Goal: Answer question/provide support: Share knowledge or assist other users

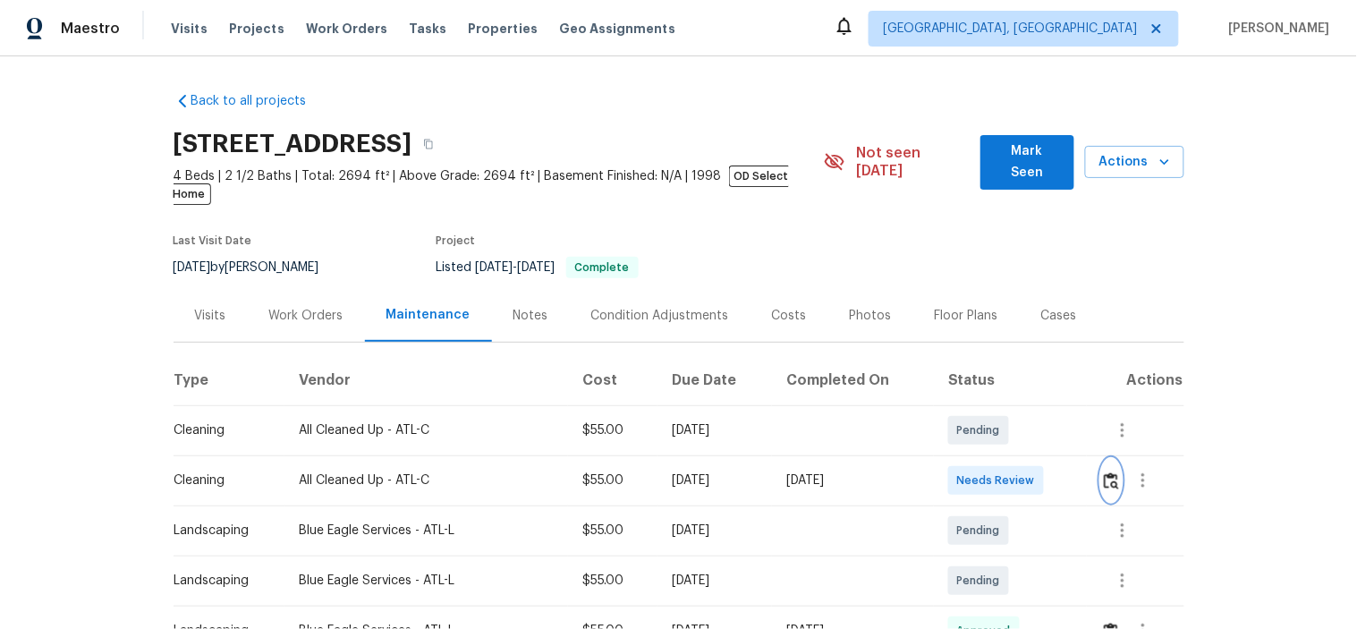
click at [1109, 472] on img "button" at bounding box center [1111, 480] width 15 height 17
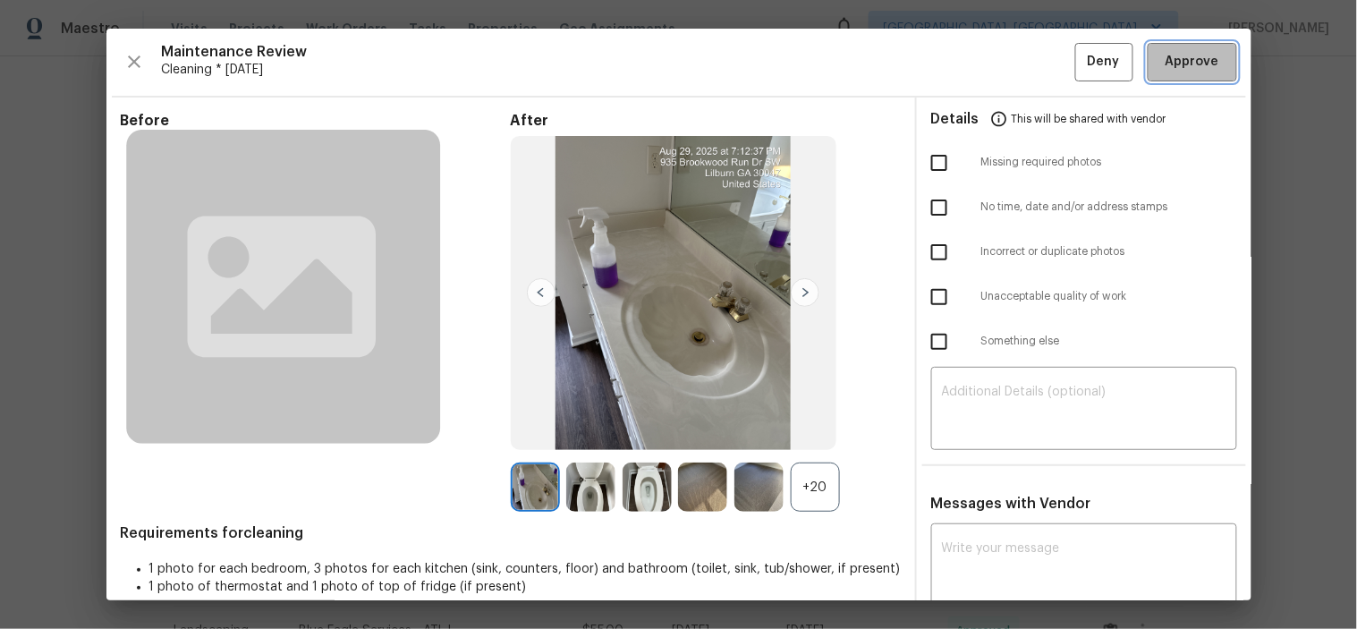
click at [1187, 55] on span "Approve" at bounding box center [1193, 62] width 54 height 22
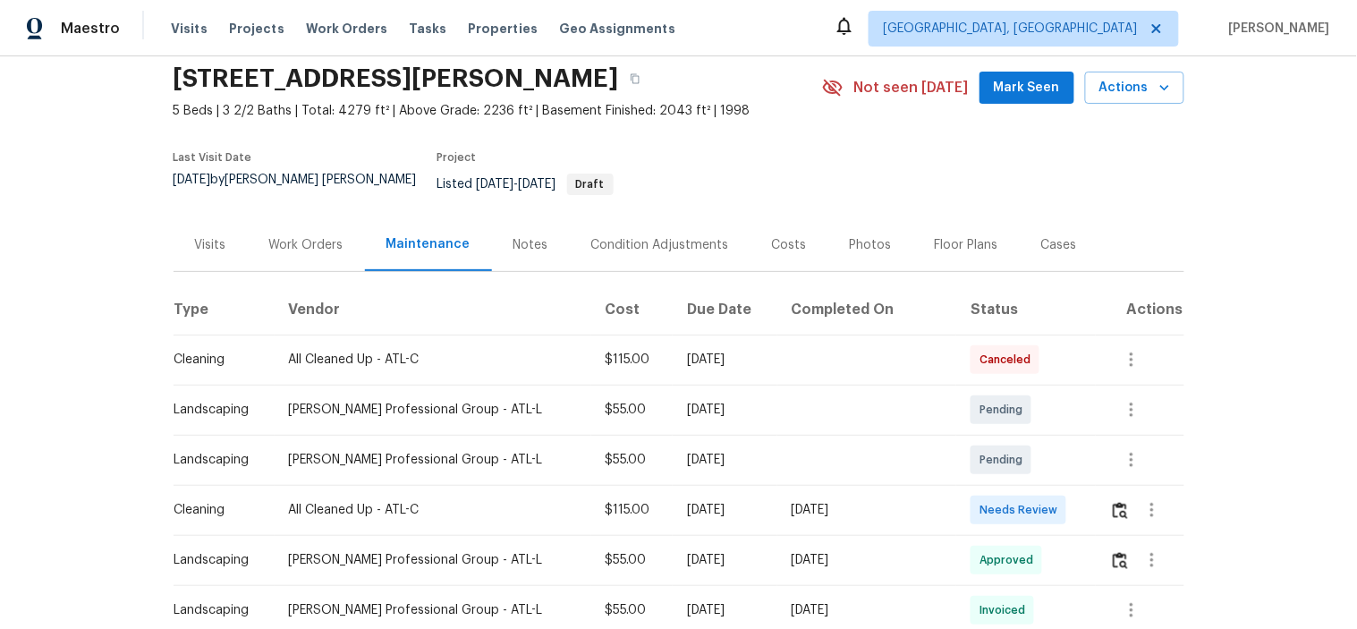
scroll to position [199, 0]
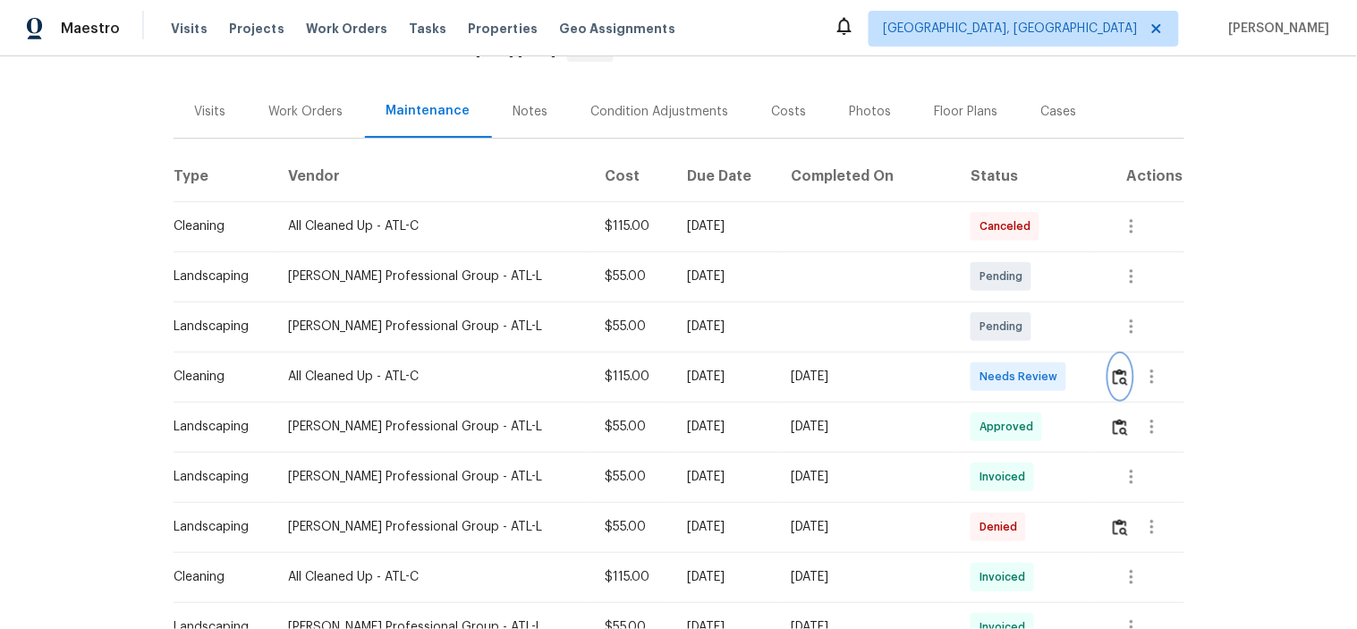
click at [1113, 369] on img "button" at bounding box center [1120, 377] width 15 height 17
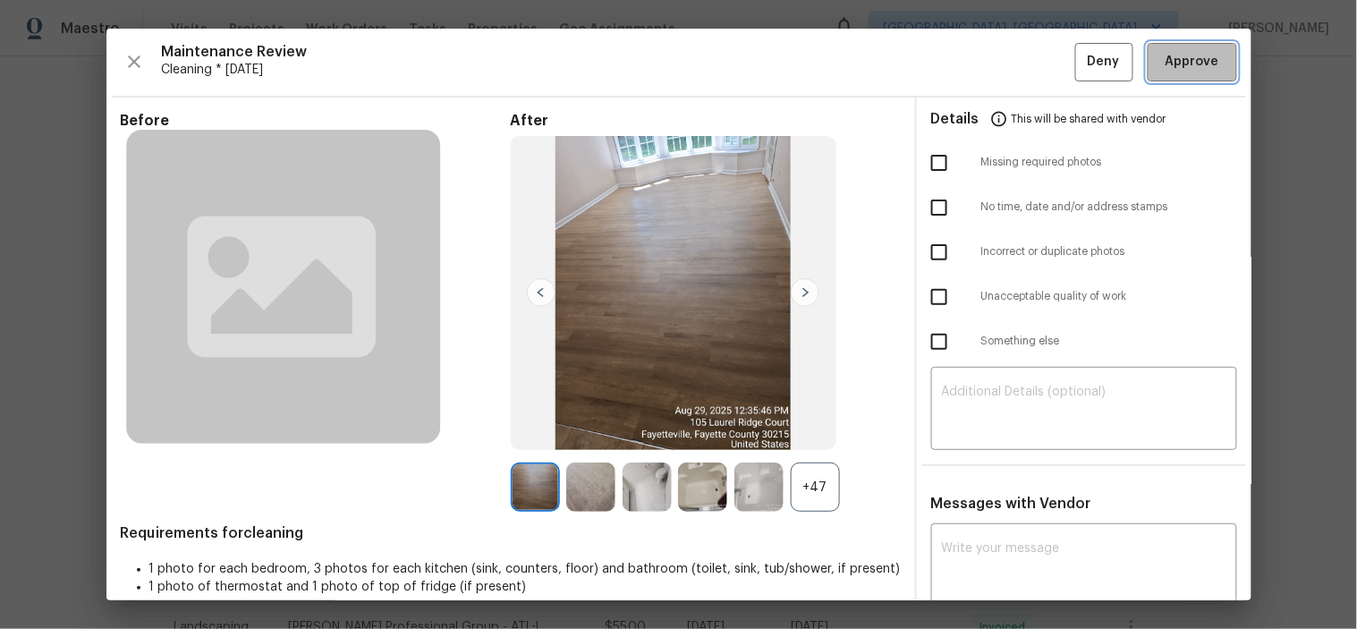
click at [1166, 61] on span "Approve" at bounding box center [1193, 62] width 54 height 22
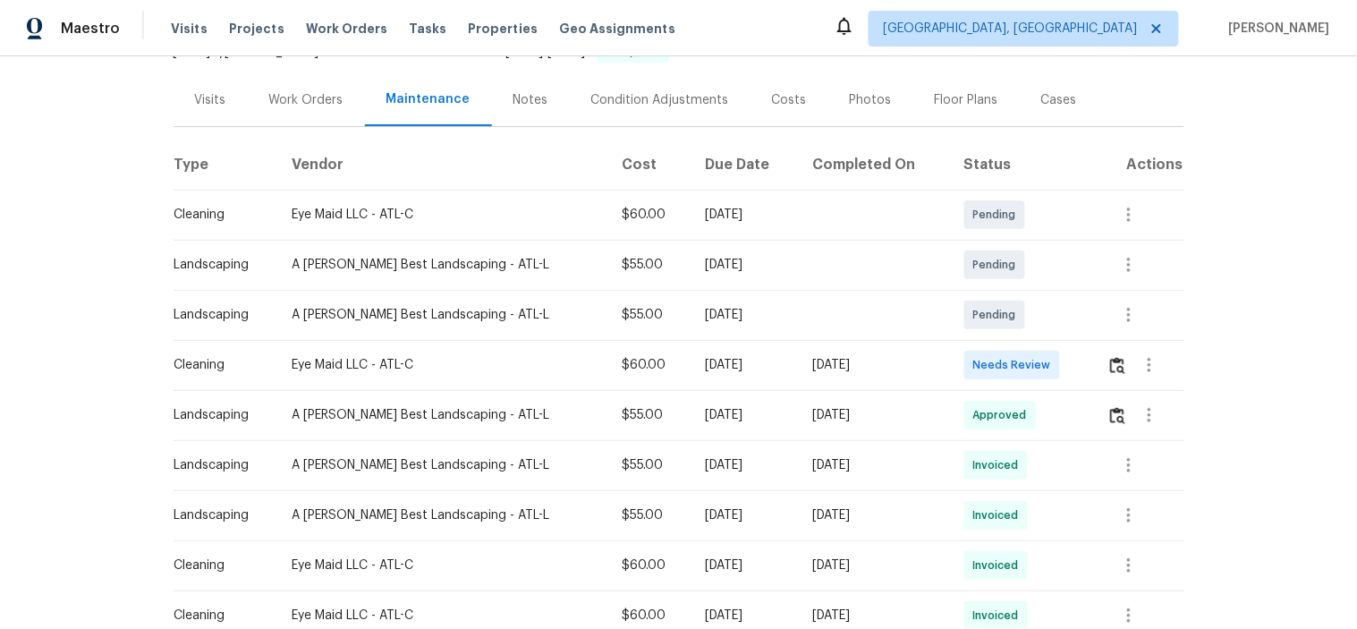
scroll to position [199, 0]
click at [1128, 350] on div at bounding box center [1149, 364] width 43 height 43
click at [1110, 364] on img "button" at bounding box center [1117, 364] width 15 height 17
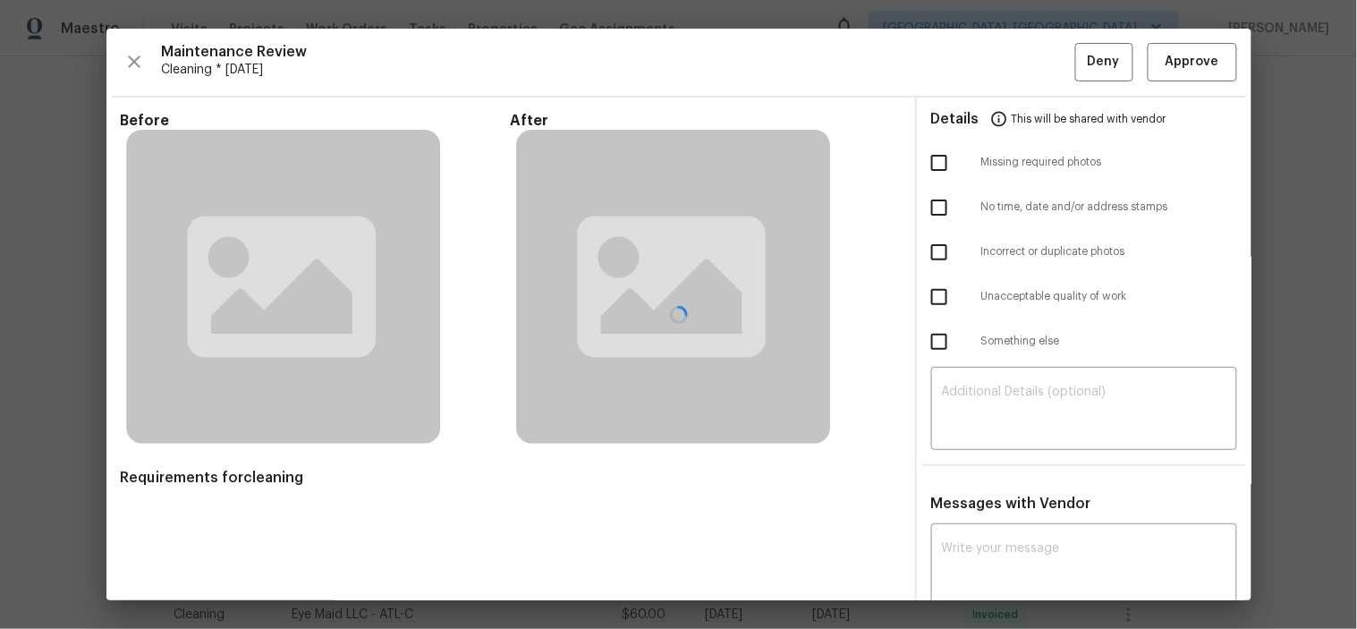
click at [1155, 60] on div at bounding box center [678, 315] width 1145 height 572
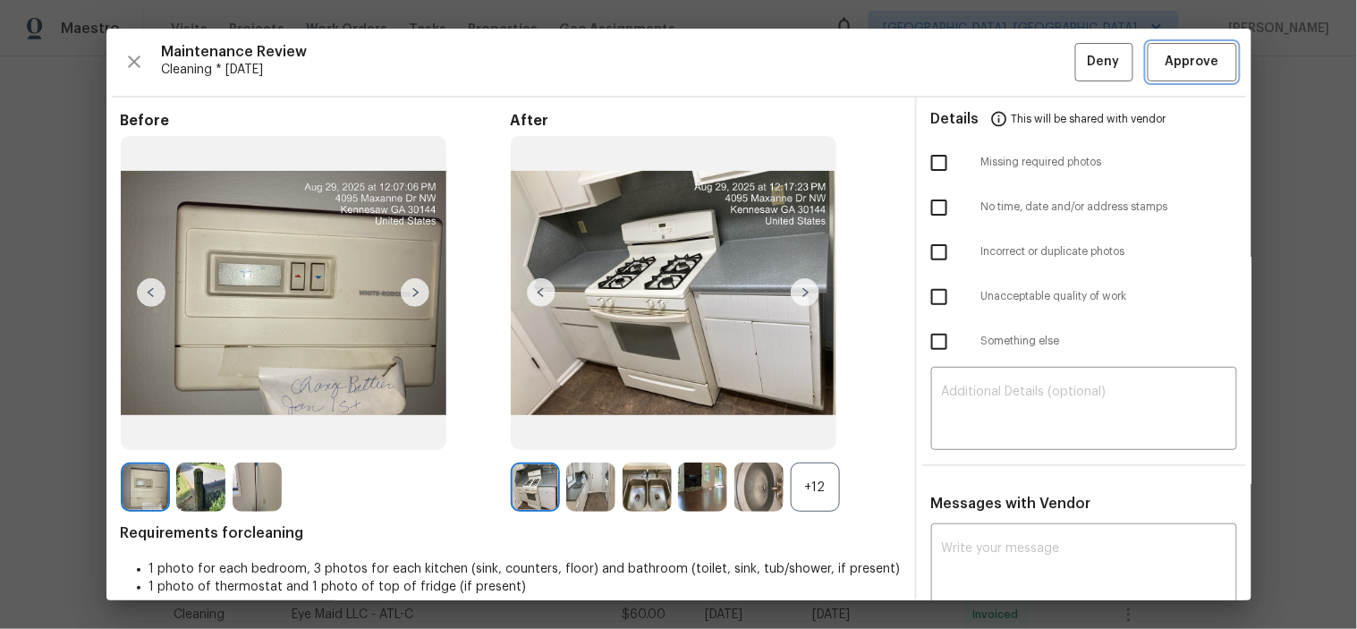
click at [1188, 56] on span "Approve" at bounding box center [1193, 62] width 54 height 22
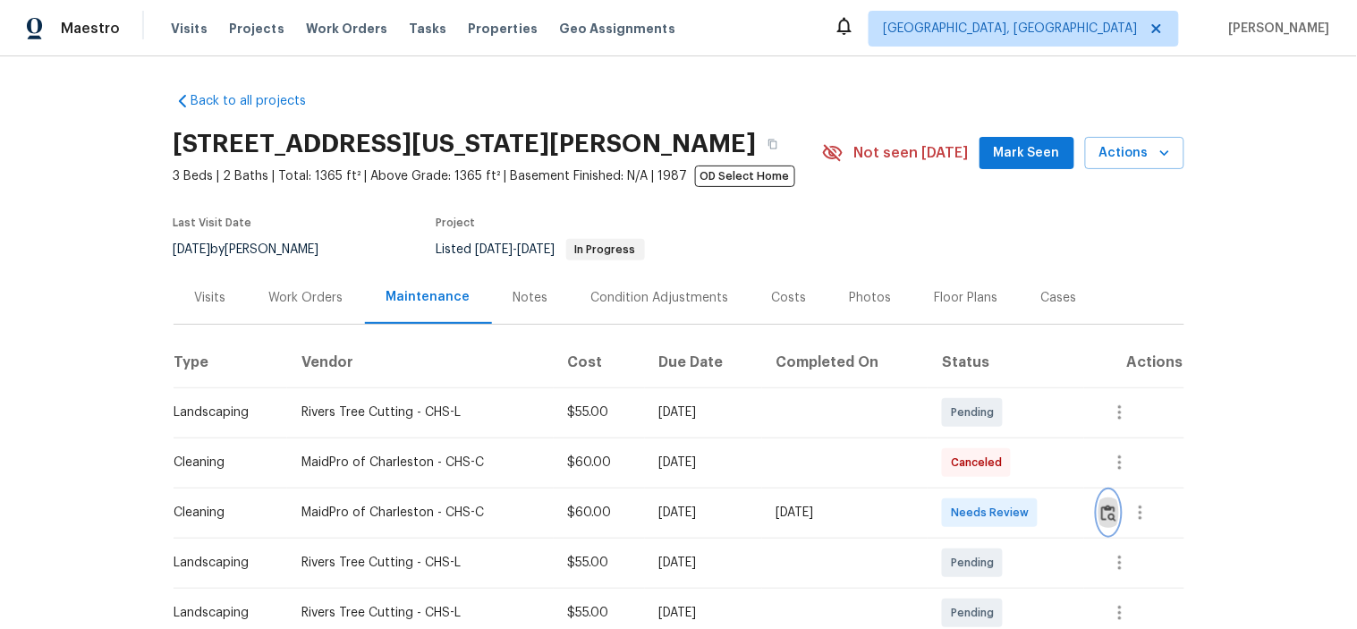
click at [1102, 507] on img "button" at bounding box center [1108, 513] width 15 height 17
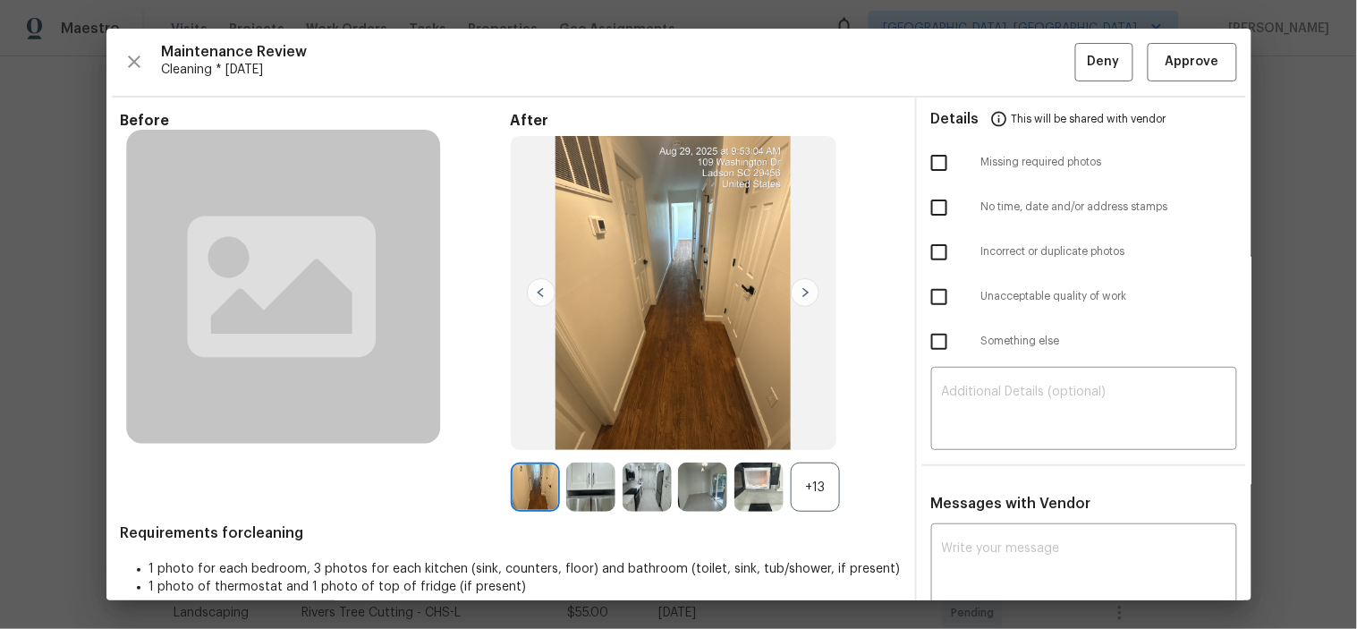
click at [924, 161] on input "checkbox" at bounding box center [940, 163] width 38 height 38
checkbox input "true"
click at [933, 298] on input "checkbox" at bounding box center [940, 297] width 38 height 38
checkbox input "true"
click at [981, 387] on textarea at bounding box center [1084, 411] width 284 height 50
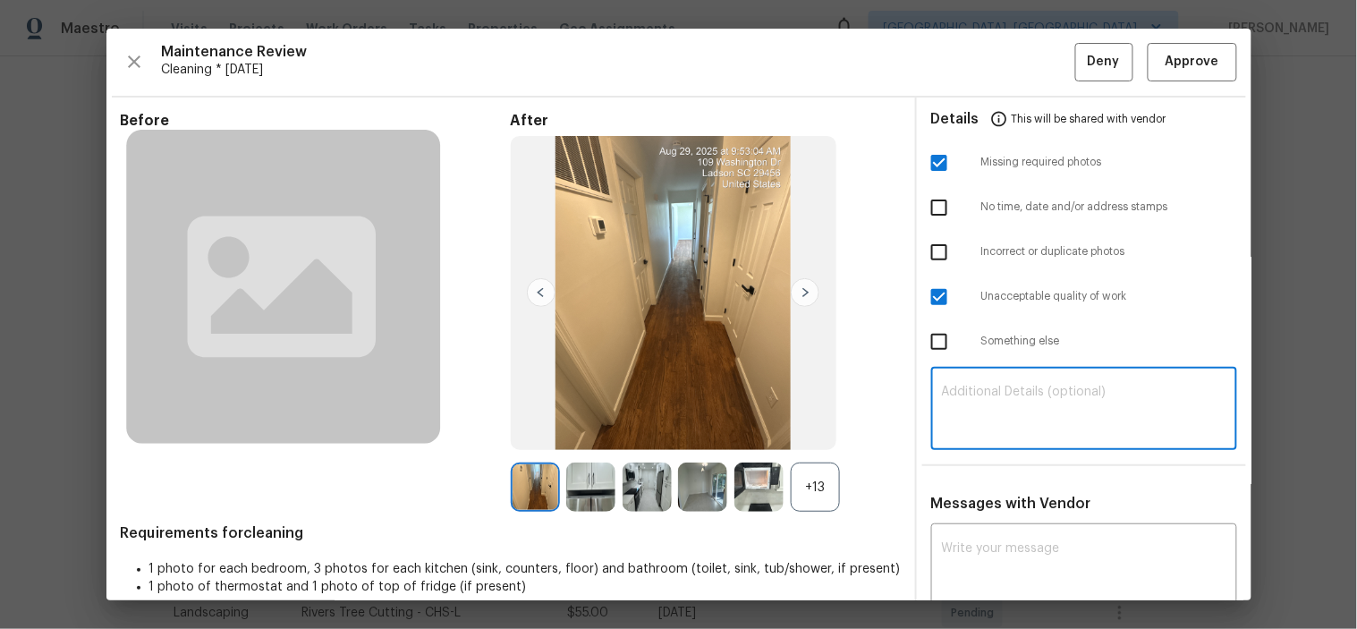
paste textarea "Maintenance Audit Team: Hello! Unfortunately, this cleaning visit completed on …"
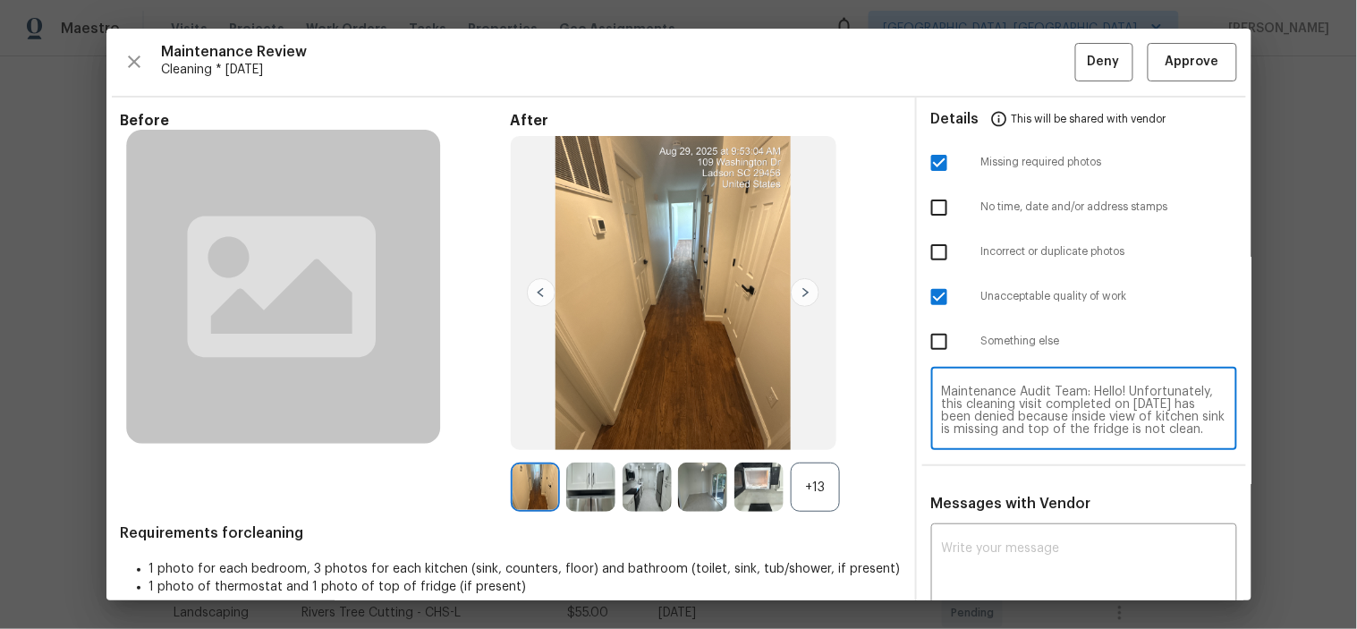
click at [1041, 414] on textarea "Maintenance Audit Team: Hello! Unfortunately, this cleaning visit completed on …" at bounding box center [1084, 411] width 284 height 50
type textarea "Maintenance Audit Team: Hello! Unfortunately, this cleaning visit completed on …"
click at [1024, 552] on textarea at bounding box center [1084, 567] width 284 height 50
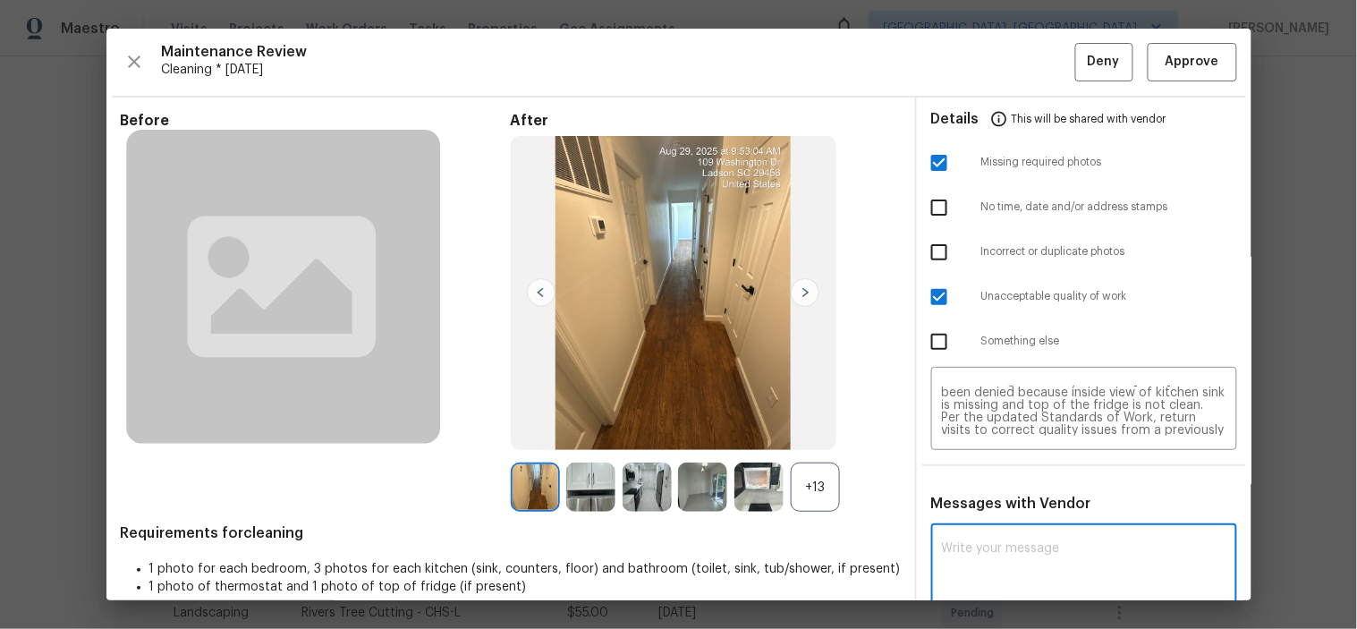
paste textarea "Maintenance Audit Team: Hello! Unfortunately, this cleaning visit completed on …"
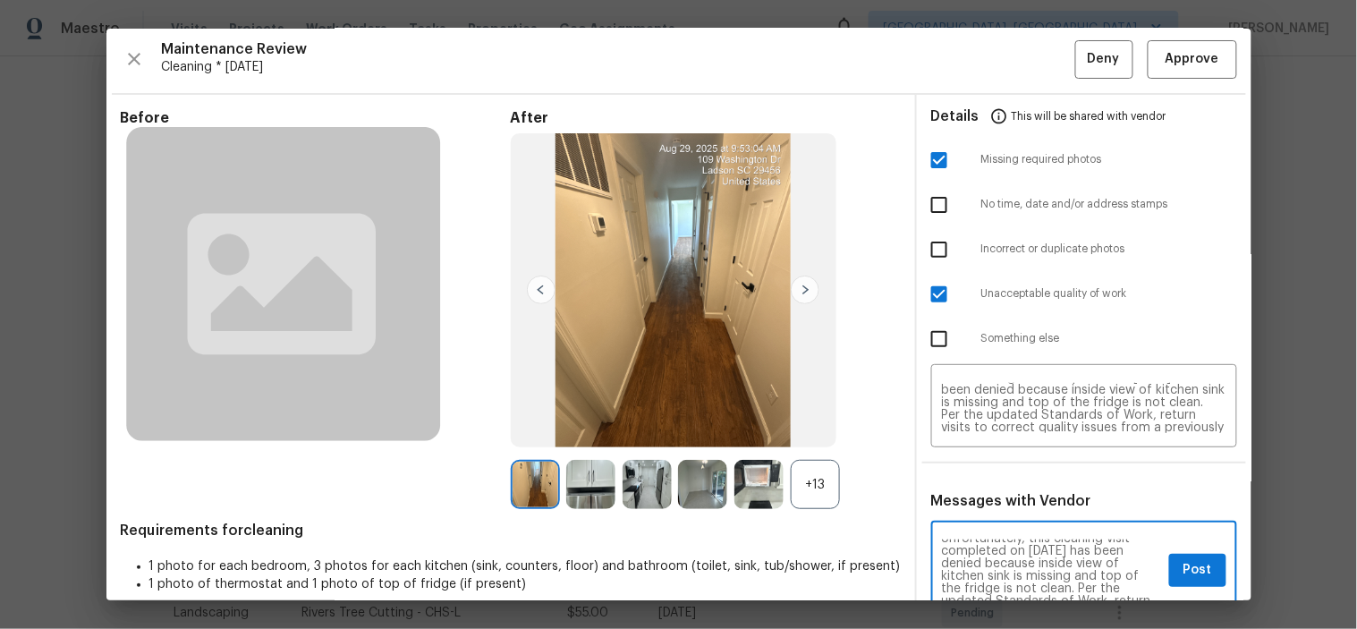
scroll to position [0, 0]
type textarea "Maintenance Audit Team: Hello! Unfortunately, this cleaning visit completed on …"
drag, startPoint x: 1187, startPoint y: 564, endPoint x: 1136, endPoint y: 255, distance: 312.8
click at [1184, 560] on span "Post" at bounding box center [1198, 570] width 29 height 22
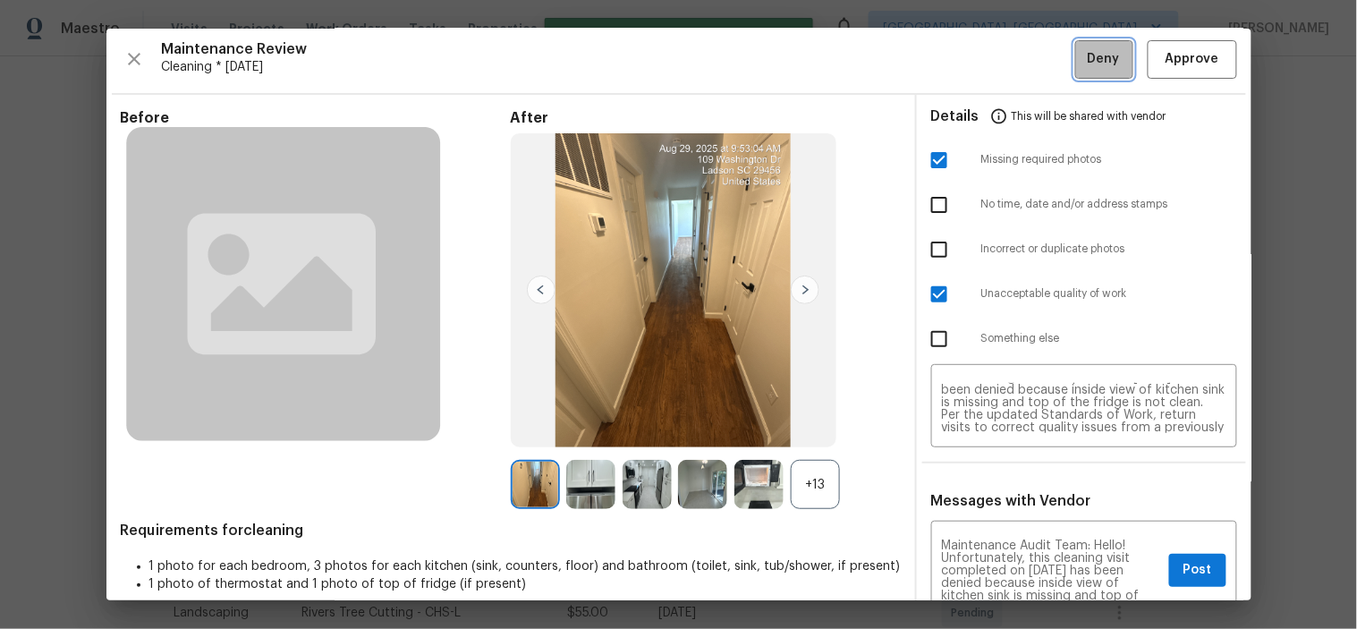
click at [1096, 56] on span "Deny" at bounding box center [1104, 59] width 32 height 22
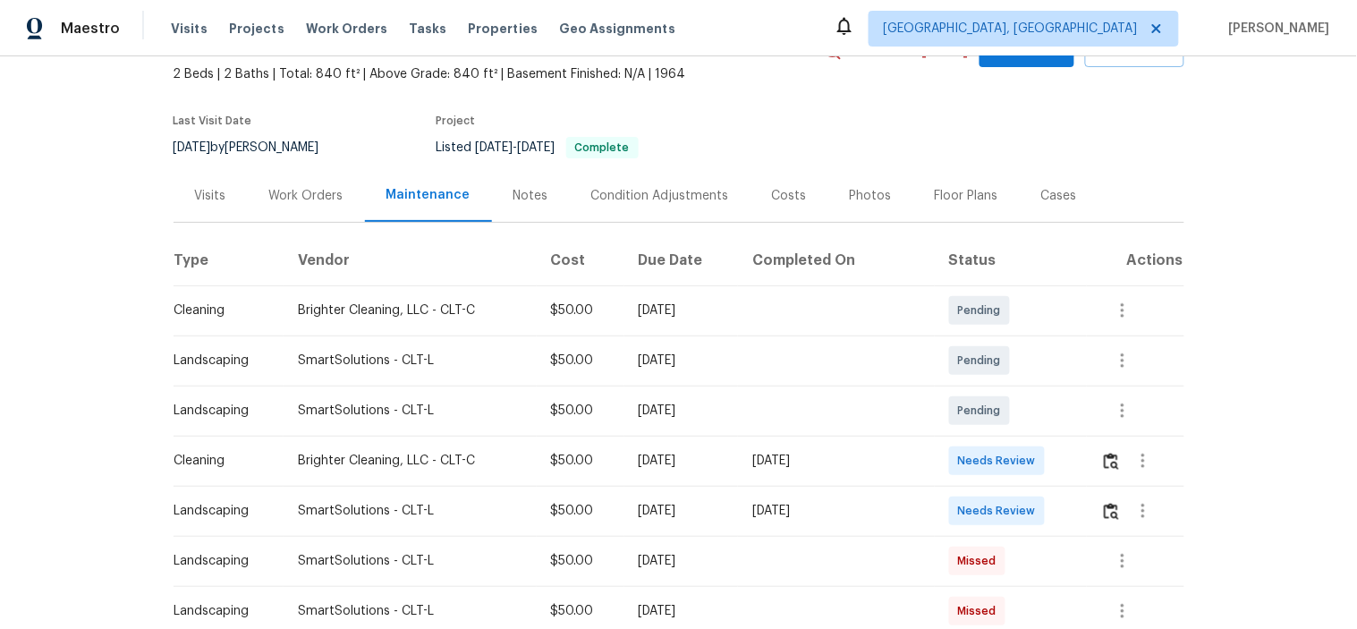
scroll to position [199, 0]
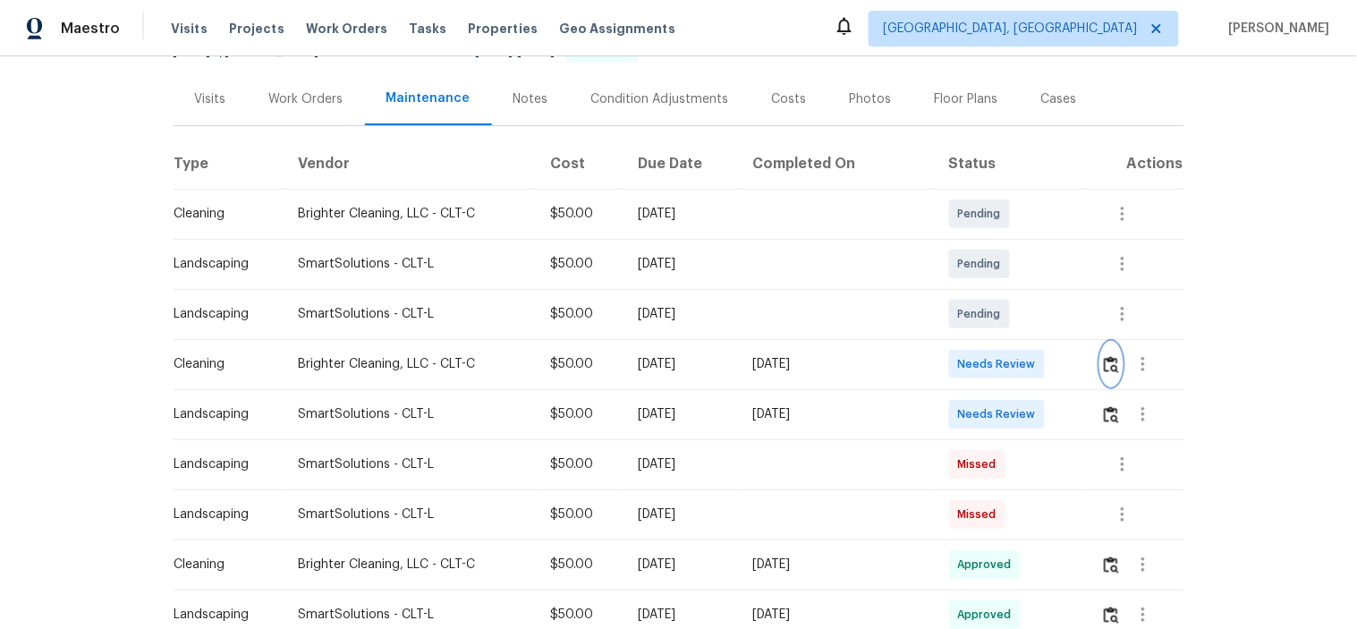
click at [1105, 364] on img "button" at bounding box center [1111, 364] width 15 height 17
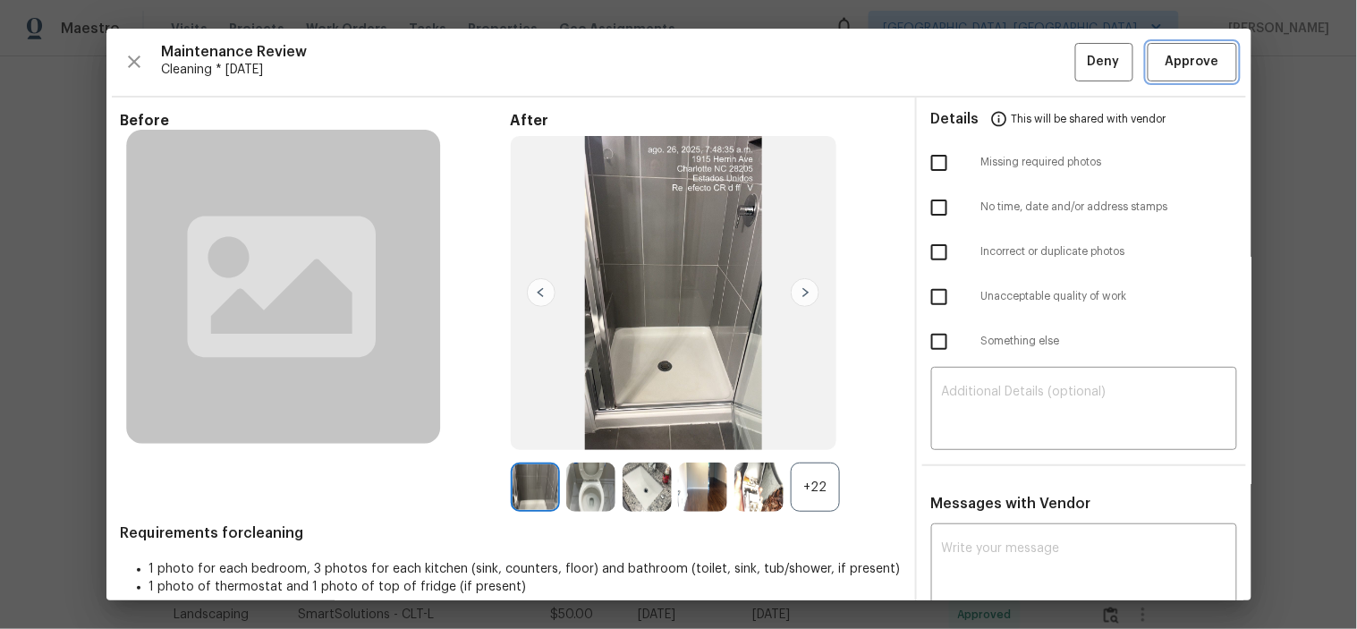
click at [1181, 51] on span "Approve" at bounding box center [1193, 62] width 54 height 22
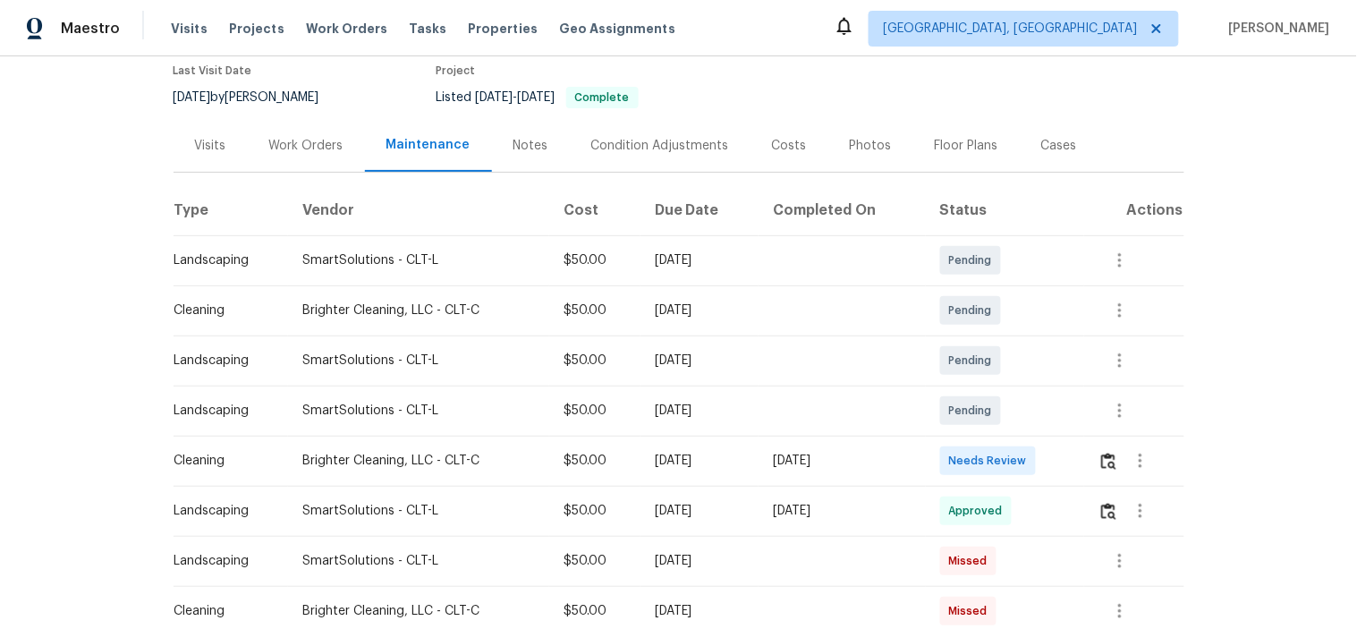
scroll to position [298, 0]
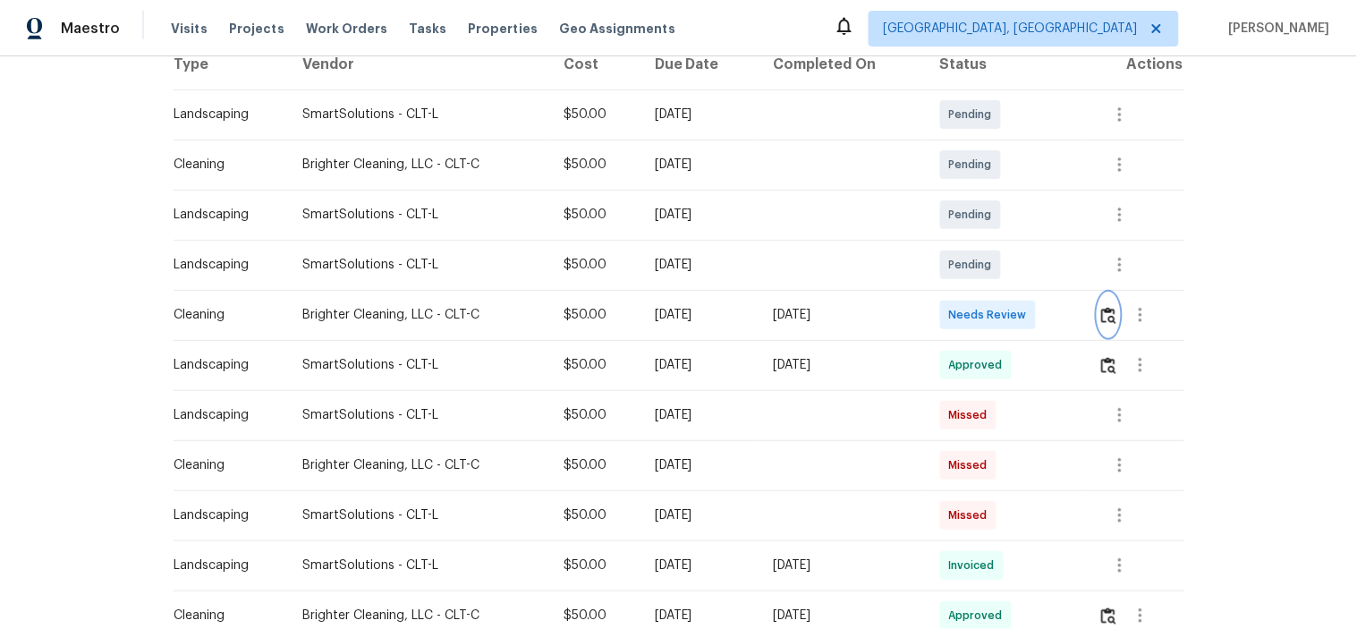
click at [1113, 317] on img "button" at bounding box center [1108, 315] width 15 height 17
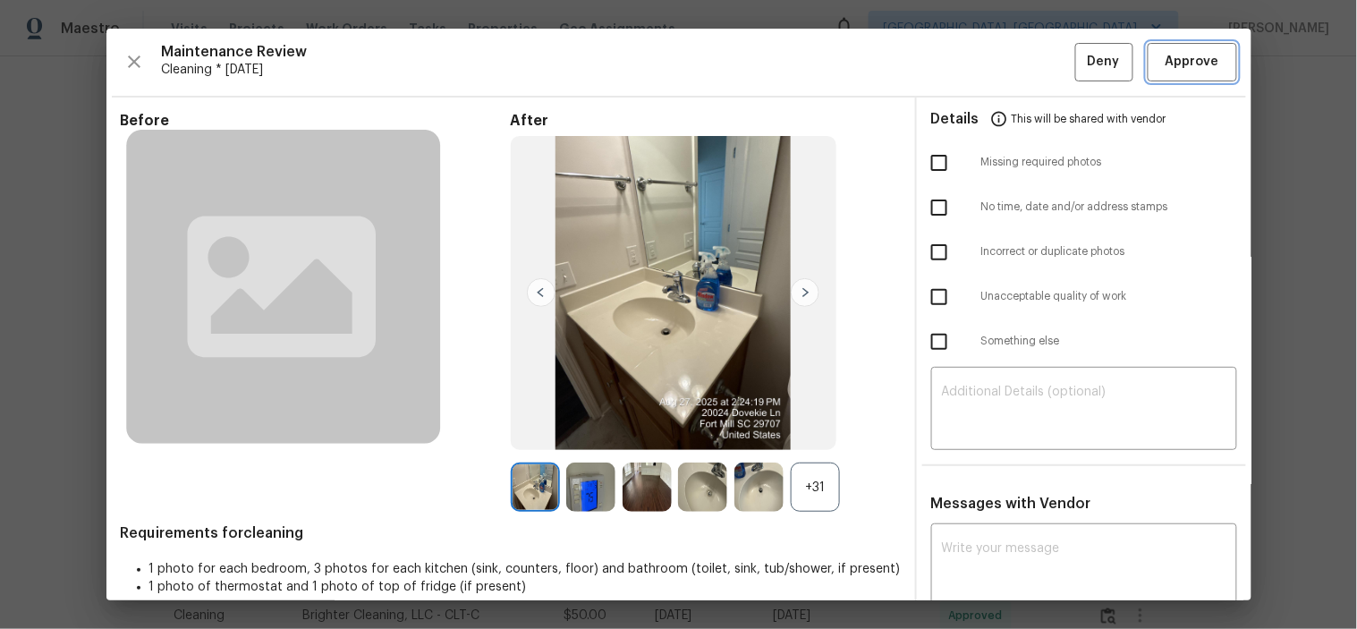
click at [1174, 56] on span "Approve" at bounding box center [1193, 62] width 54 height 22
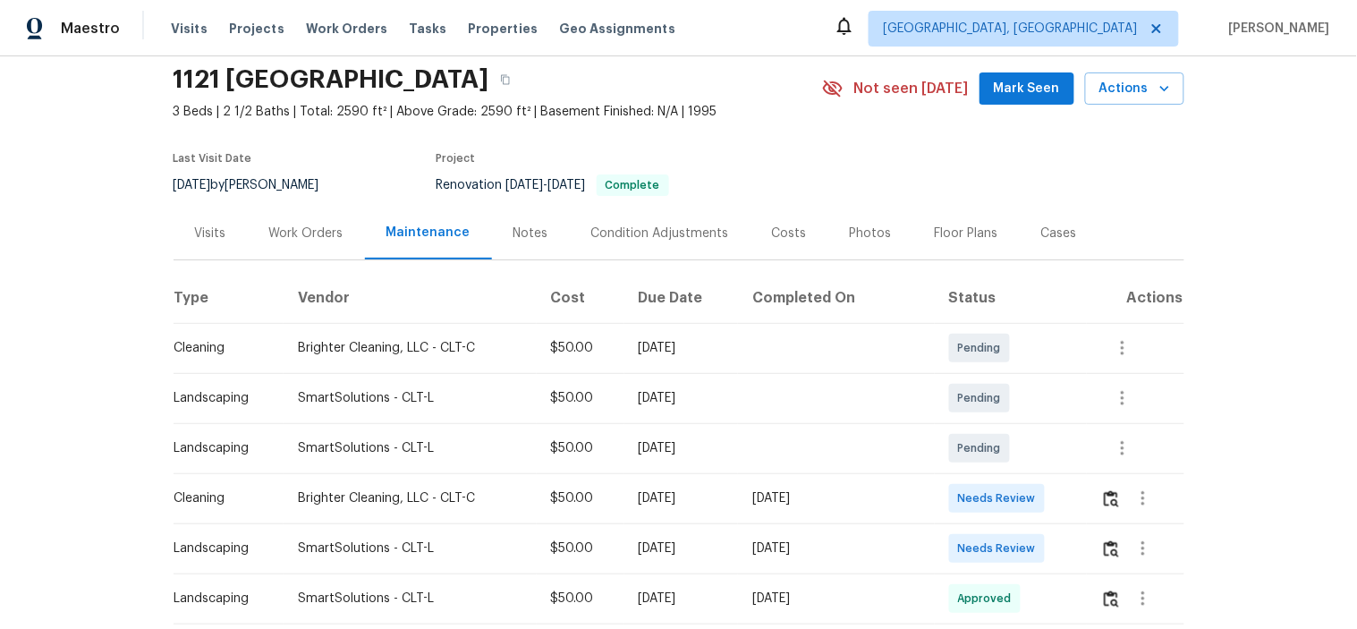
scroll to position [99, 0]
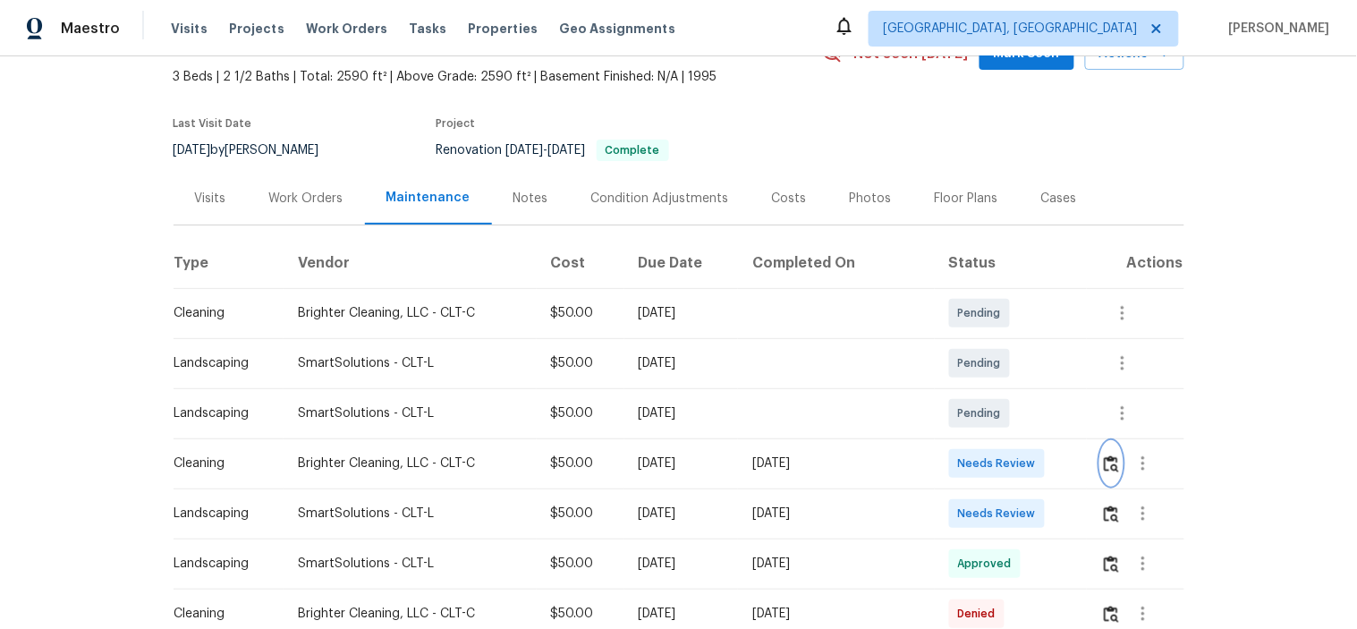
click at [1101, 463] on button "button" at bounding box center [1111, 463] width 21 height 43
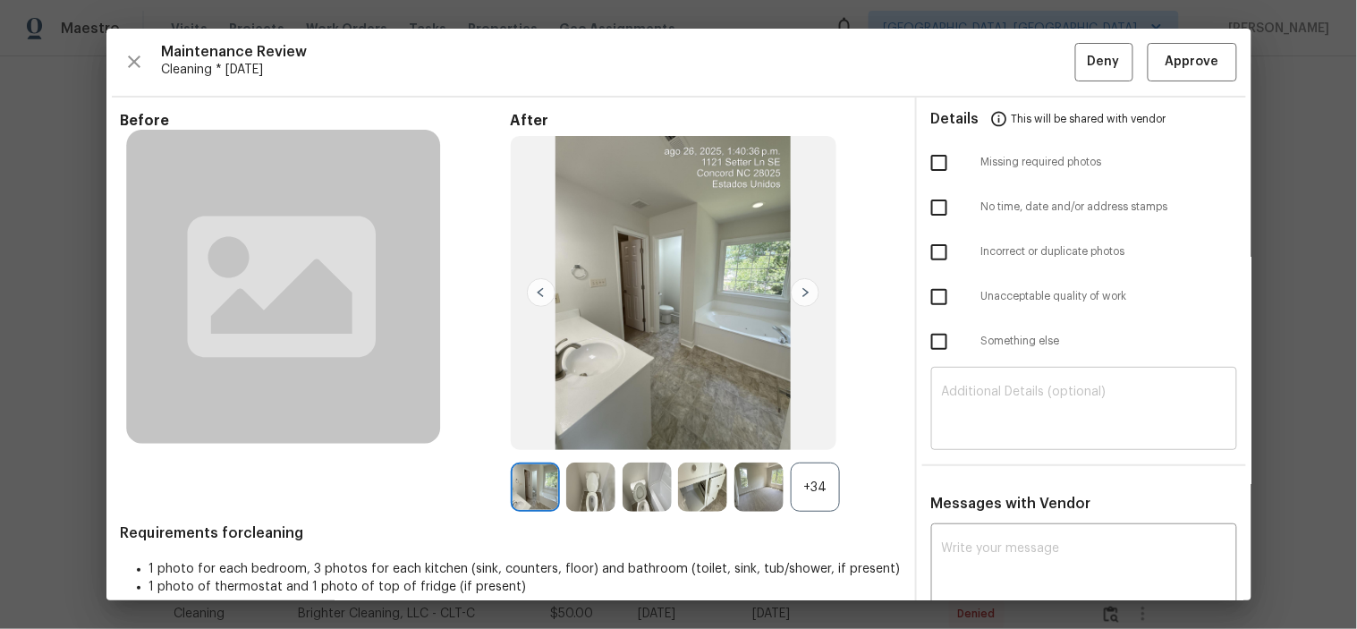
click at [1008, 400] on textarea at bounding box center [1084, 411] width 284 height 50
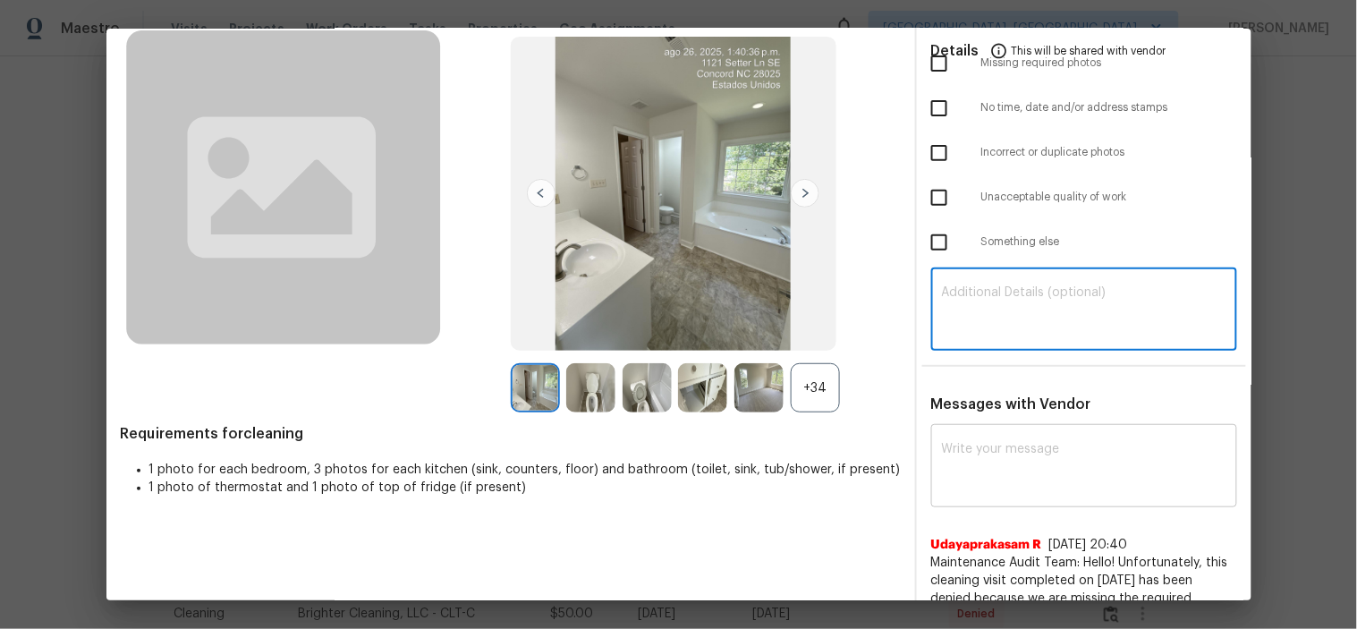
click at [1025, 460] on textarea at bounding box center [1084, 468] width 284 height 50
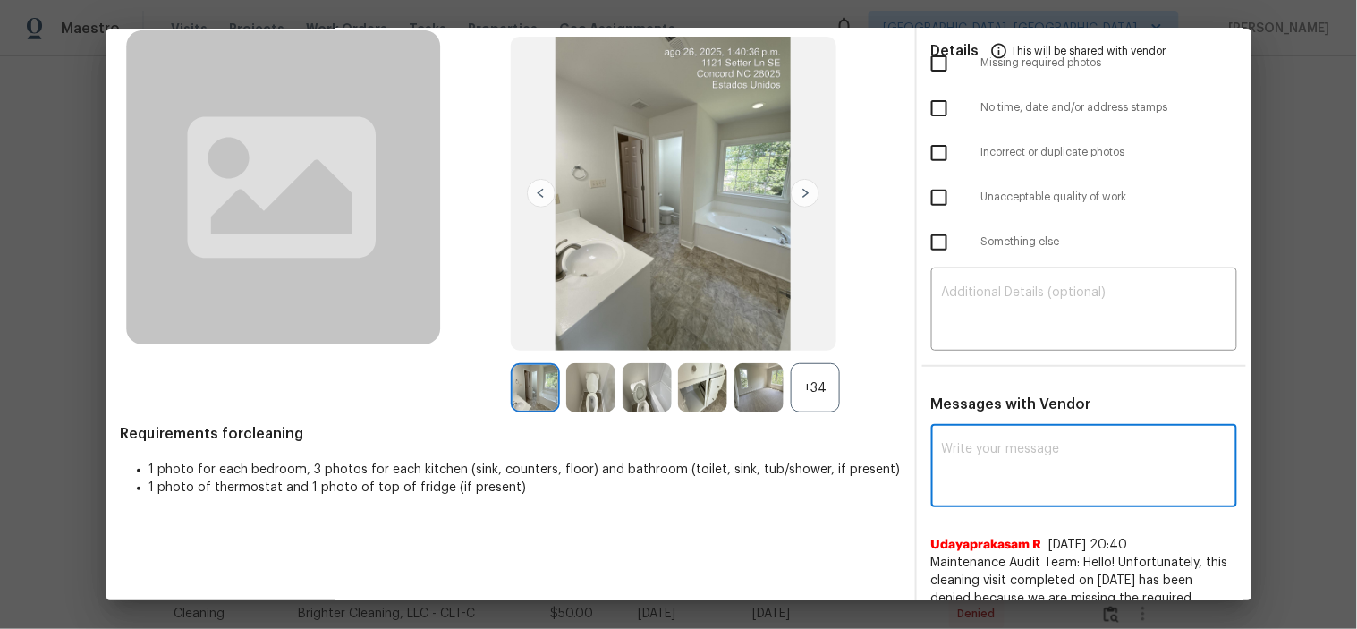
paste textarea "Maintenance Audit Team: Hello! After further review, the visit(07/23/2025) has …"
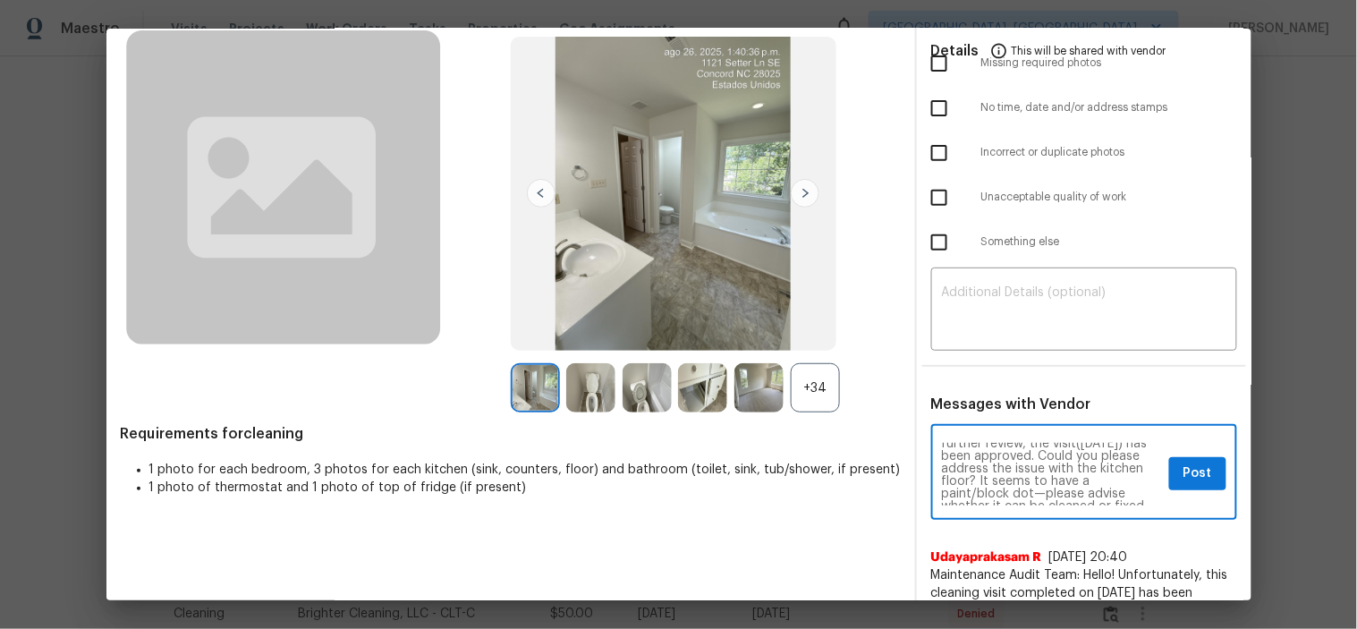
scroll to position [0, 0]
click at [969, 475] on textarea "Maintenance Audit Team: Hello! After further review, the visit(07/23/2025) has …" at bounding box center [1052, 474] width 220 height 63
click at [991, 471] on textarea "Maintenance Audit Team: Hello! After further review, the visit(08/23/2025) has …" at bounding box center [1052, 474] width 220 height 63
drag, startPoint x: 957, startPoint y: 460, endPoint x: 931, endPoint y: 460, distance: 25.9
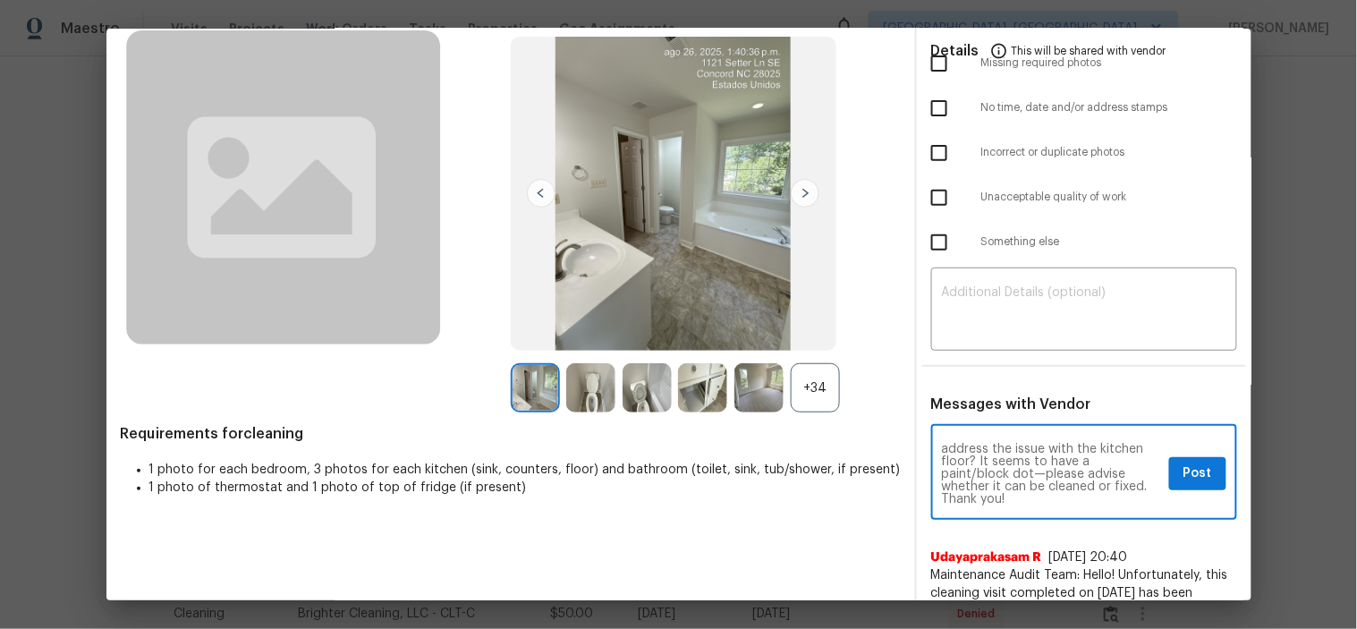
click at [942, 460] on textarea "Maintenance Audit Team: Hello! After further review, the visit(08/29/2025) has …" at bounding box center [1052, 474] width 220 height 63
click at [1016, 493] on textarea "Maintenance Audit Team: Hello! After further review, the visit(08/29/2025) has …" at bounding box center [1052, 474] width 220 height 63
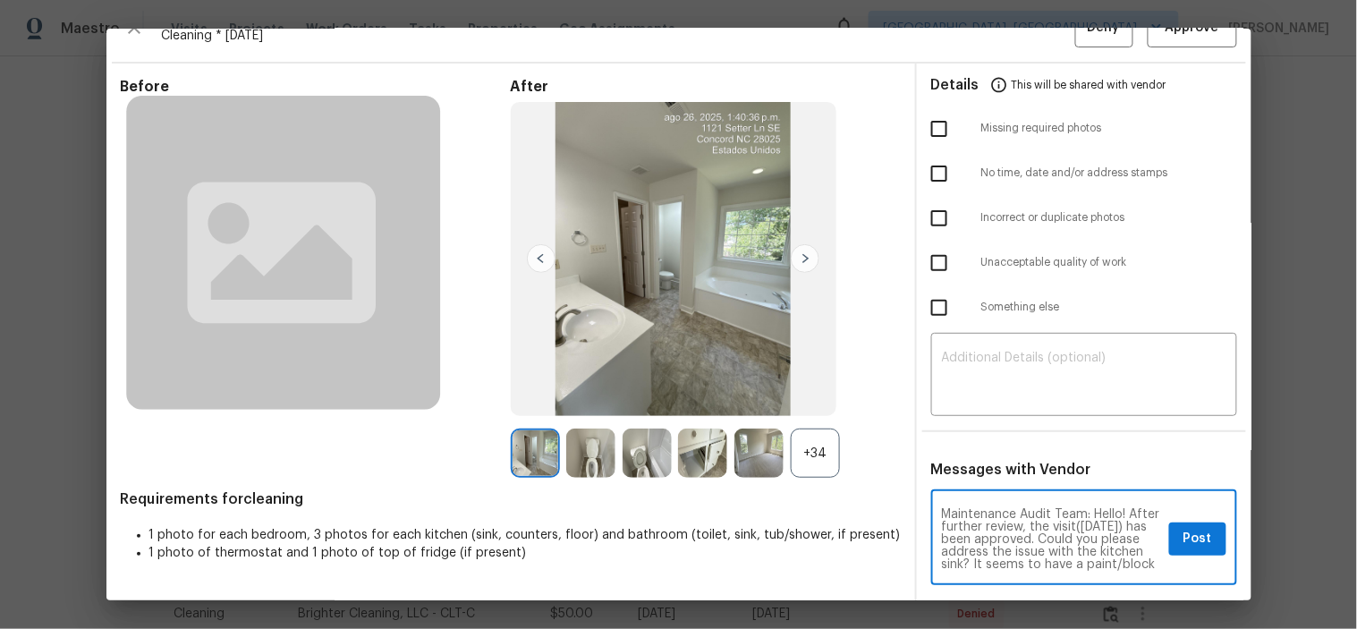
scroll to position [0, 0]
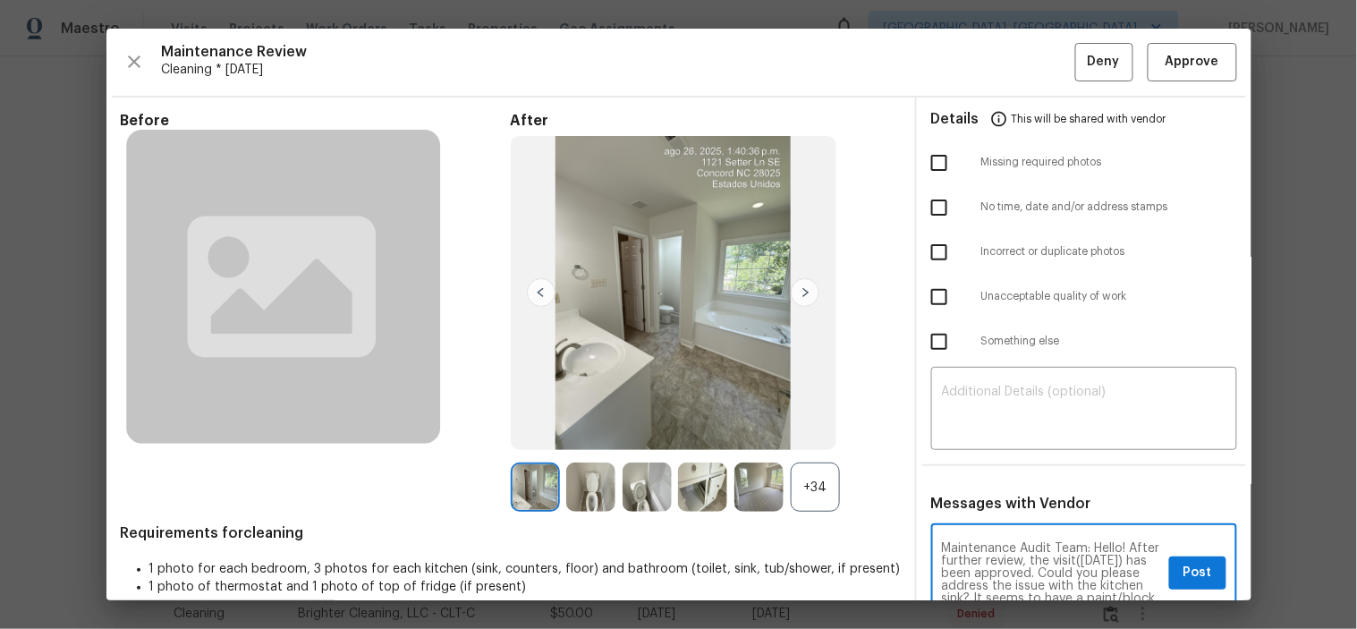
type textarea "Maintenance Audit Team: Hello! After further review, the visit(08/29/2025) has …"
drag, startPoint x: 1182, startPoint y: 570, endPoint x: 1197, endPoint y: 405, distance: 165.3
click at [1184, 569] on span "Post" at bounding box center [1198, 573] width 29 height 22
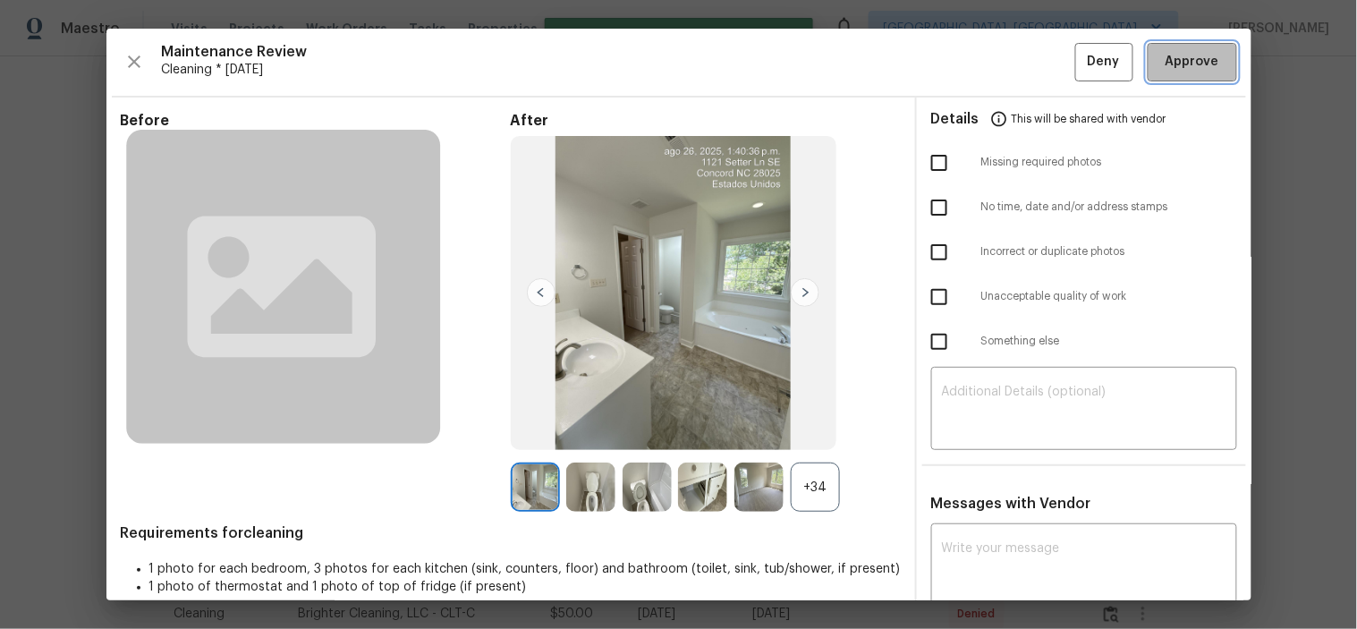
click at [1148, 63] on button "Approve" at bounding box center [1192, 62] width 89 height 38
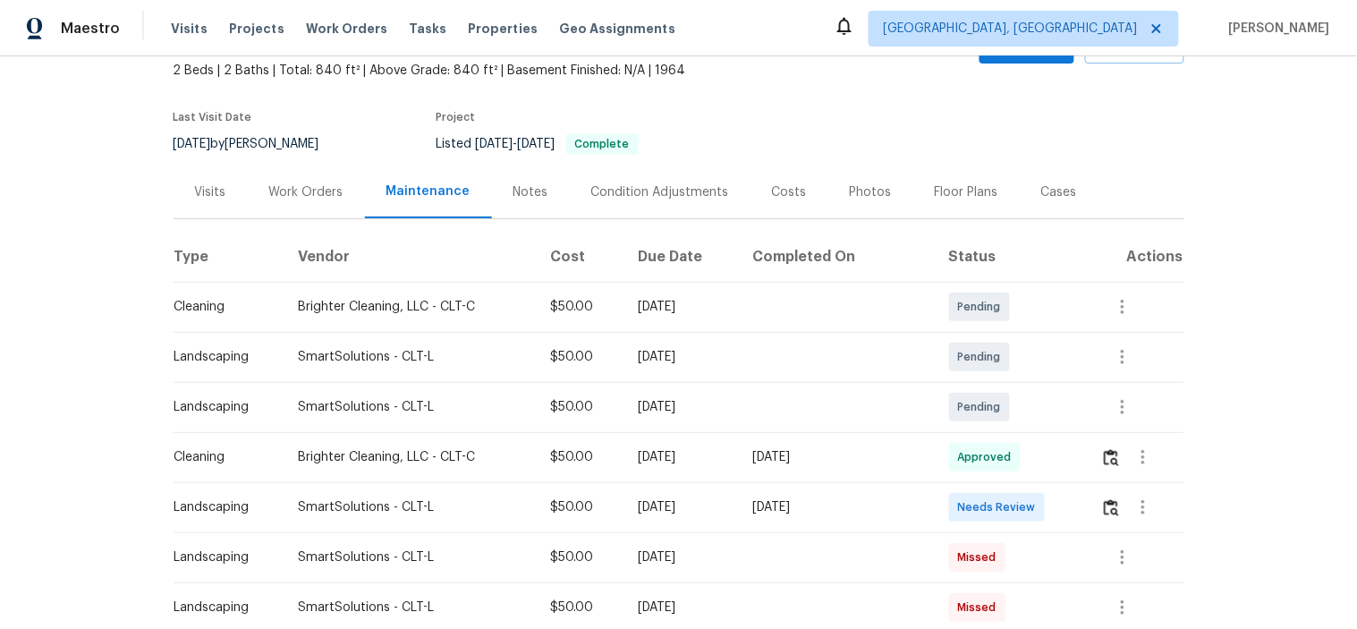
scroll to position [199, 0]
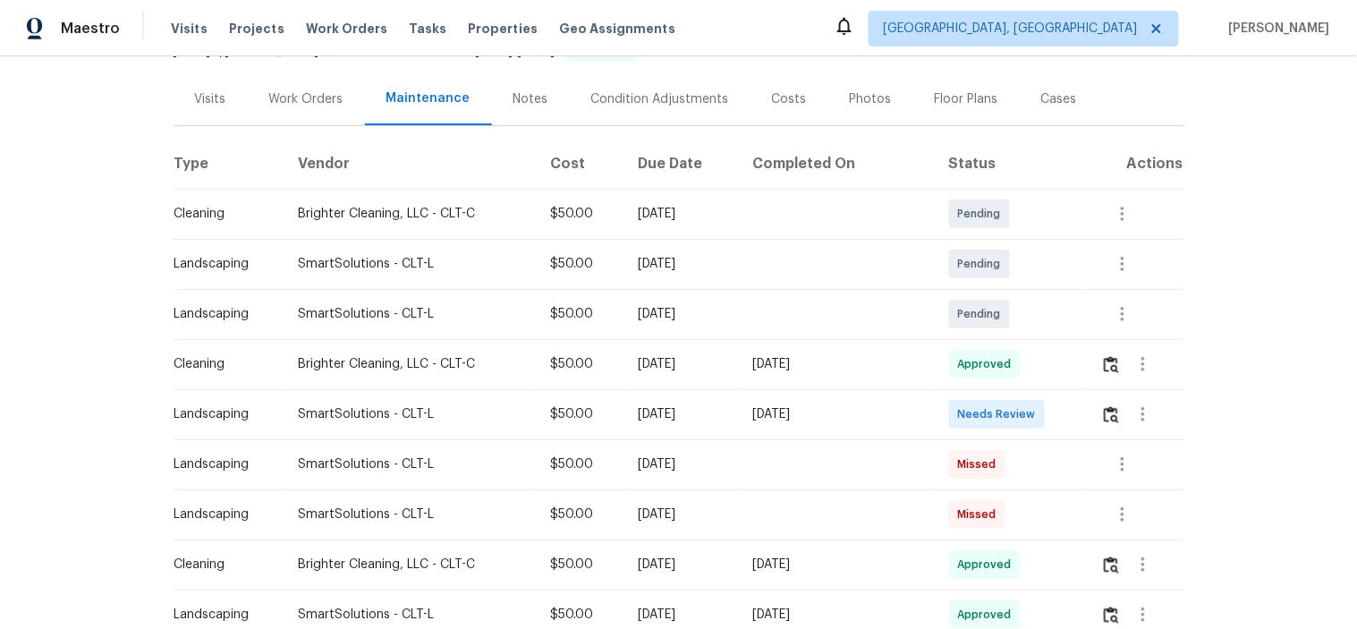
click at [235, 408] on div "Landscaping" at bounding box center [222, 414] width 96 height 18
click at [1104, 370] on img "button" at bounding box center [1111, 364] width 15 height 17
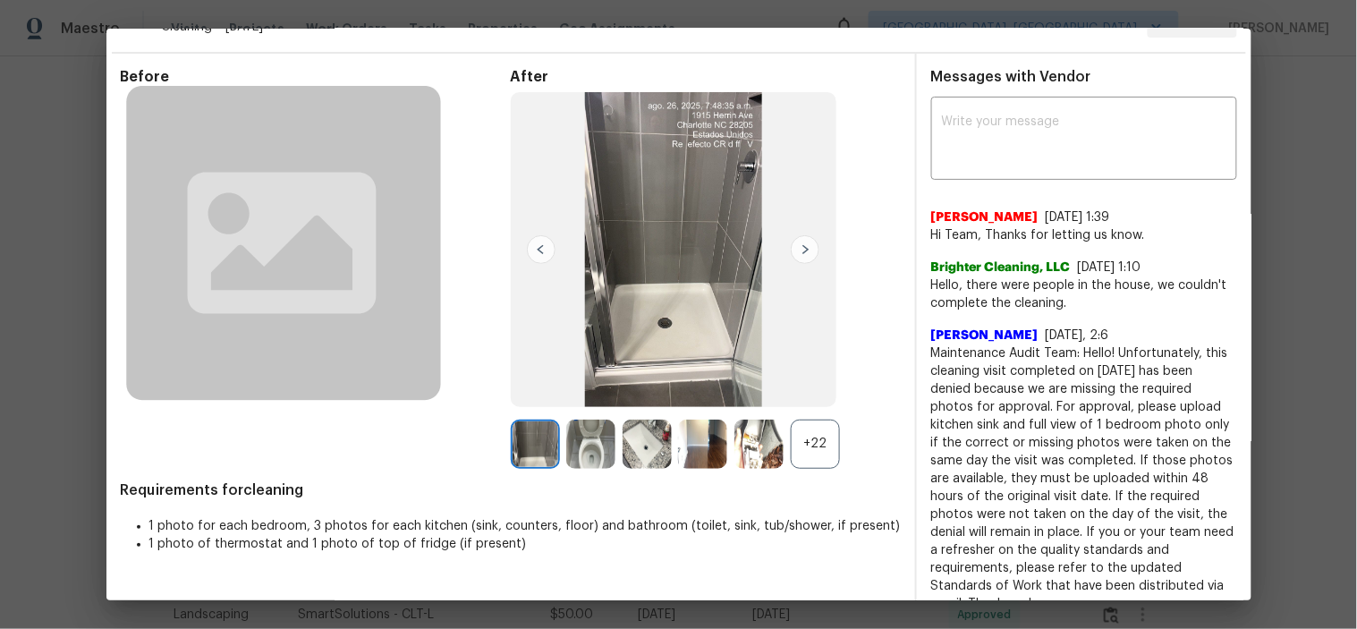
scroll to position [20, 0]
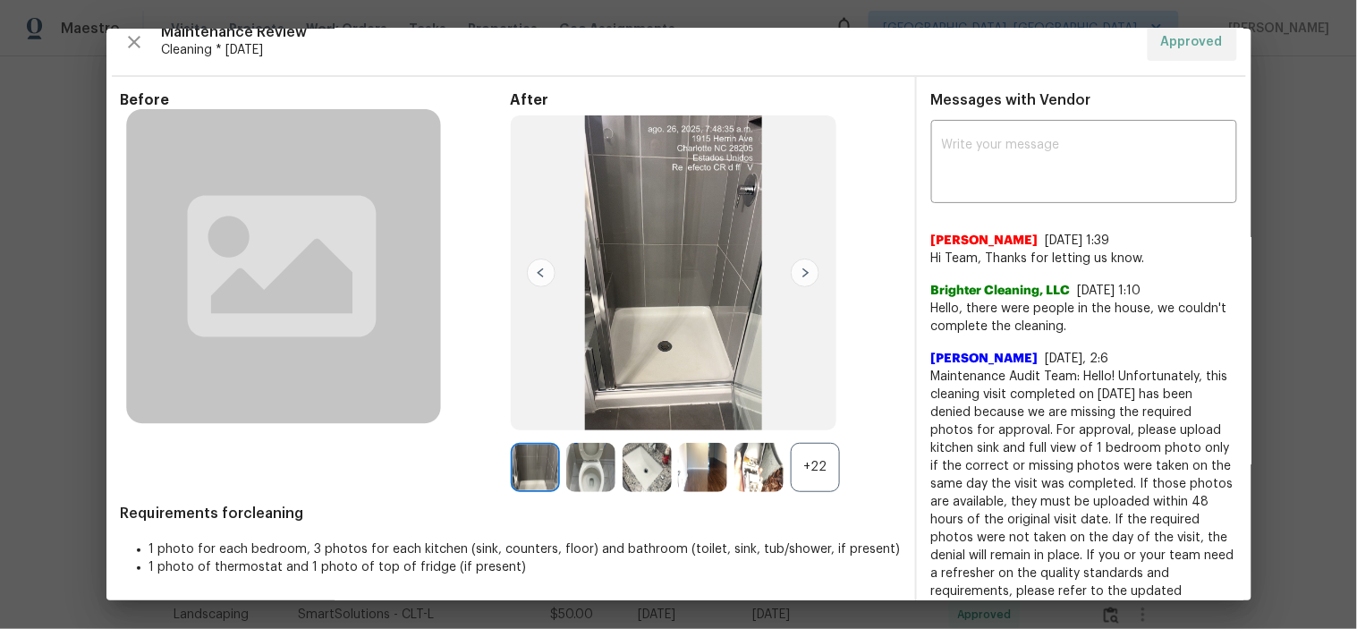
drag, startPoint x: 1308, startPoint y: 301, endPoint x: 1299, endPoint y: 299, distance: 9.1
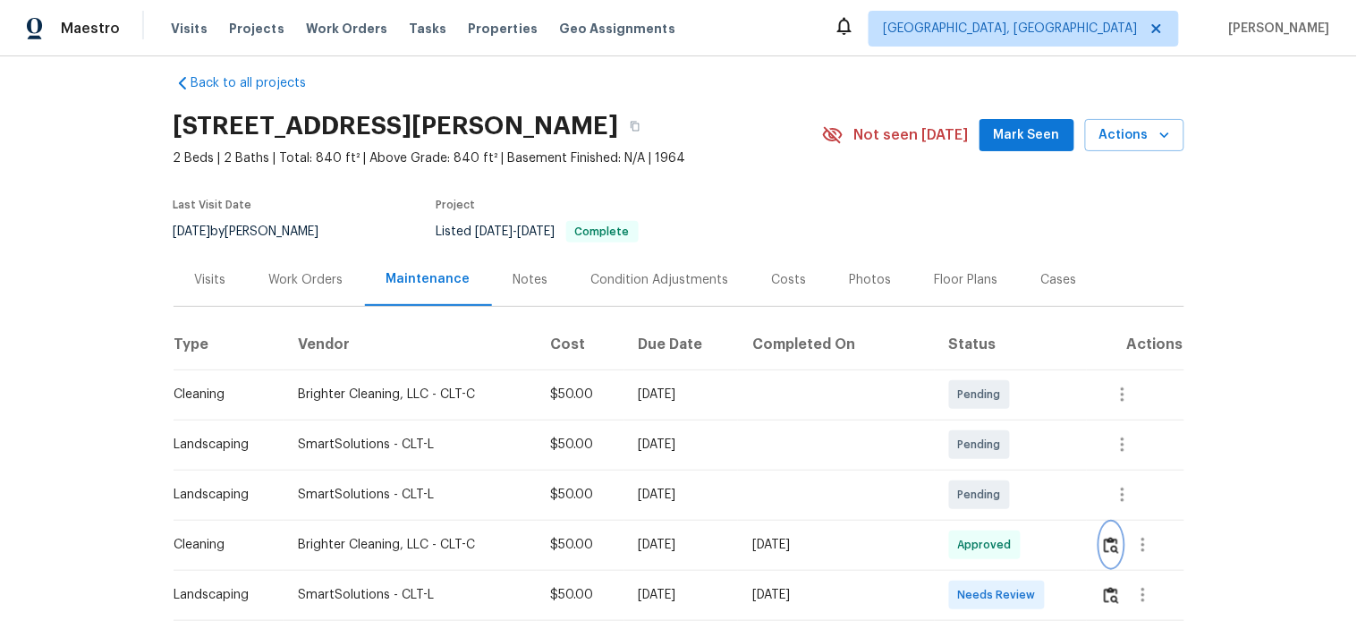
scroll to position [0, 0]
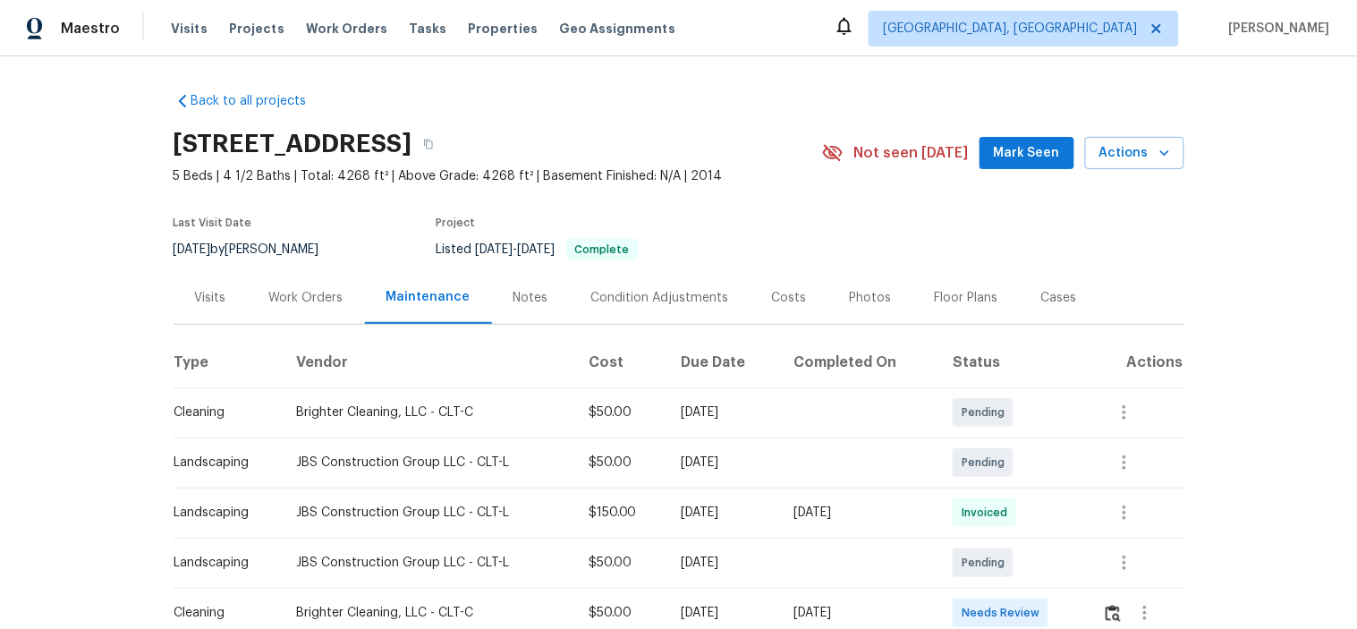
scroll to position [397, 0]
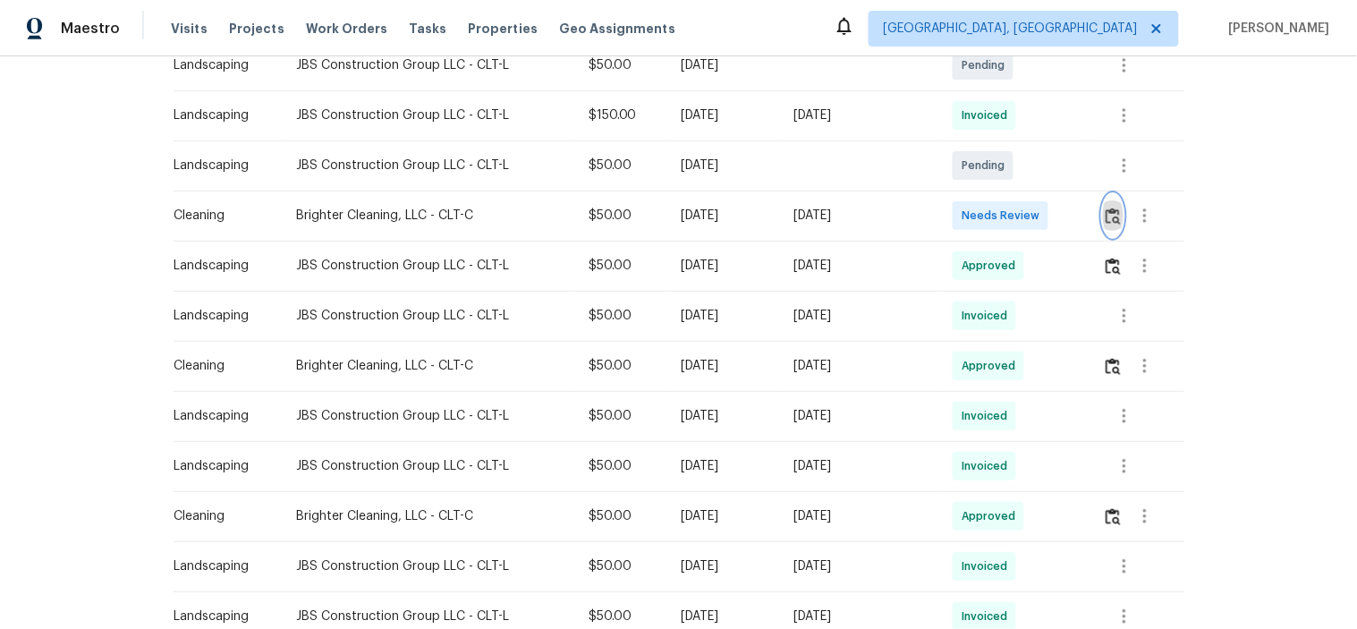
click at [1106, 217] on img "button" at bounding box center [1113, 216] width 15 height 17
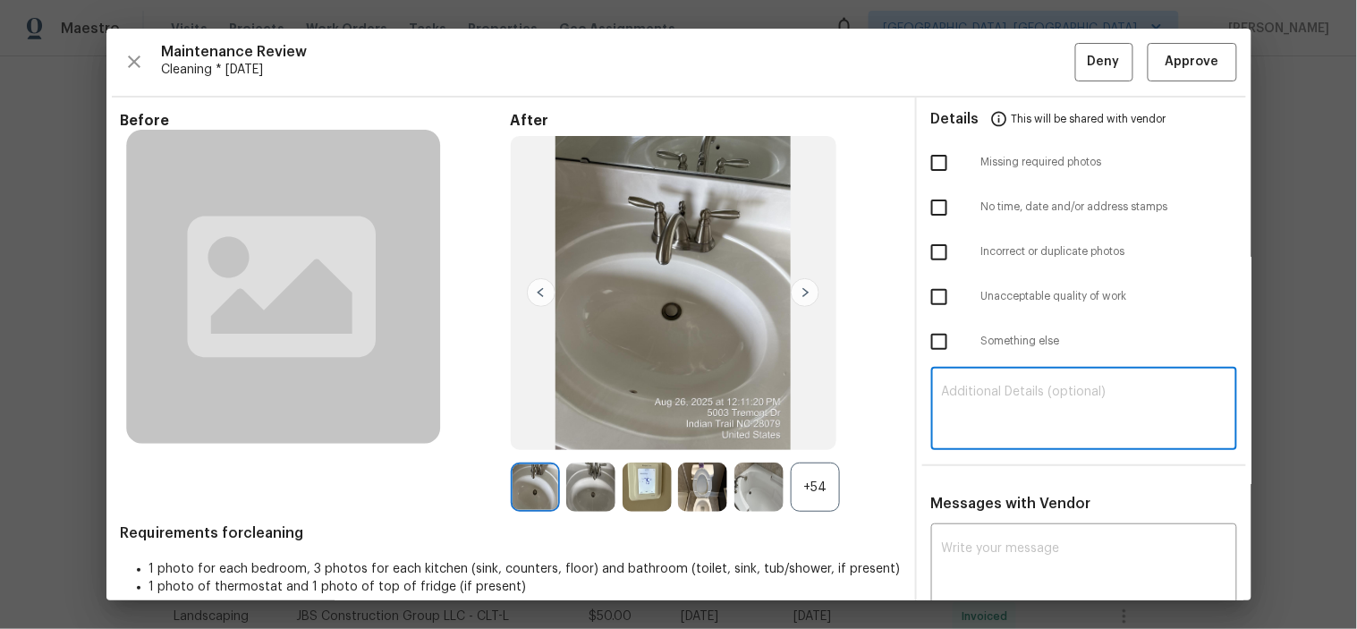
click at [962, 396] on textarea at bounding box center [1084, 411] width 284 height 50
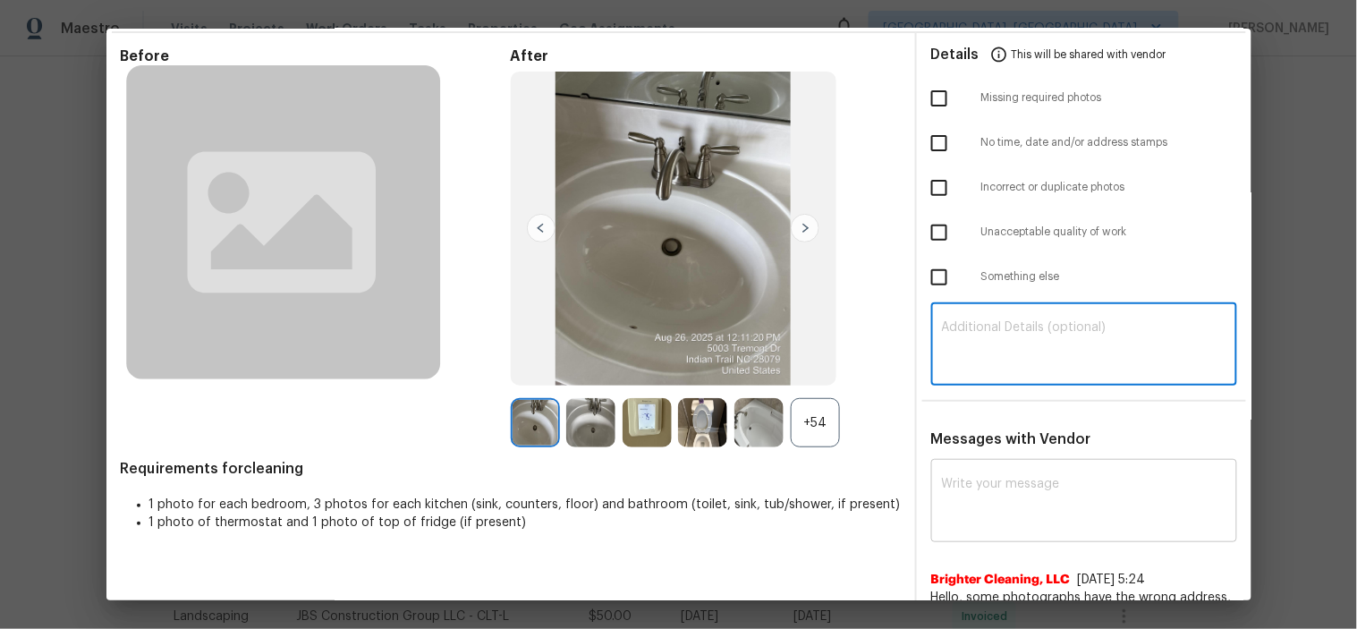
scroll to position [99, 0]
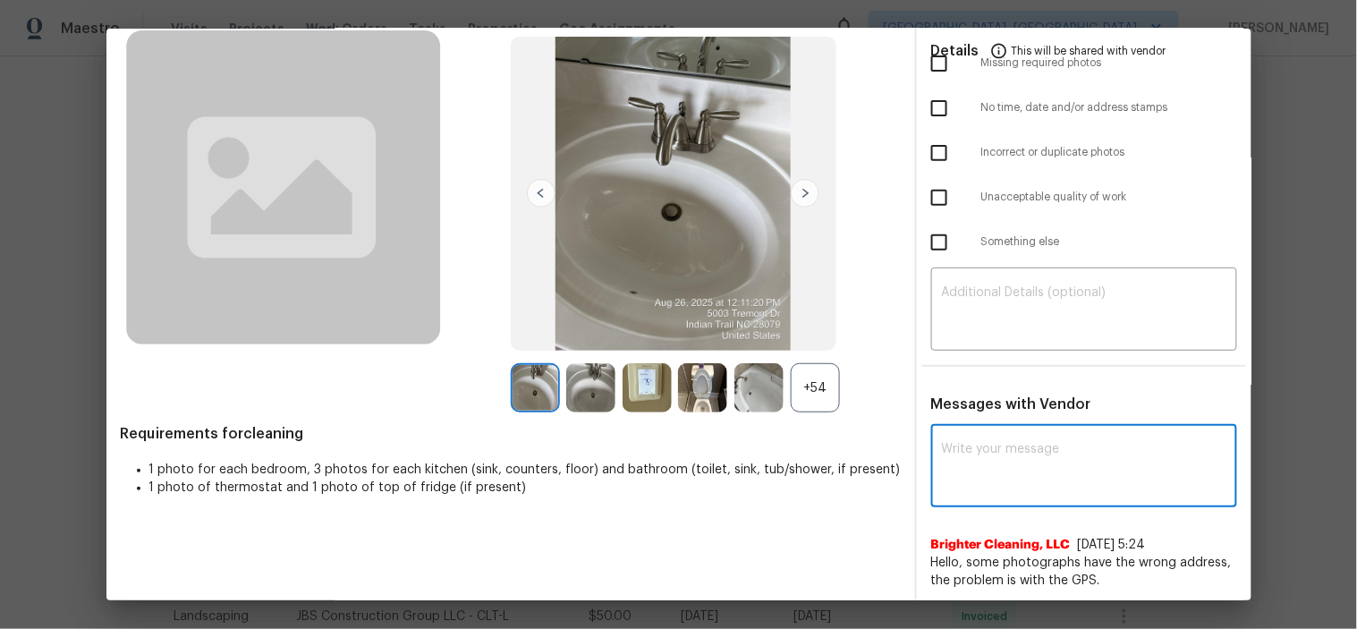
click at [980, 463] on textarea at bounding box center [1084, 468] width 284 height 50
paste textarea "Hello! After further review, the visit on 08/29/2025, has been approved. Could …"
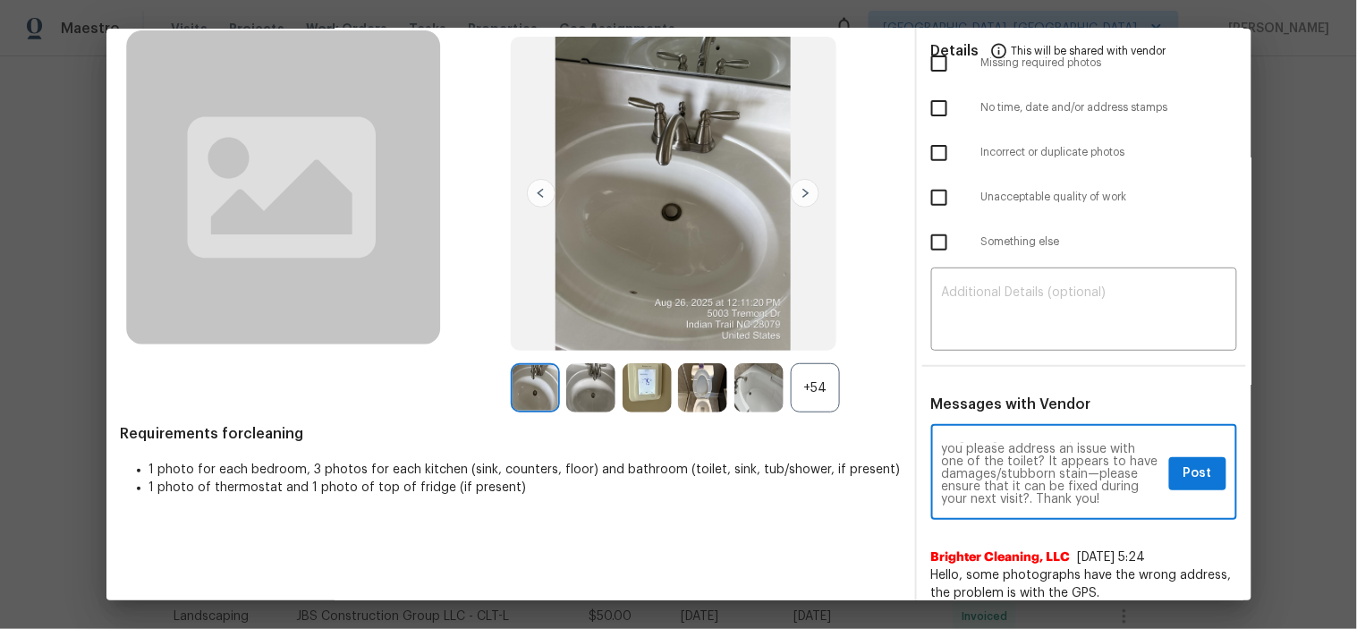
scroll to position [0, 0]
type textarea "Hello! After further review, the visit on 08/29/2025, has been approved. Could …"
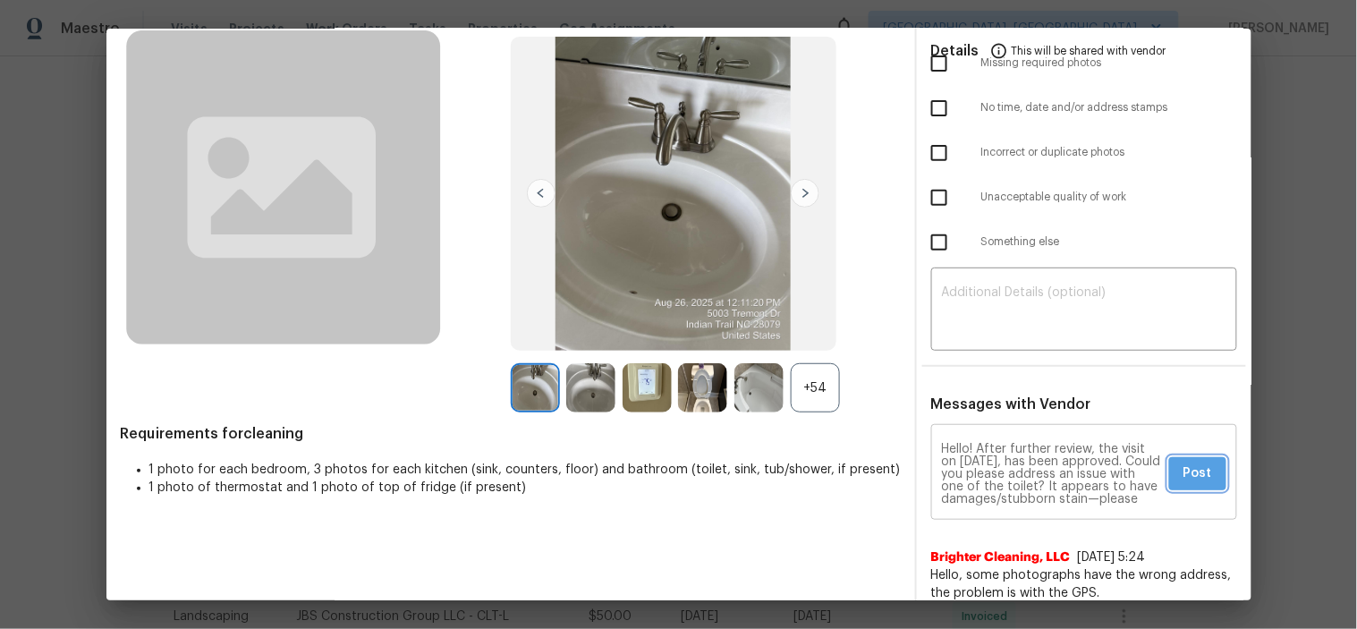
drag, startPoint x: 1167, startPoint y: 469, endPoint x: 1075, endPoint y: 435, distance: 97.4
click at [1169, 468] on button "Post" at bounding box center [1197, 473] width 57 height 33
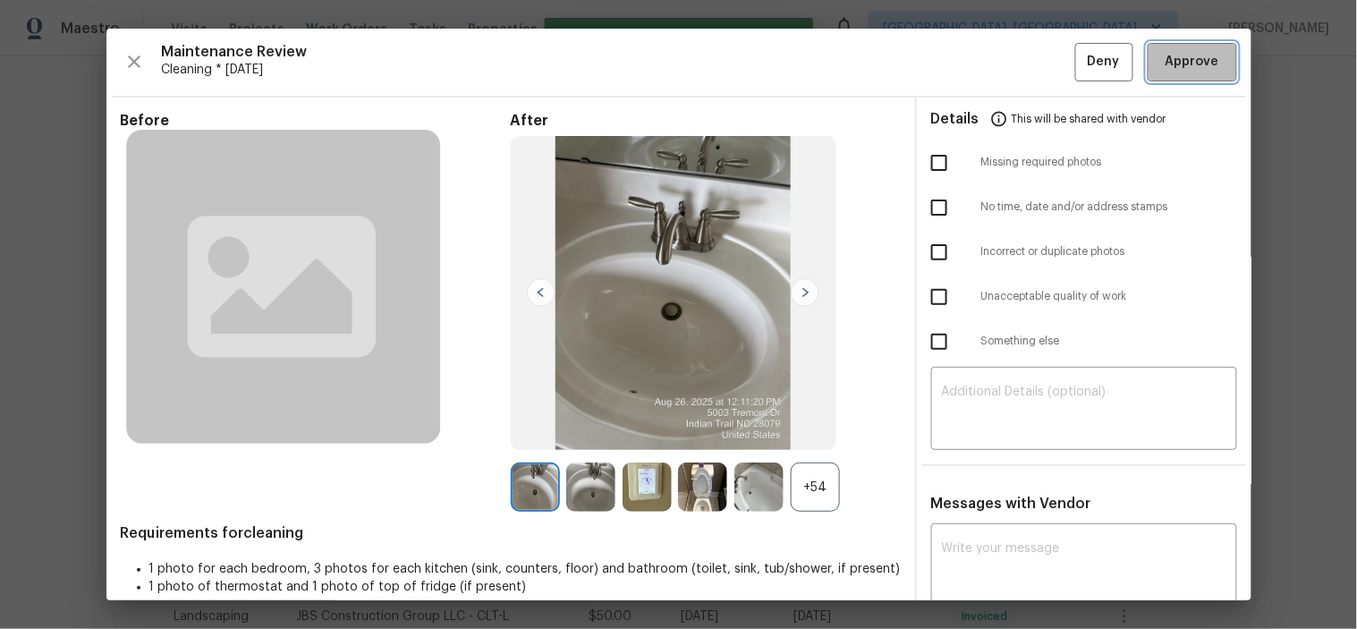
click at [1181, 56] on span "Approve" at bounding box center [1193, 62] width 54 height 22
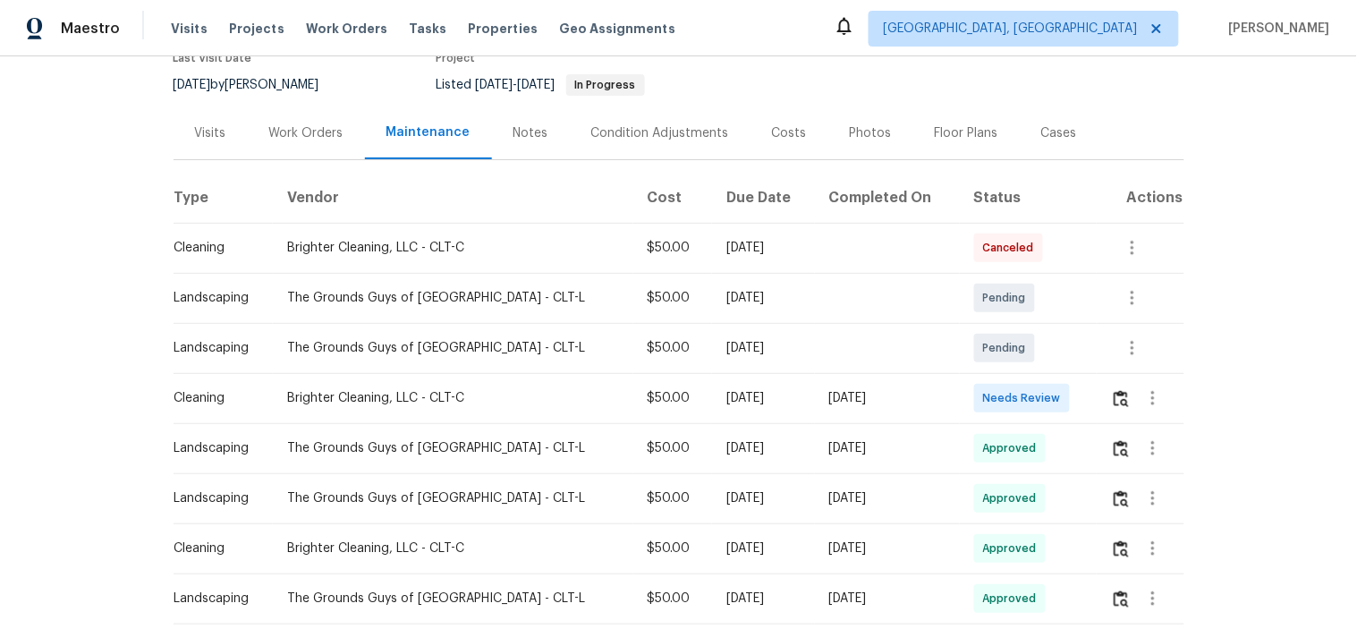
scroll to position [199, 0]
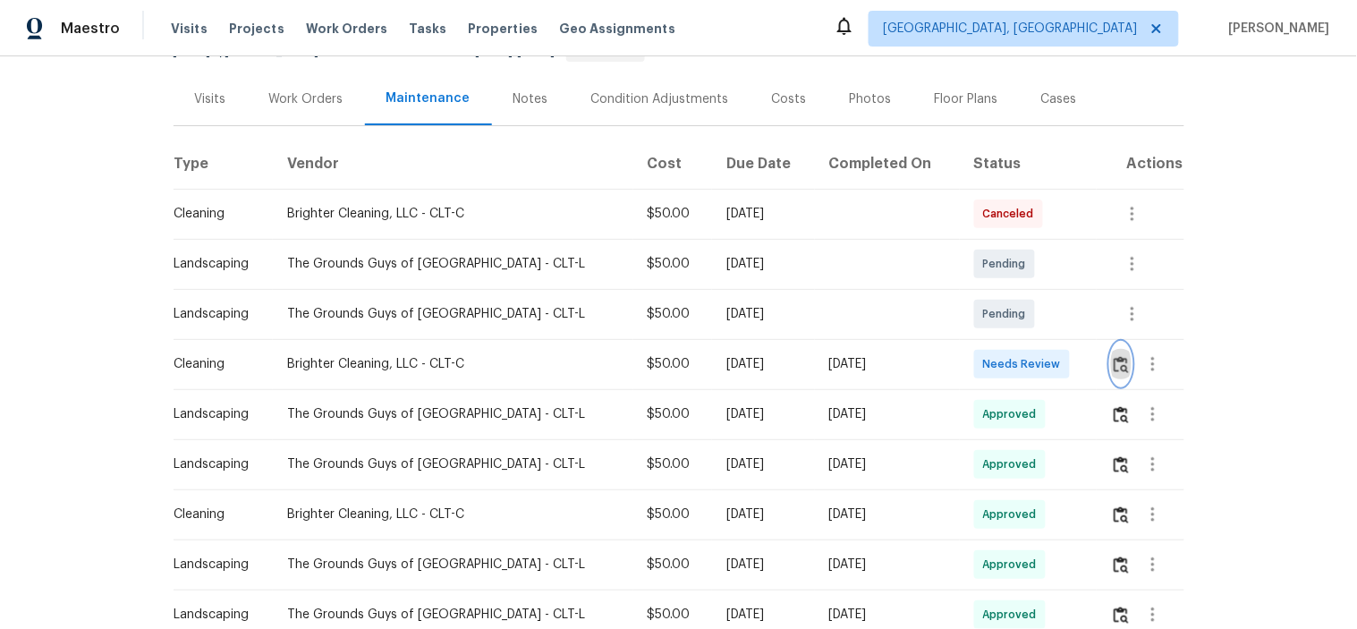
click at [1111, 372] on button "button" at bounding box center [1121, 364] width 21 height 43
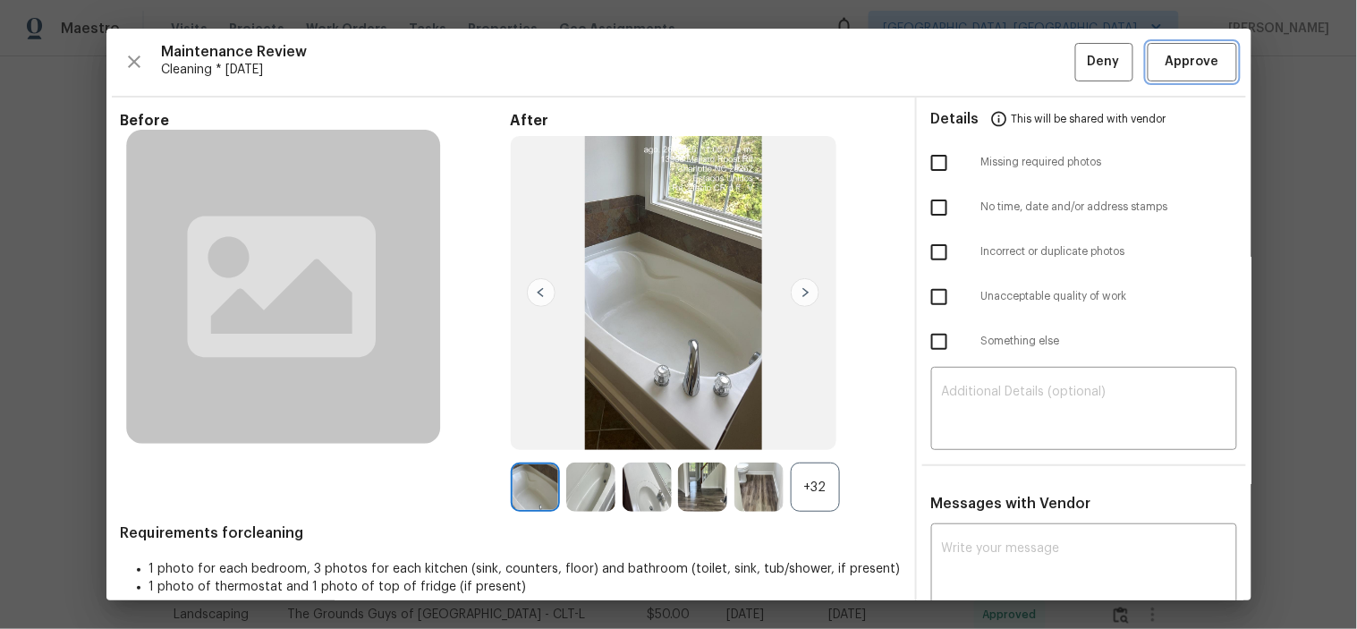
click at [1166, 54] on span "Approve" at bounding box center [1193, 62] width 54 height 22
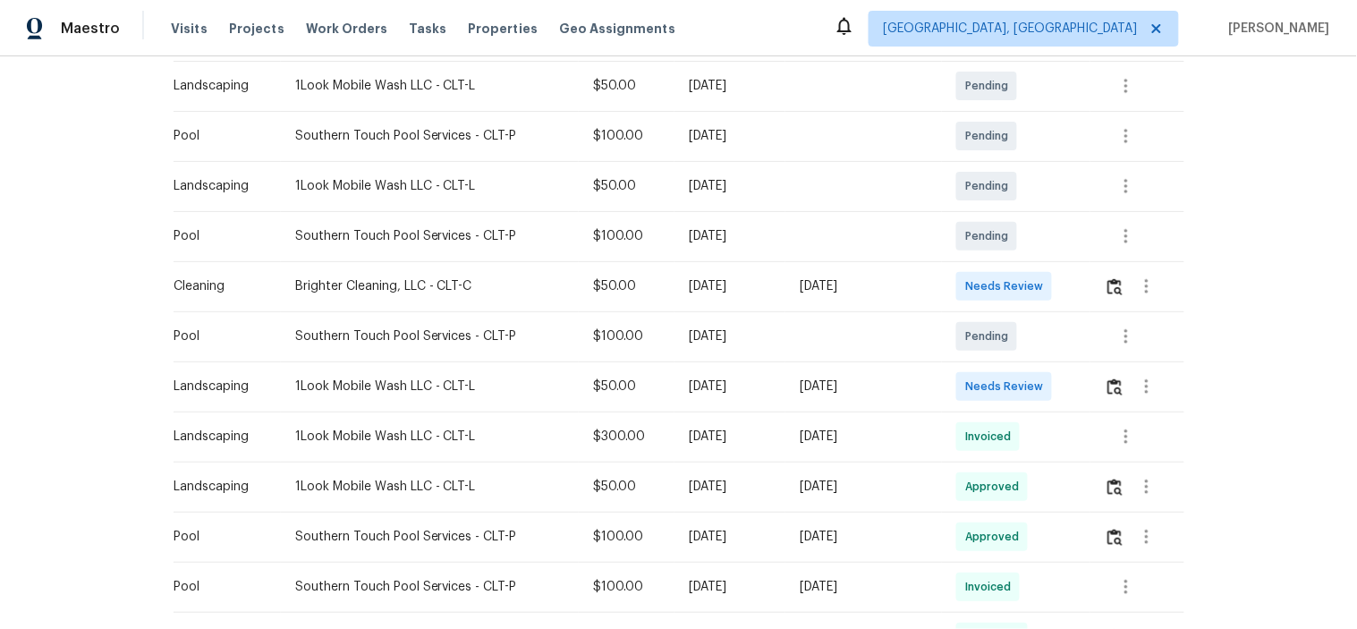
scroll to position [397, 0]
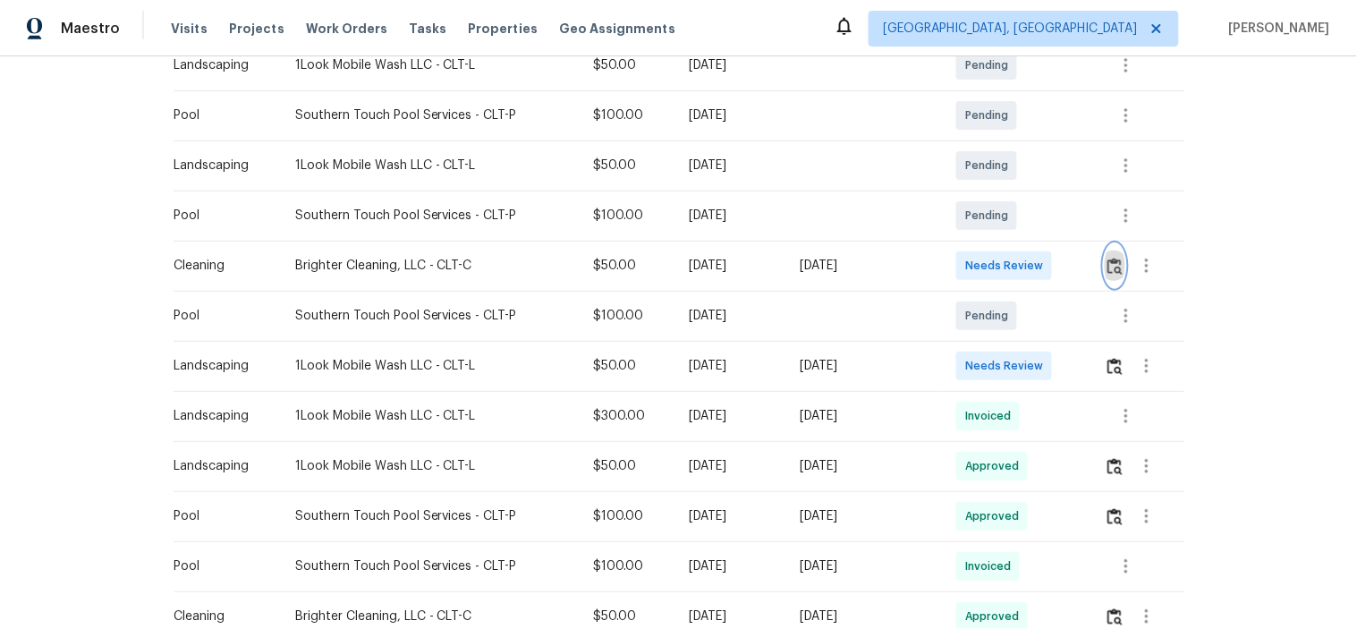
click at [1112, 262] on img "button" at bounding box center [1115, 266] width 15 height 17
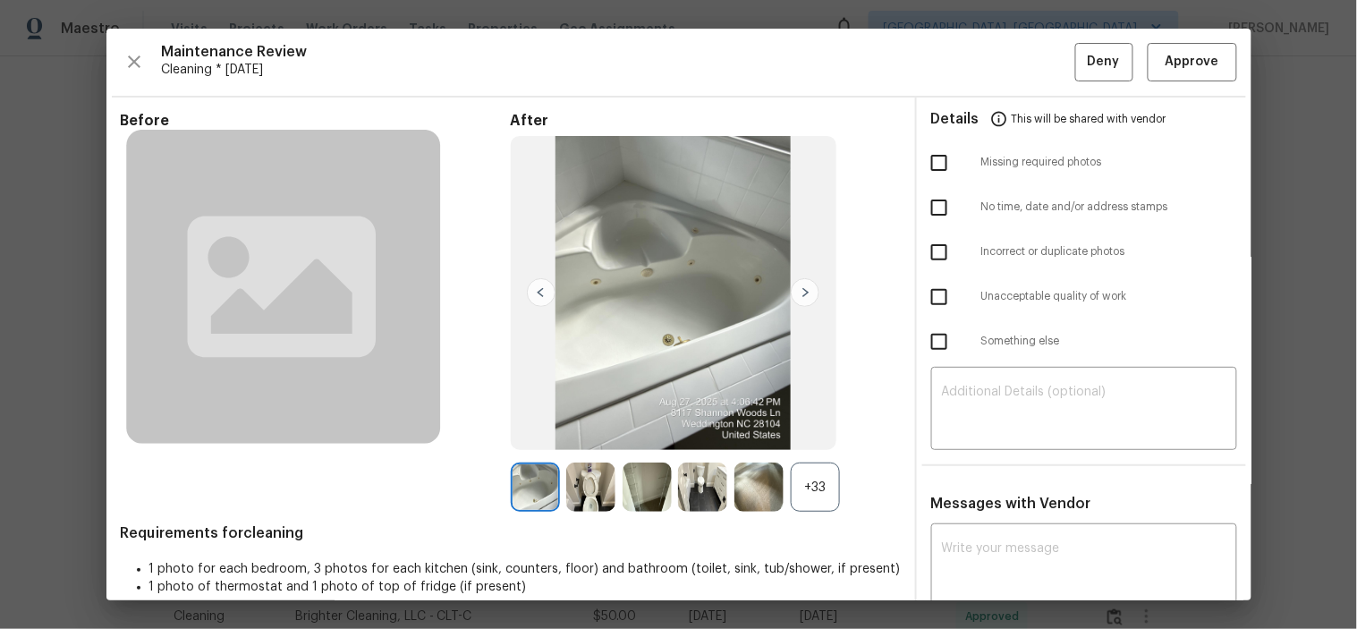
scroll to position [99, 0]
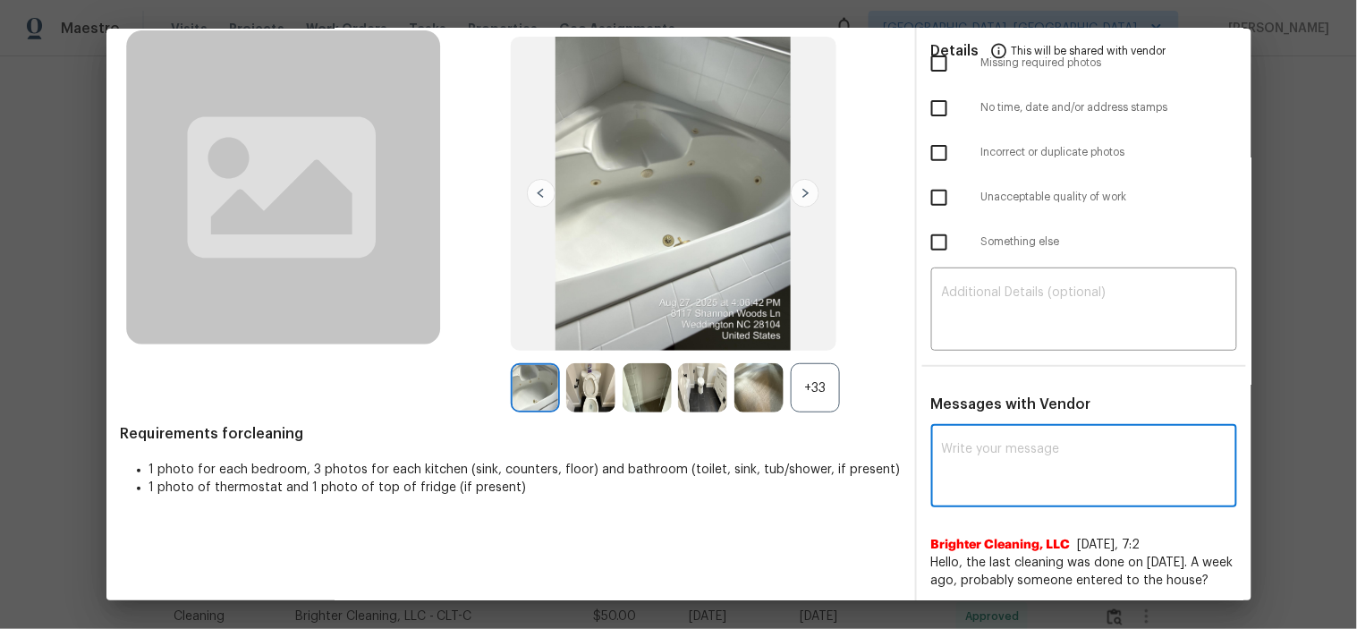
click at [1013, 477] on textarea at bounding box center [1084, 468] width 284 height 50
paste textarea "Maintenance Audit Team: Hello! After further review, the visit([DATE]) has been…"
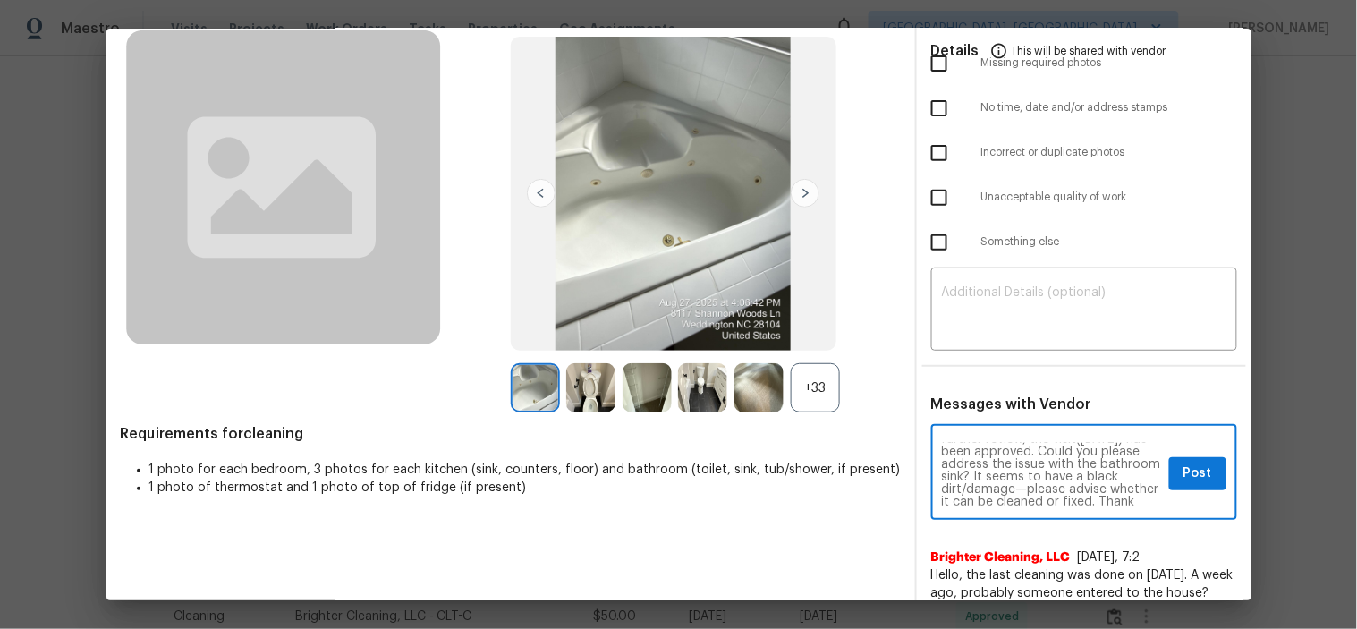
scroll to position [0, 0]
click at [990, 470] on textarea "Maintenance Audit Team: Hello! After further review, the visit(08/21/2025) has …" at bounding box center [1052, 474] width 220 height 63
click at [1062, 448] on textarea "Maintenance Audit Team: Hello! After further review, the visit(08/29/2025) has …" at bounding box center [1052, 474] width 220 height 63
type textarea "Maintenance Audit Team: Hello! After further review, the visit(08/29/2025) has …"
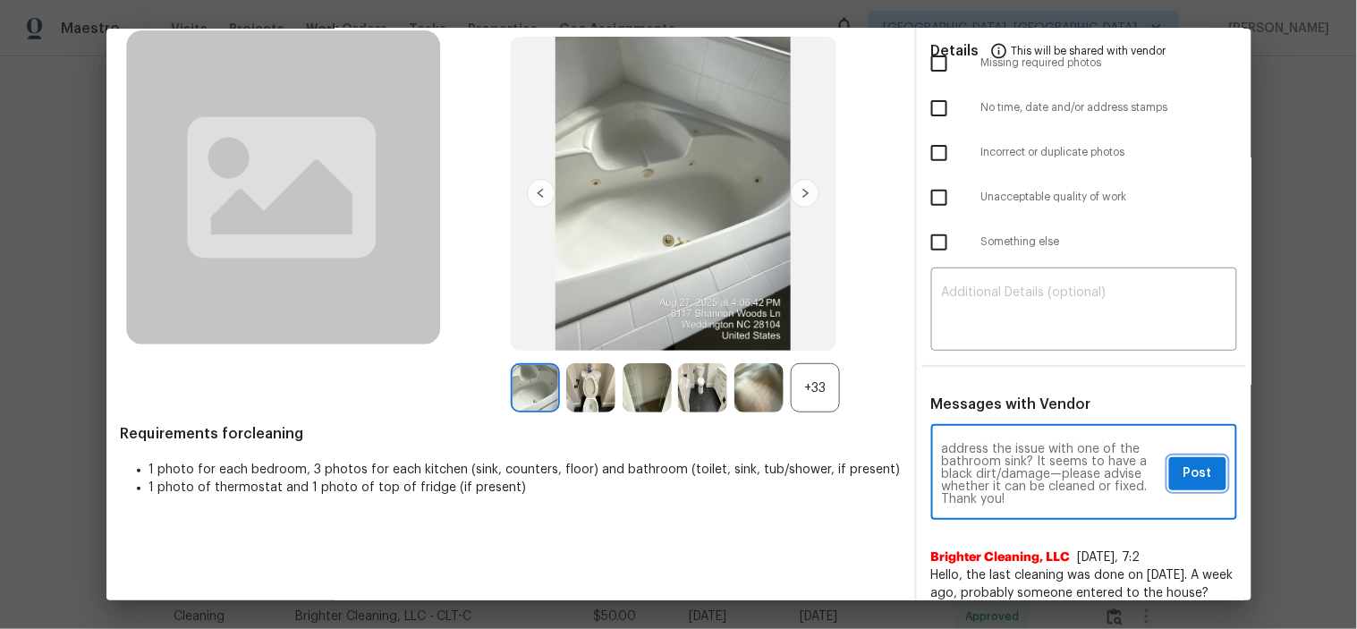
click at [1185, 480] on span "Post" at bounding box center [1198, 474] width 29 height 22
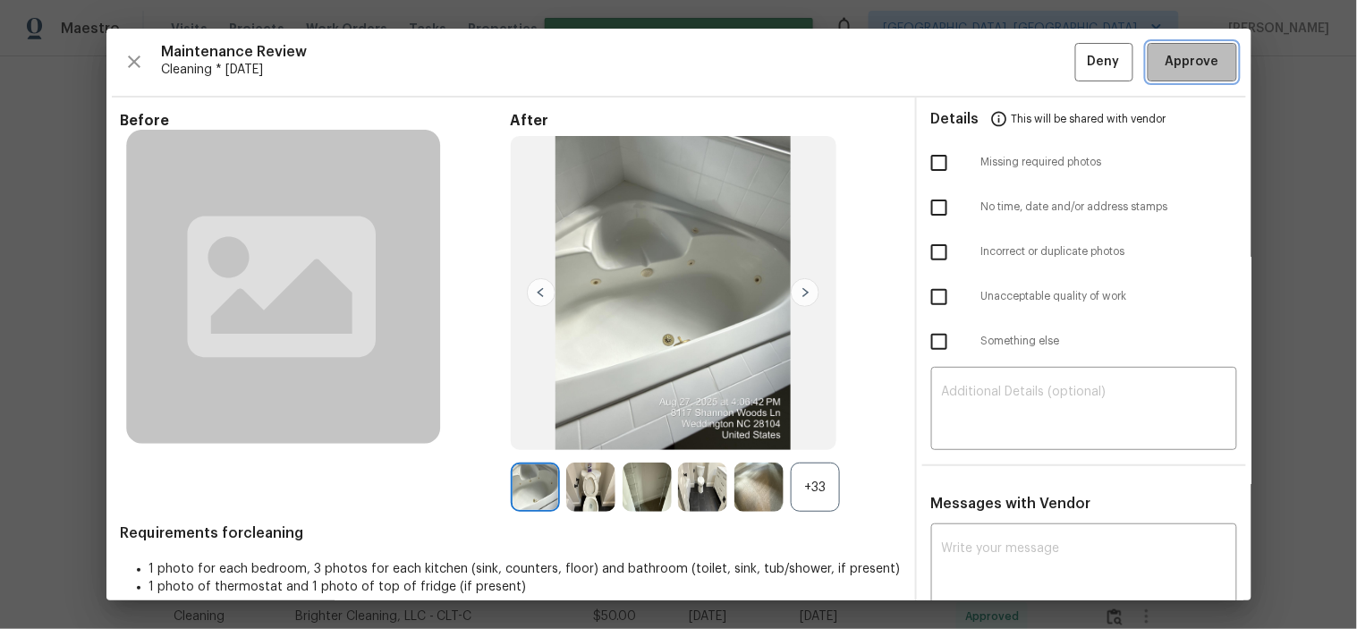
scroll to position [0, 0]
click at [1179, 67] on span "Approve" at bounding box center [1193, 62] width 54 height 22
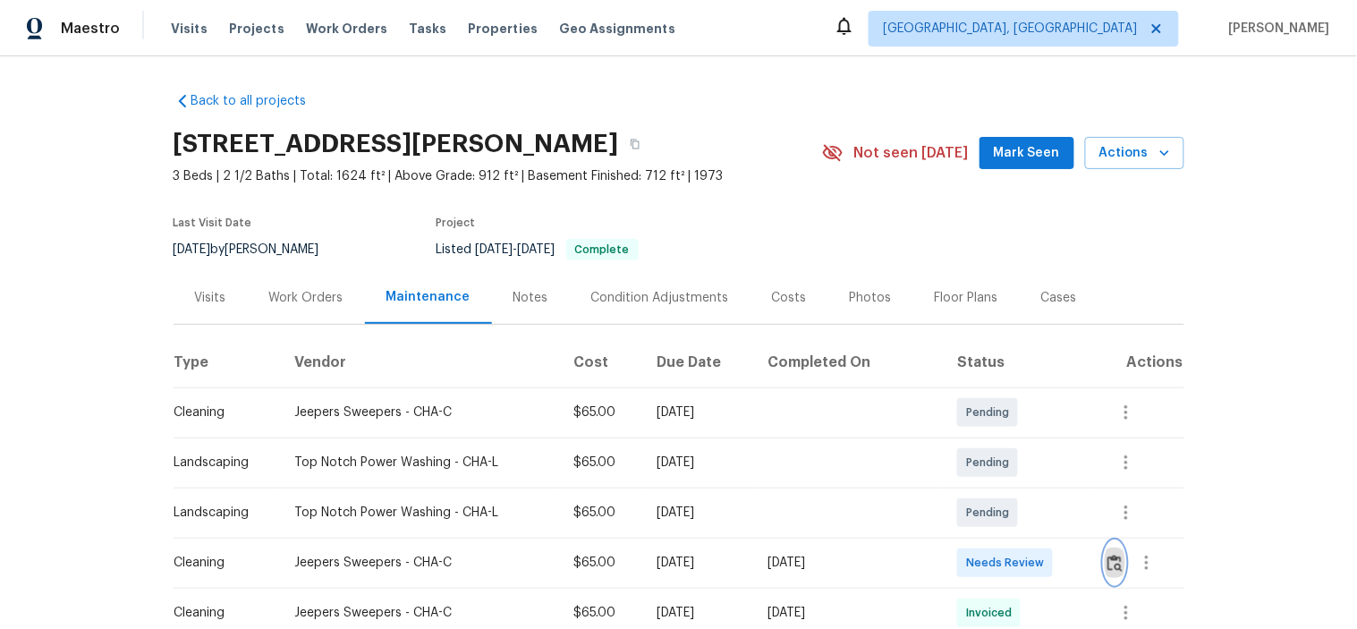
click at [1108, 566] on img "button" at bounding box center [1115, 563] width 15 height 17
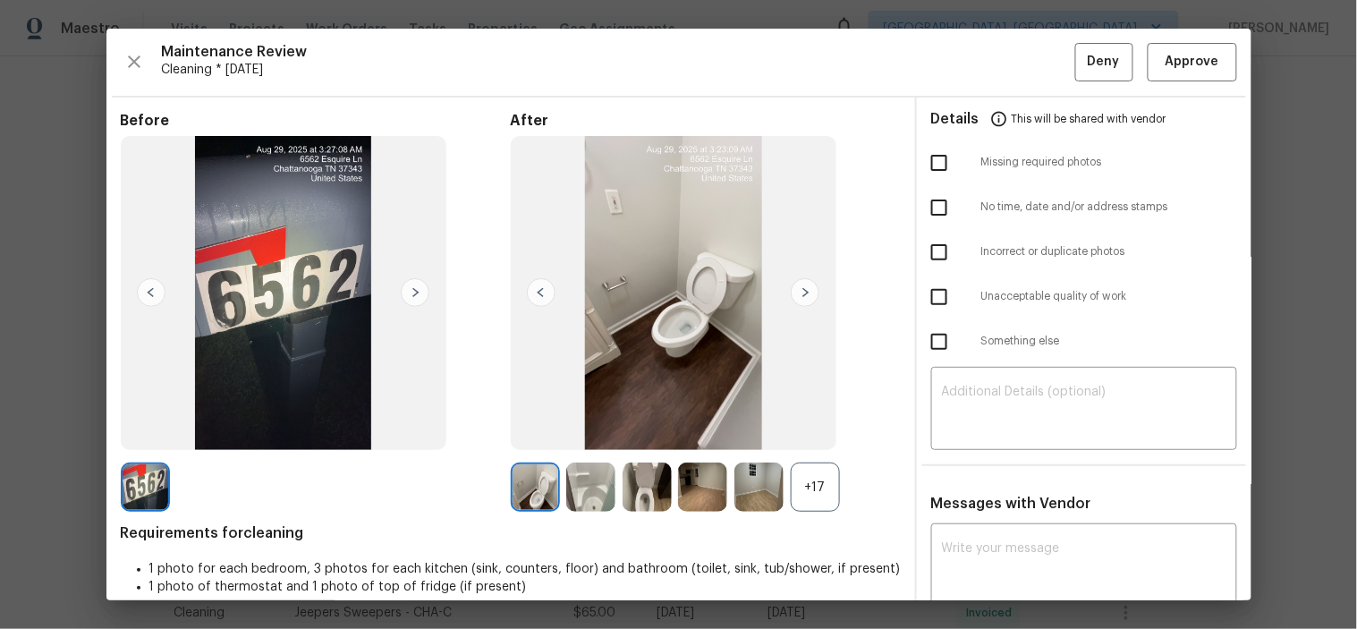
click at [929, 298] on input "checkbox" at bounding box center [940, 297] width 38 height 38
checkbox input "true"
click at [1059, 398] on textarea at bounding box center [1084, 411] width 284 height 50
paste textarea "Maintenance Audit Team: Hello! Unfortunately, this cleaning visit completed on …"
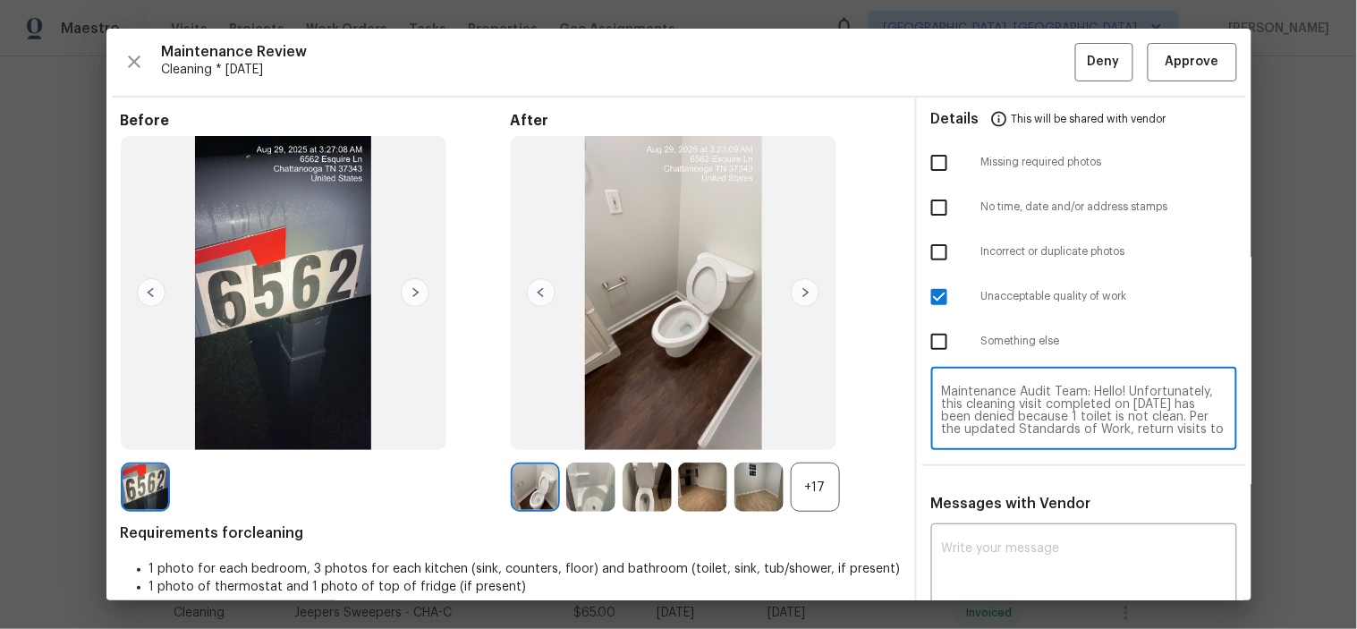
click at [1058, 409] on textarea "Maintenance Audit Team: Hello! Unfortunately, this cleaning visit completed on …" at bounding box center [1084, 411] width 284 height 50
type textarea "Maintenance Audit Team: Hello! Unfortunately, this cleaning visit completed on …"
click at [1004, 544] on textarea at bounding box center [1084, 567] width 284 height 50
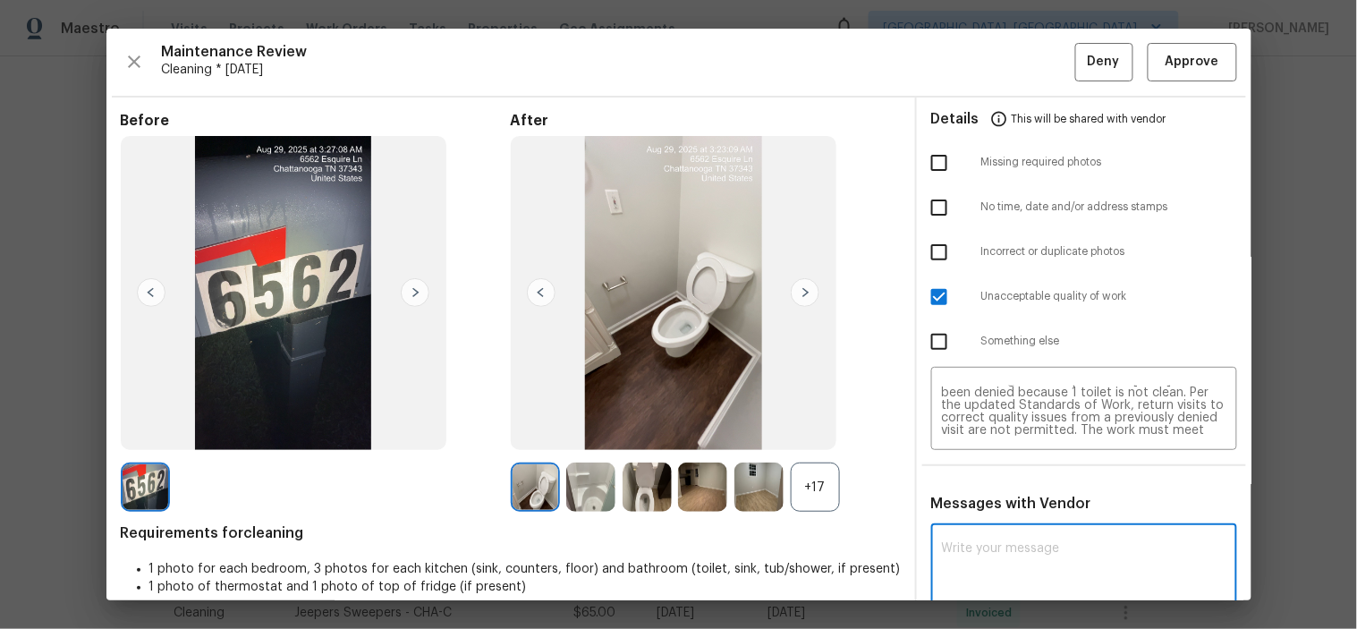
paste textarea "Maintenance Audit Team: Hello! Unfortunately, this cleaning visit completed on …"
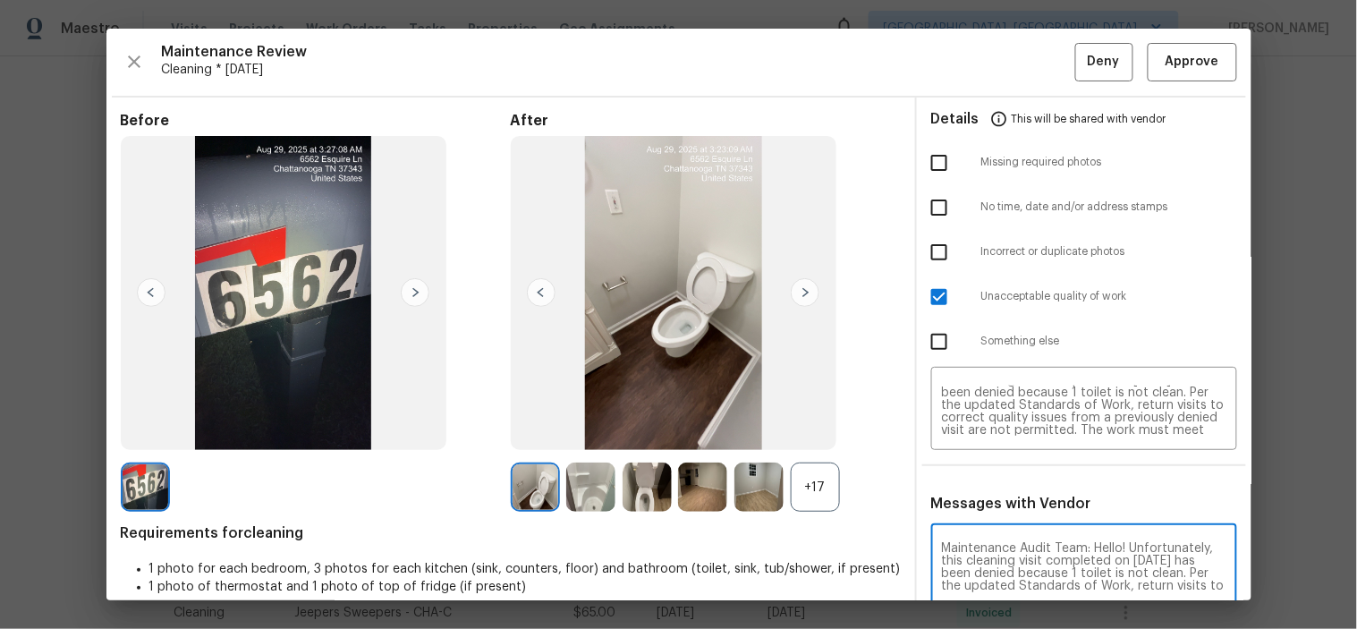
scroll to position [3, 0]
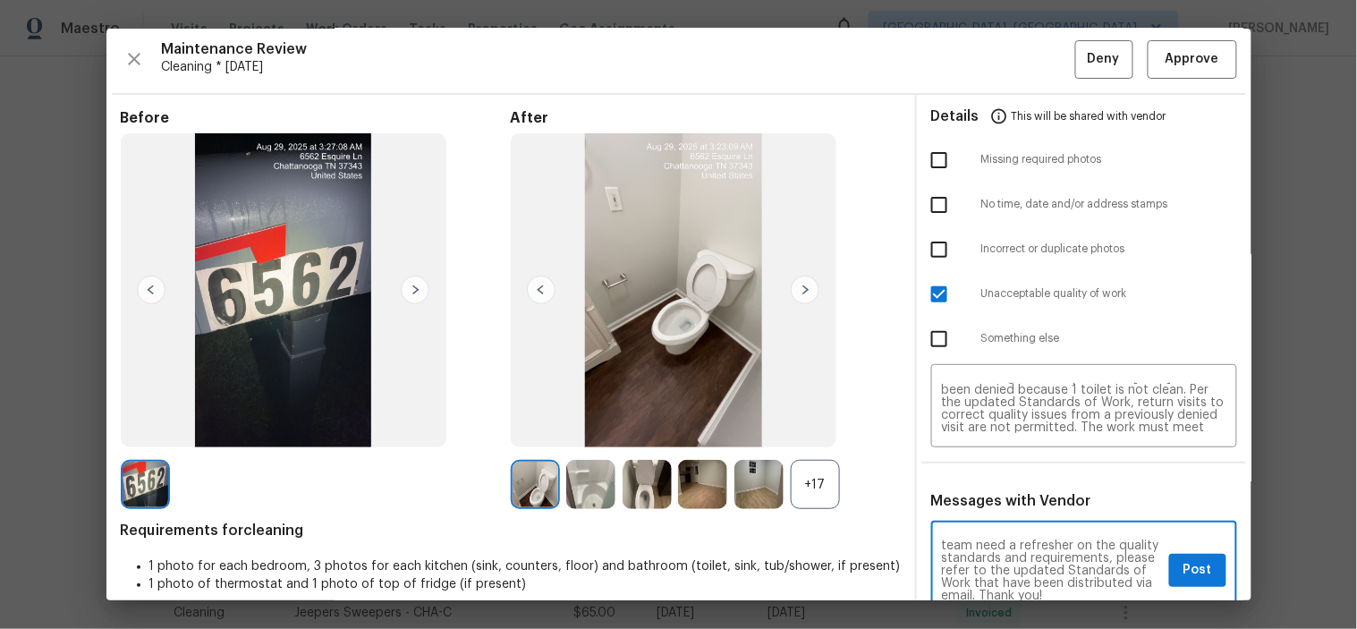
type textarea "Maintenance Audit Team: Hello! Unfortunately, this cleaning visit completed on …"
click at [1184, 577] on span "Post" at bounding box center [1198, 570] width 29 height 22
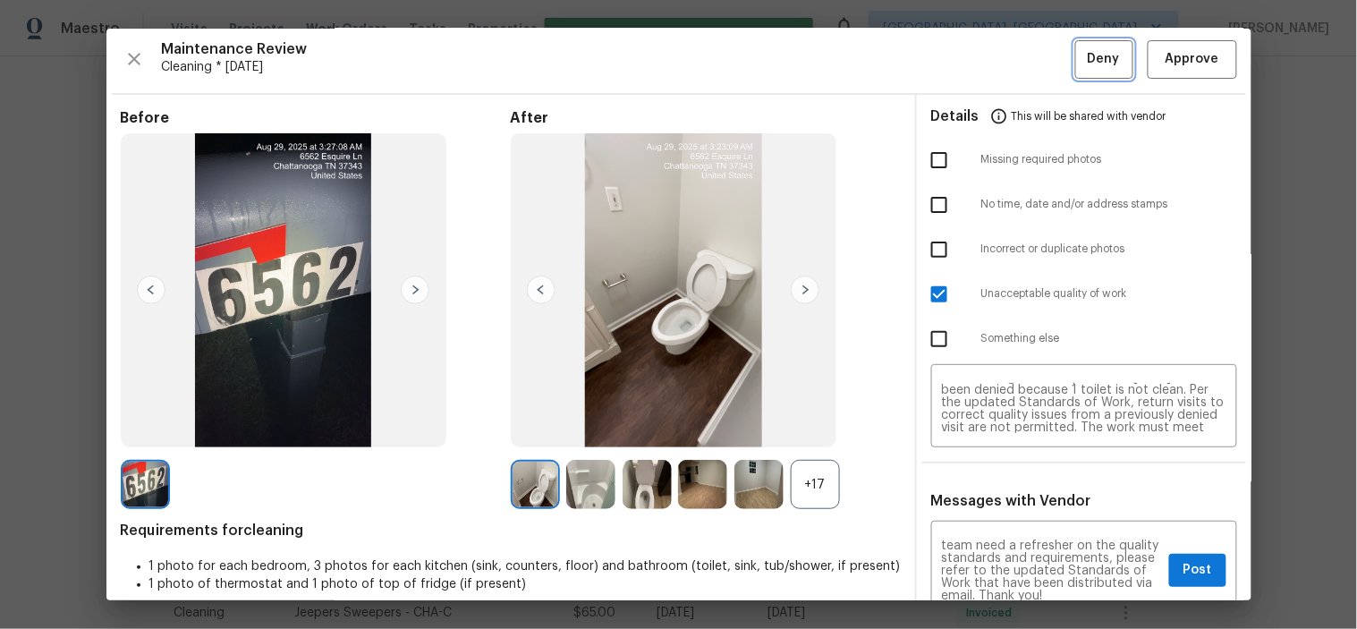
click at [1086, 72] on button "Deny" at bounding box center [1104, 59] width 58 height 38
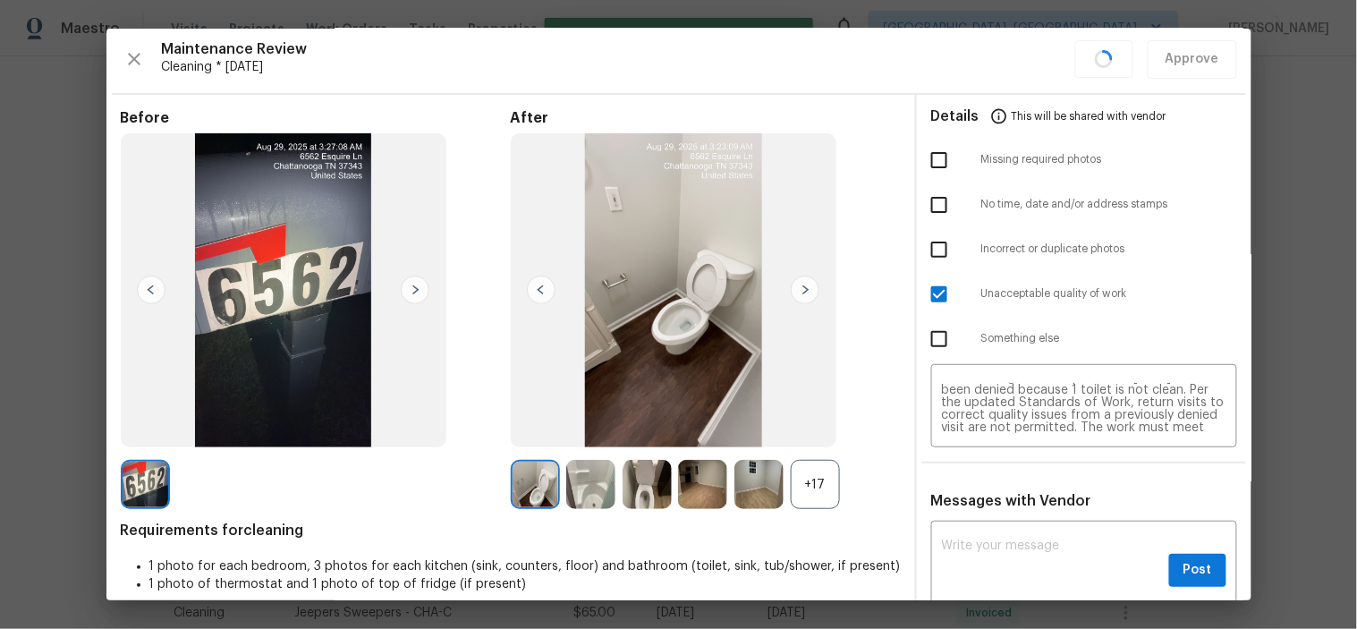
scroll to position [0, 0]
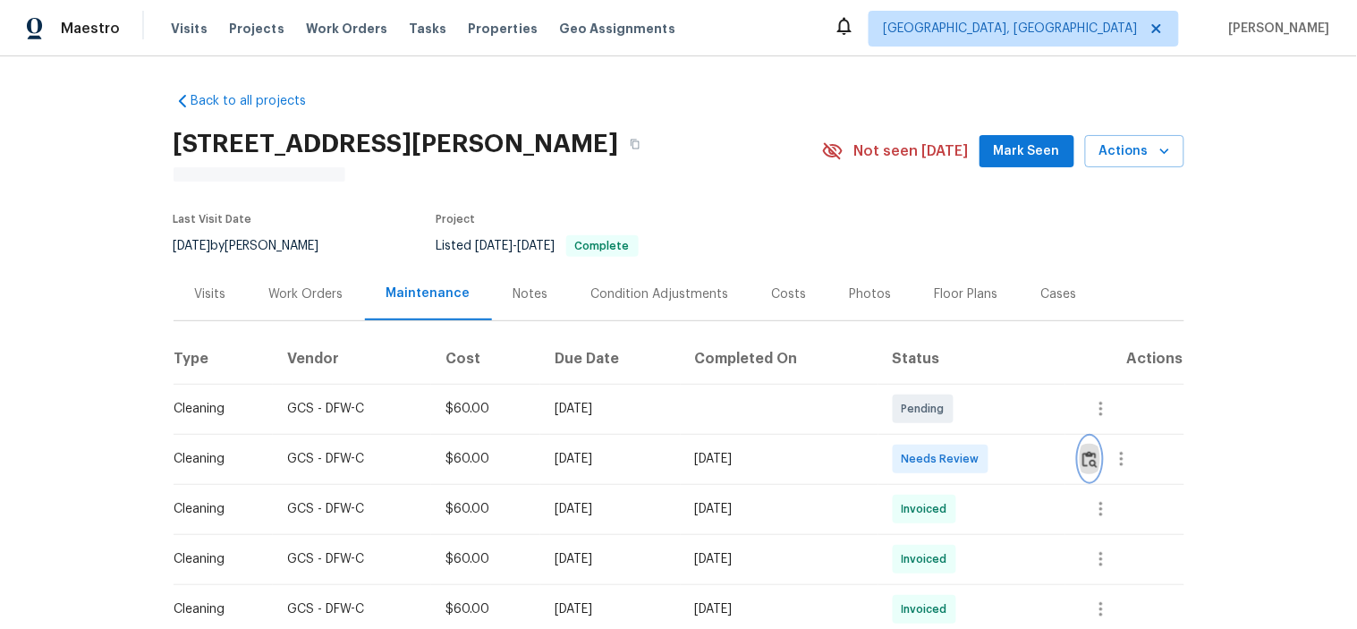
click at [1093, 457] on img "button" at bounding box center [1089, 459] width 15 height 17
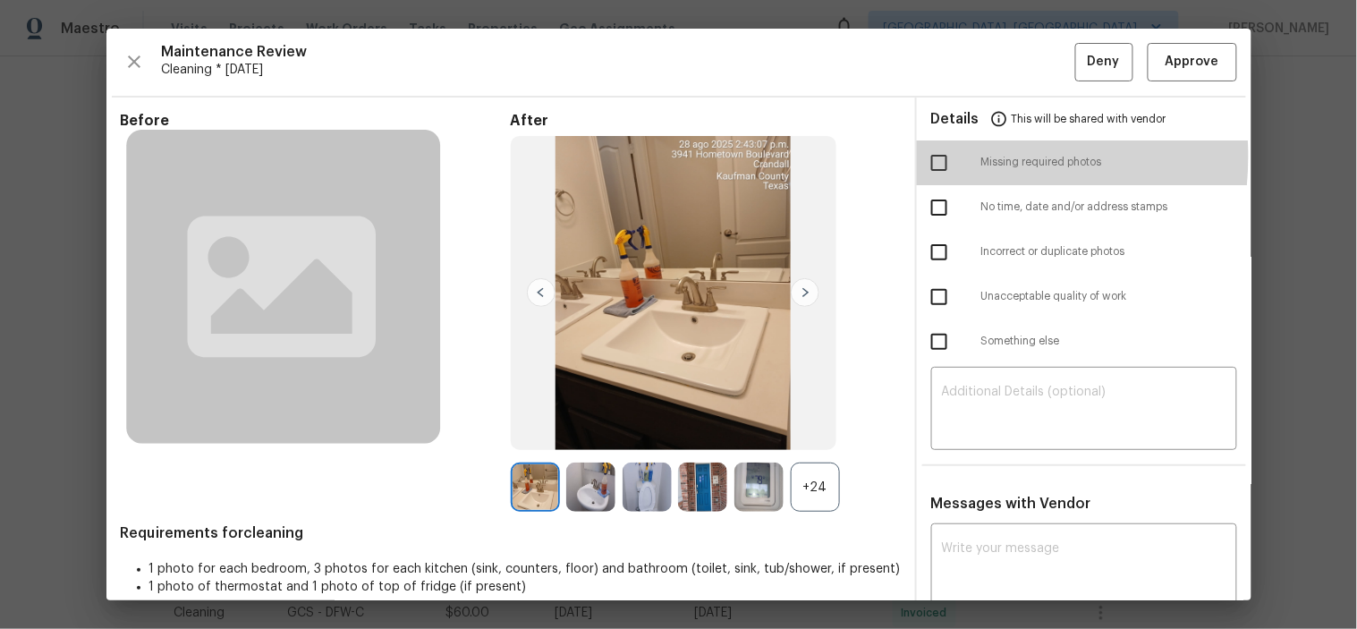
click at [921, 157] on input "checkbox" at bounding box center [940, 163] width 38 height 38
checkbox input "true"
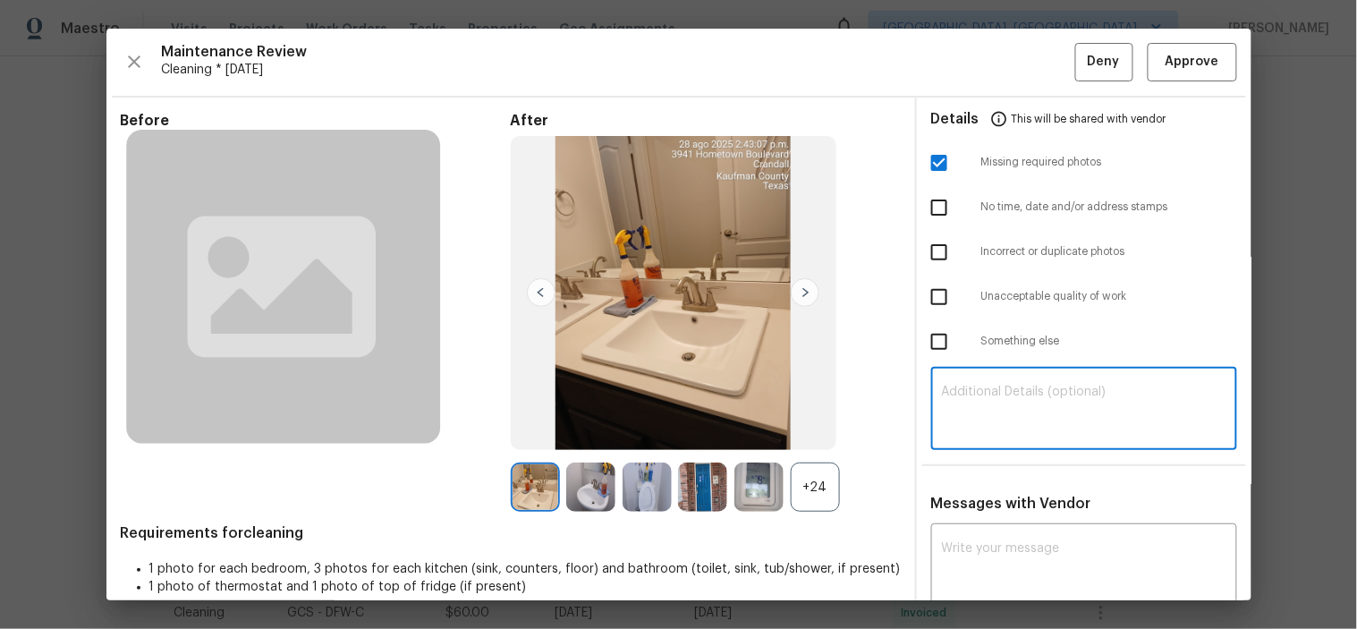
click at [1040, 403] on textarea at bounding box center [1084, 411] width 284 height 50
paste textarea "Maintenance Audit Team: Hello! Unfortunately, this cleaning visit completed on …"
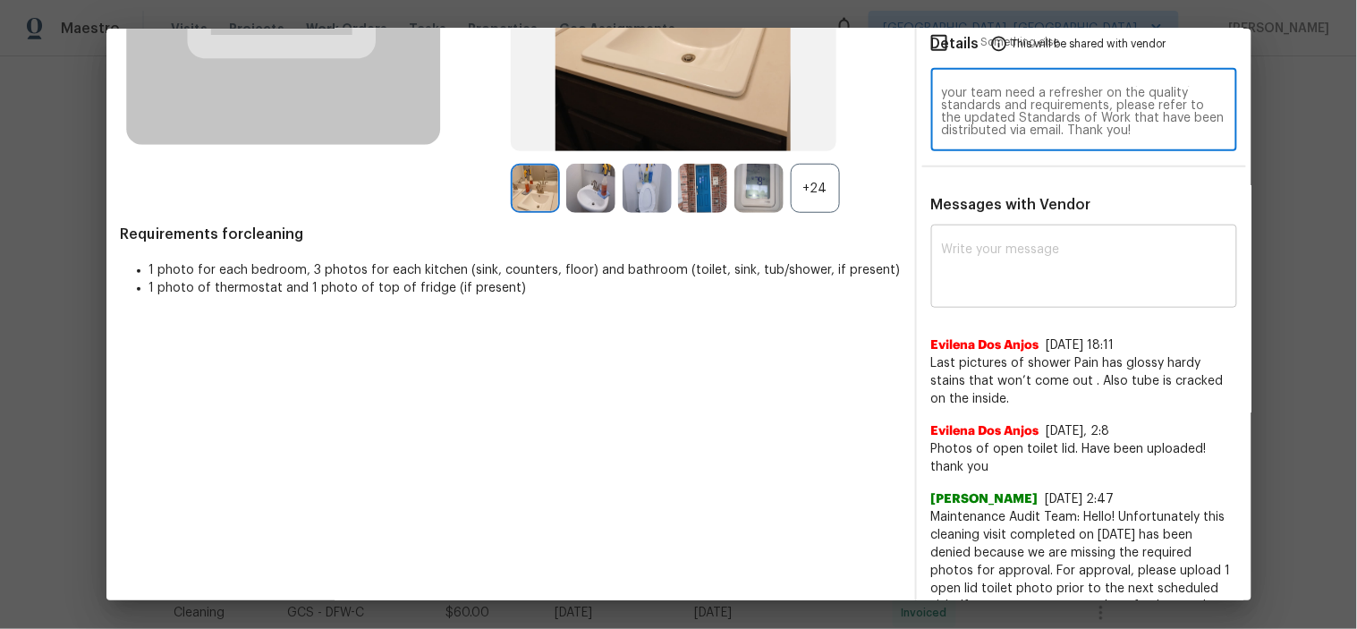
scroll to position [298, 0]
type textarea "Maintenance Audit Team: Hello! Unfortunately, this cleaning visit completed on …"
click at [1048, 262] on textarea at bounding box center [1084, 269] width 284 height 50
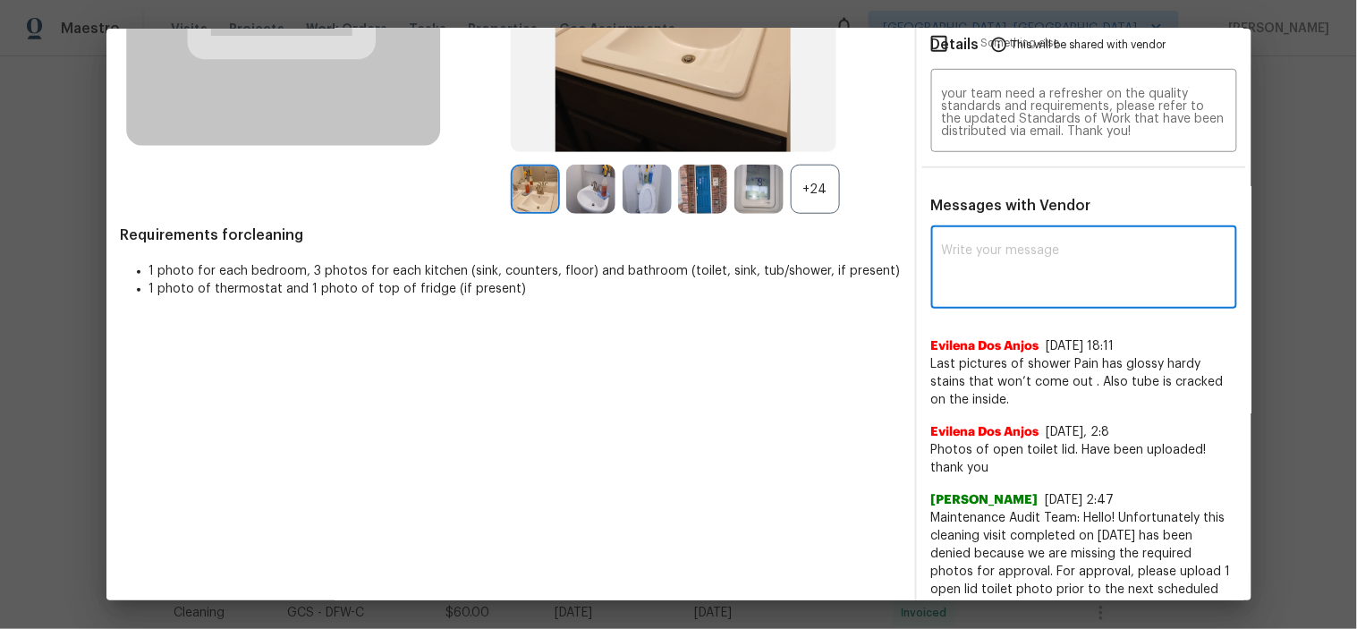
paste textarea "Maintenance Audit Team: Hello! Unfortunately, this cleaning visit completed on …"
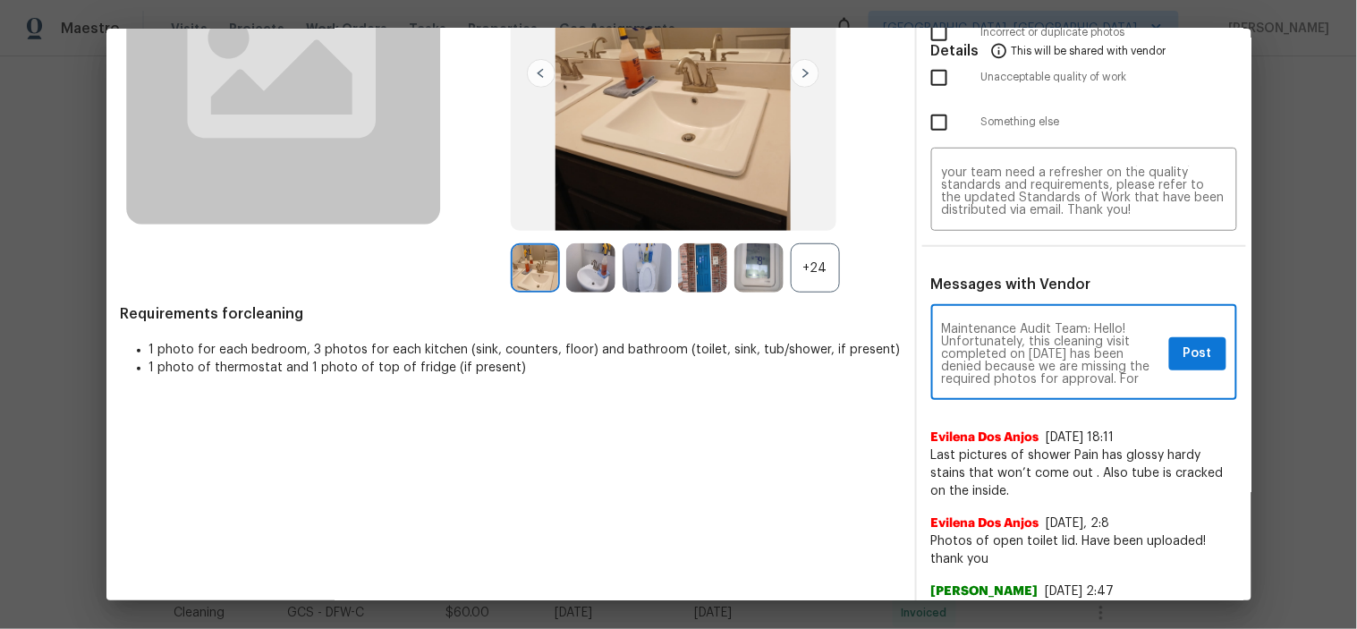
scroll to position [199, 0]
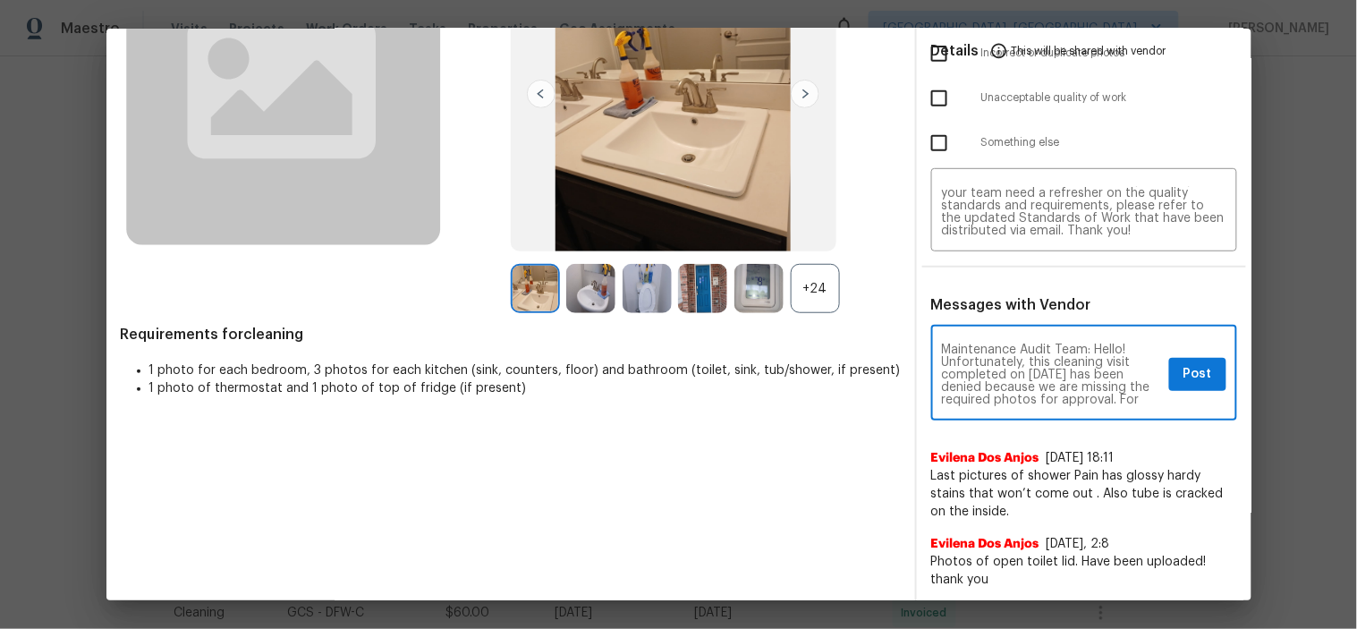
type textarea "Maintenance Audit Team: Hello! Unfortunately, this cleaning visit completed on …"
drag, startPoint x: 1184, startPoint y: 374, endPoint x: 1167, endPoint y: 262, distance: 113.2
click at [1184, 370] on span "Post" at bounding box center [1198, 374] width 29 height 22
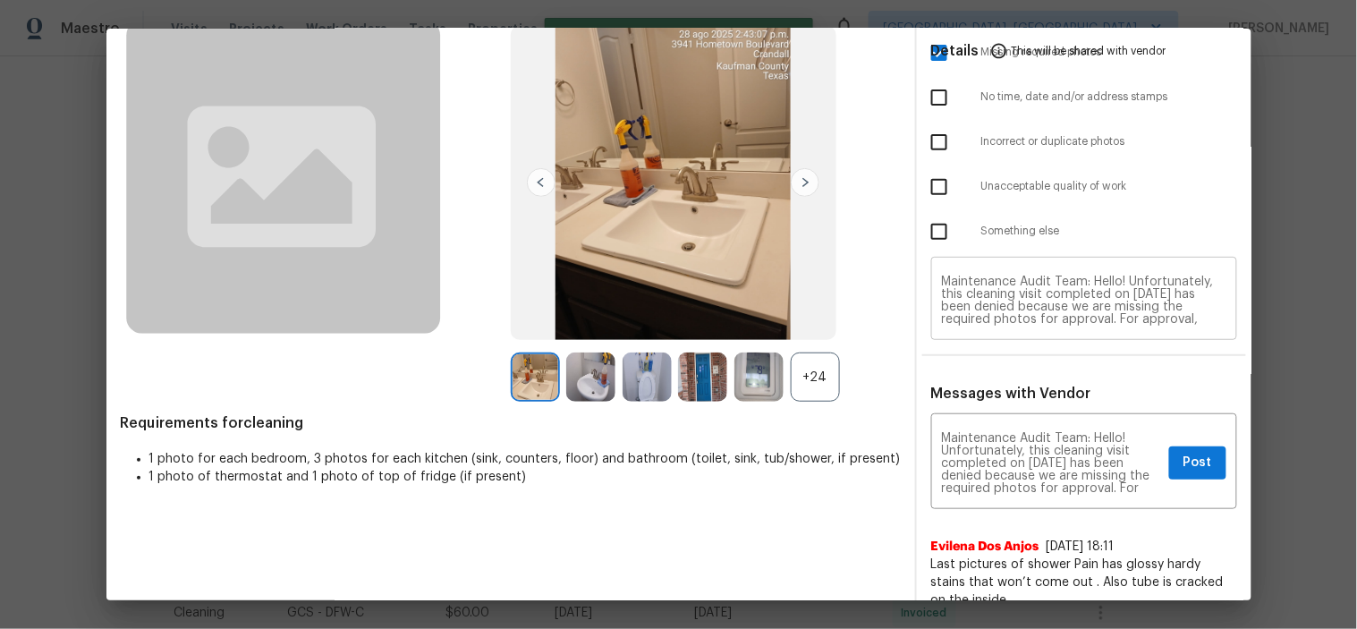
scroll to position [0, 0]
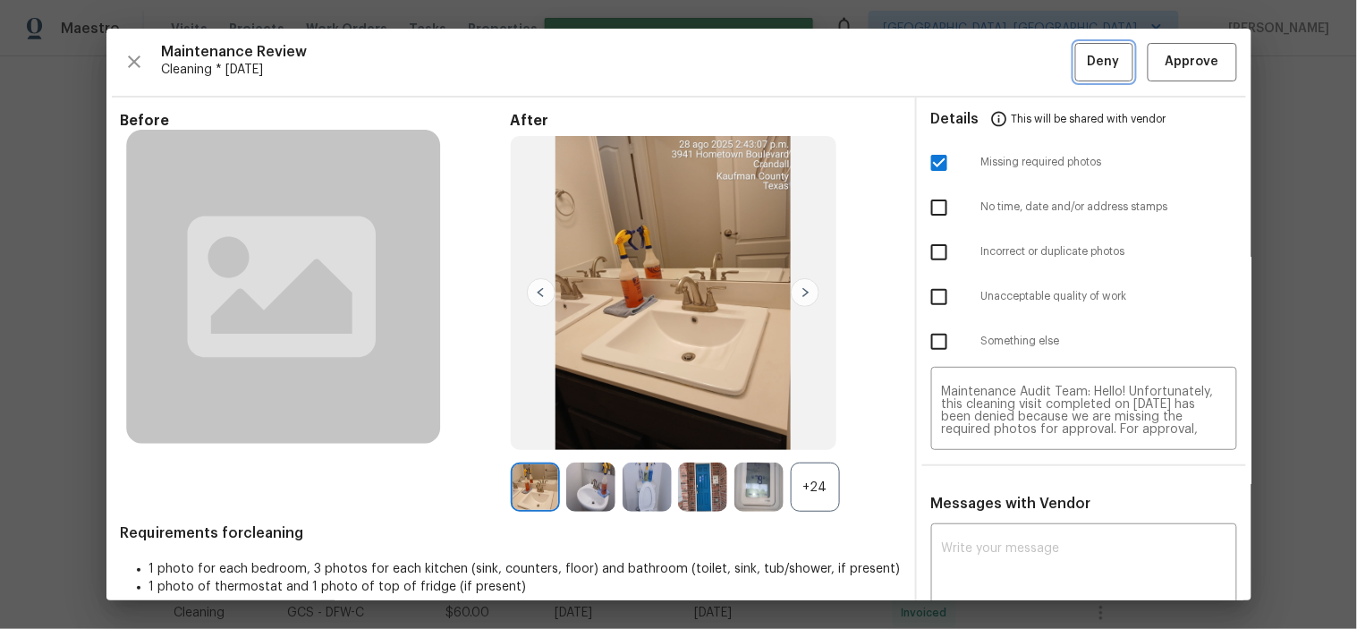
click at [1097, 70] on span "Deny" at bounding box center [1104, 62] width 32 height 22
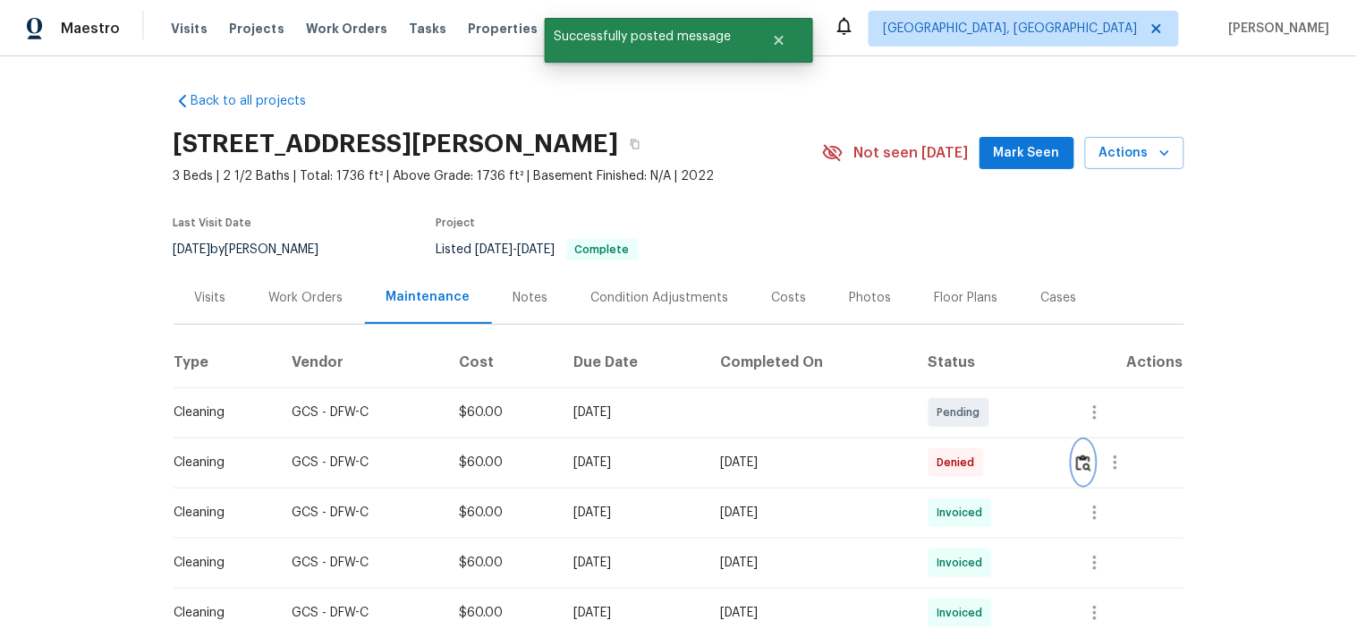
click at [1091, 461] on img "button" at bounding box center [1083, 462] width 15 height 17
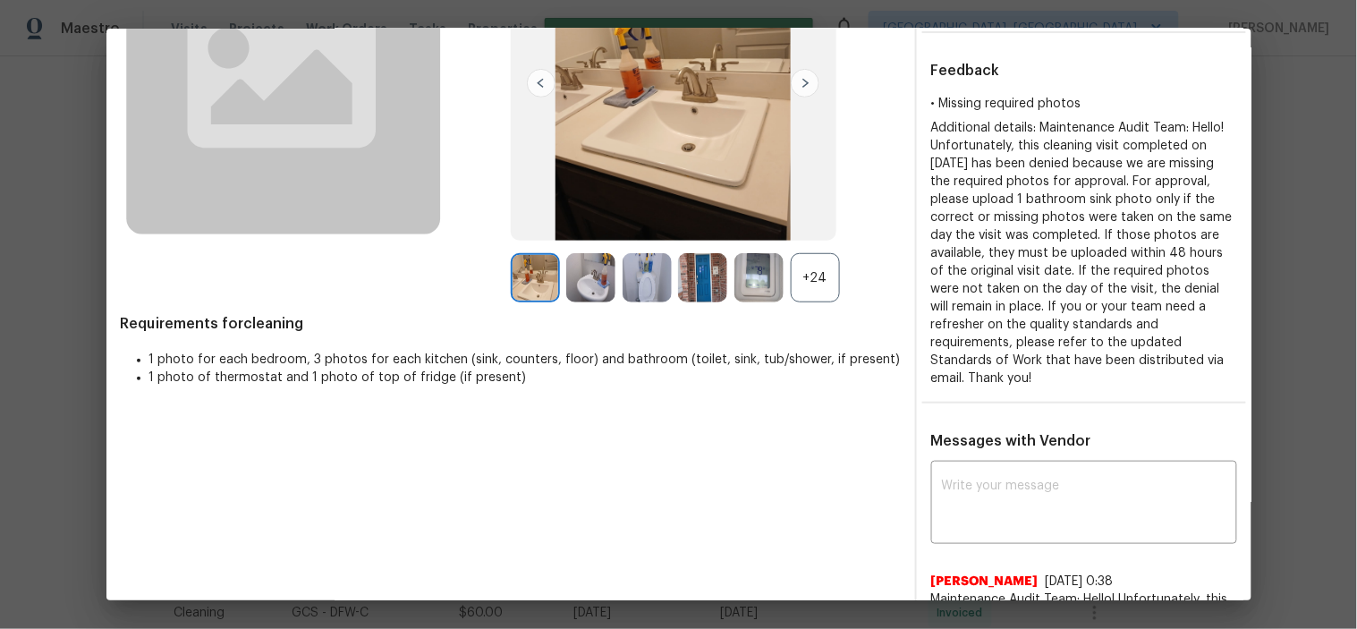
scroll to position [179, 0]
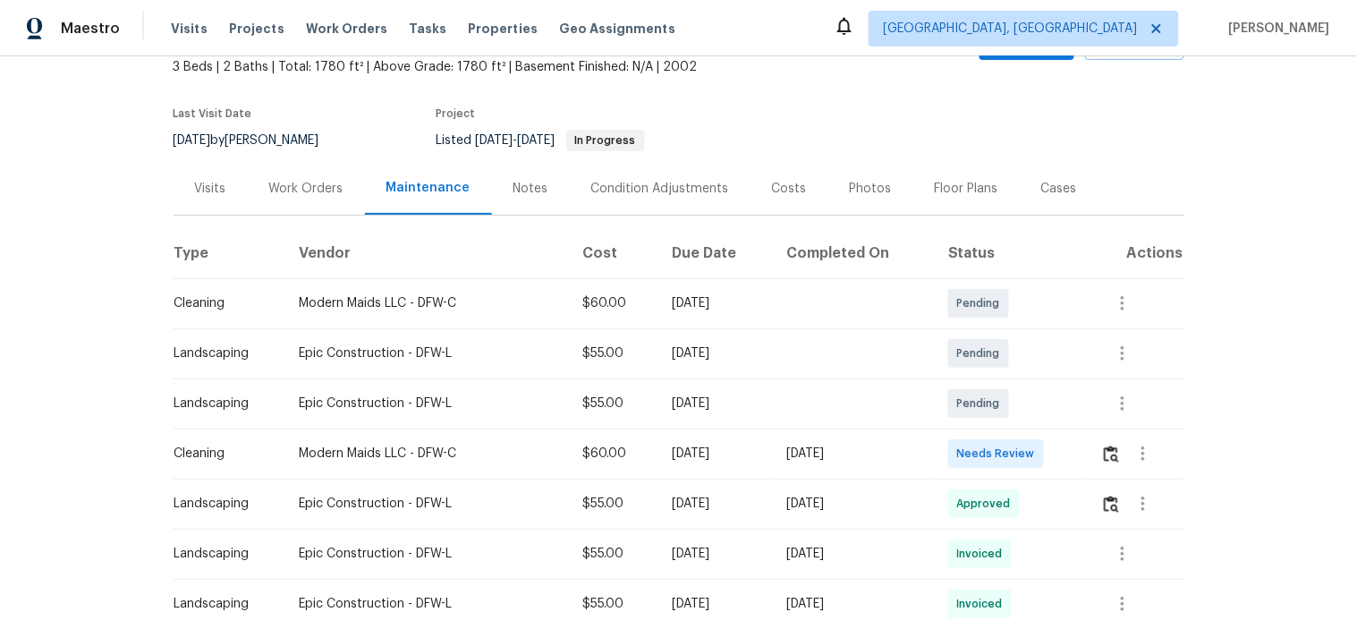
scroll to position [199, 0]
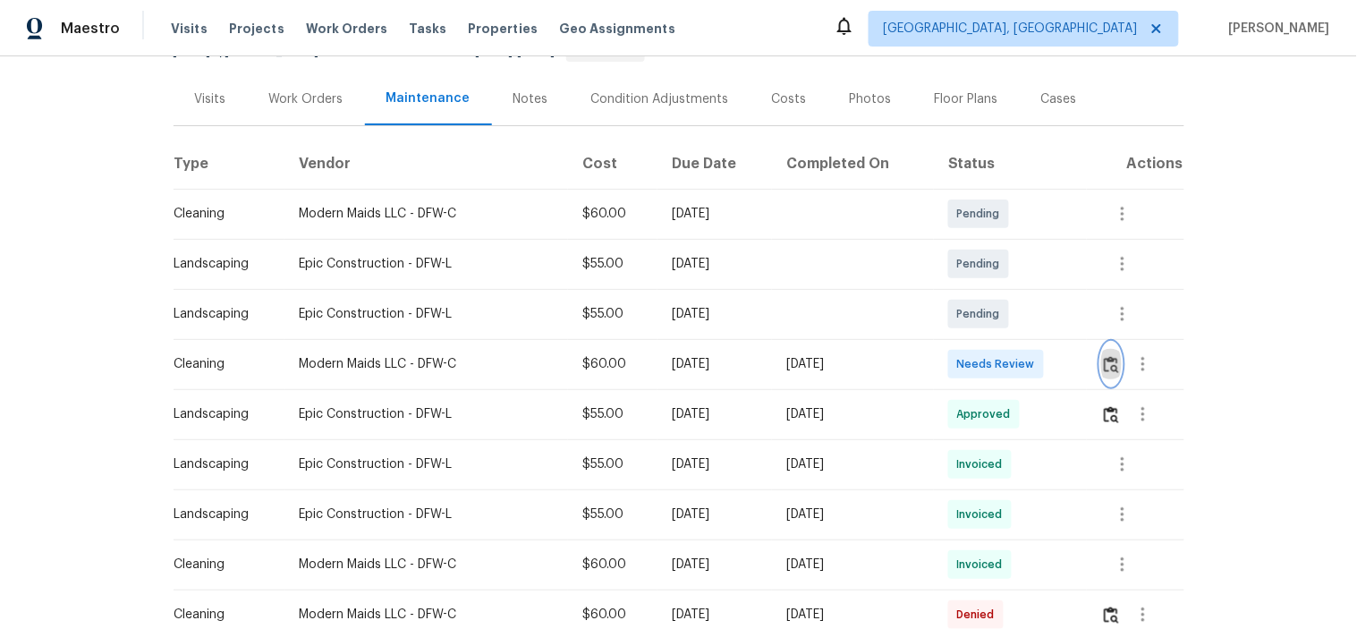
click at [1105, 353] on button "button" at bounding box center [1111, 364] width 21 height 43
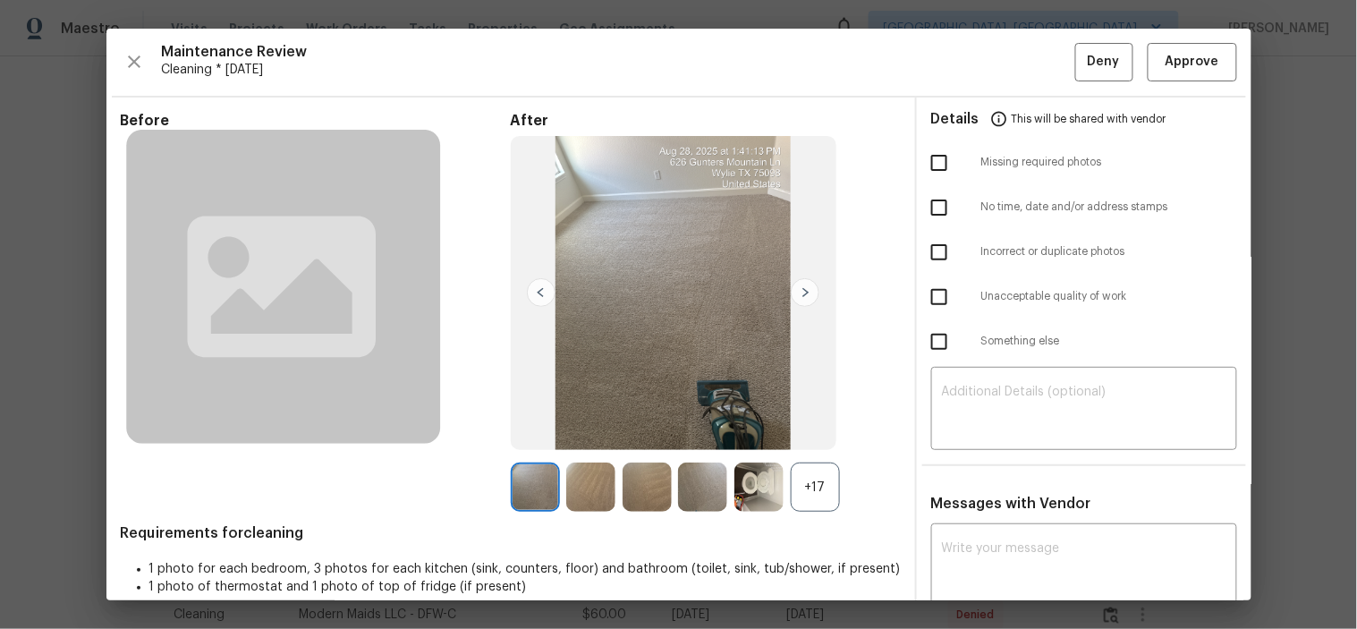
click at [931, 301] on input "checkbox" at bounding box center [940, 297] width 38 height 38
checkbox input "true"
click at [1011, 400] on textarea at bounding box center [1084, 411] width 284 height 50
paste textarea "Maintenance Audit Team: Hello! Unfortunately, this cleaning visit completed on …"
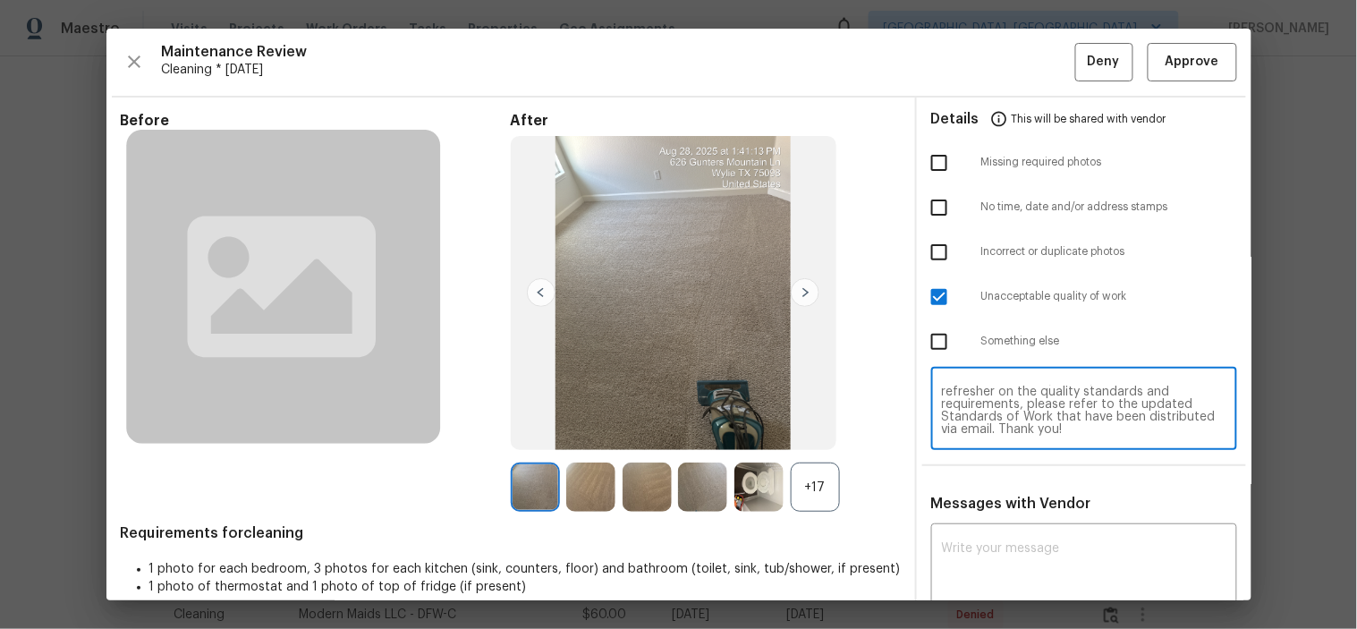
scroll to position [0, 0]
click at [1023, 408] on textarea "Maintenance Audit Team: Hello! Unfortunately, this cleaning visit completed on …" at bounding box center [1084, 411] width 284 height 50
type textarea "Maintenance Audit Team: Hello! Unfortunately, this cleaning visit completed on …"
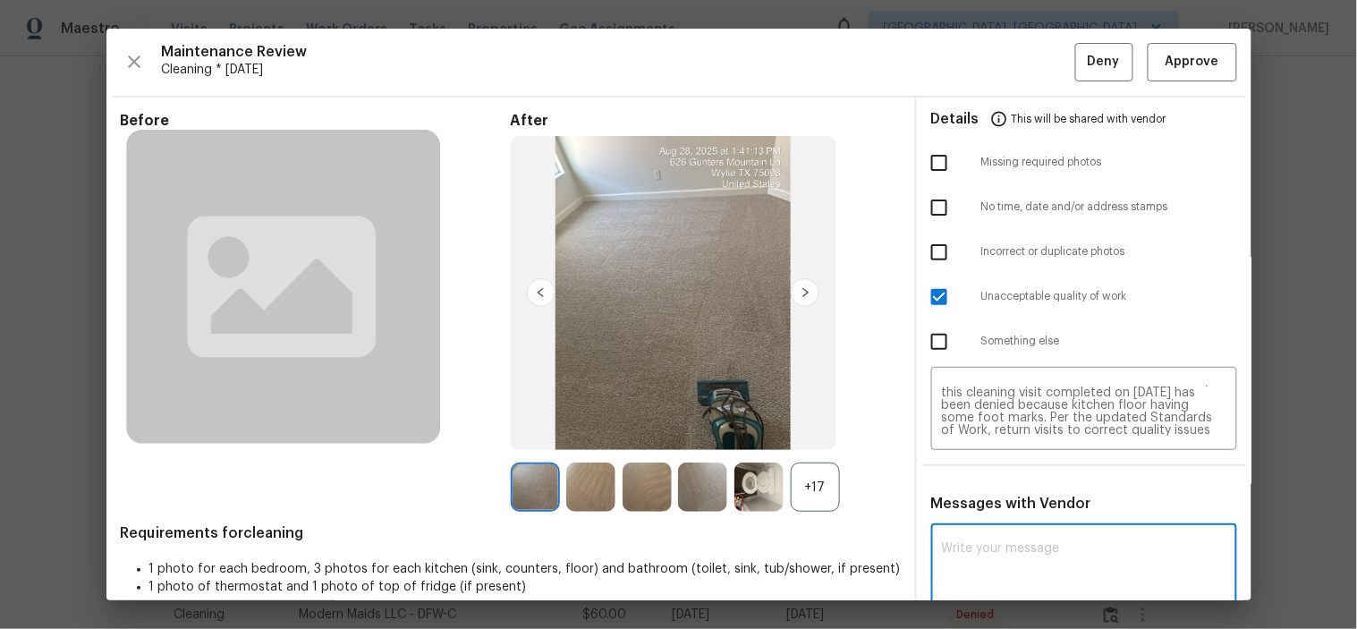
click at [1024, 555] on textarea at bounding box center [1084, 567] width 284 height 50
paste textarea "Maintenance Audit Team: Hello! Unfortunately, this cleaning visit completed on …"
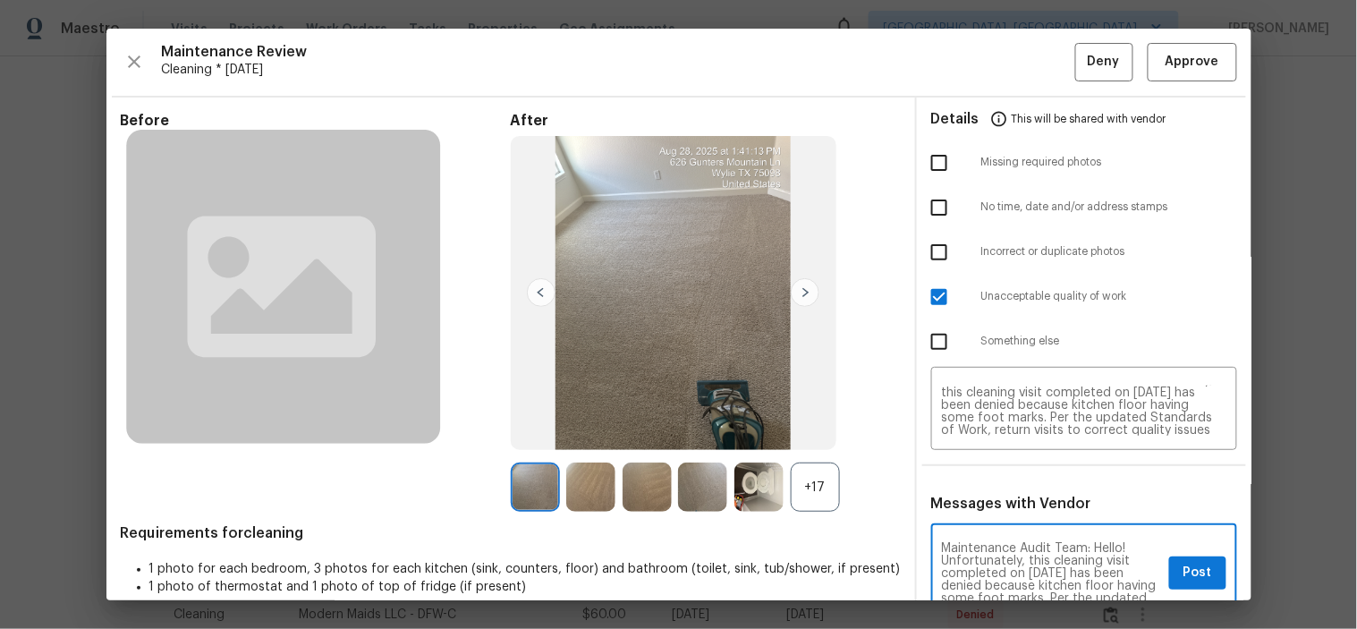
scroll to position [3, 0]
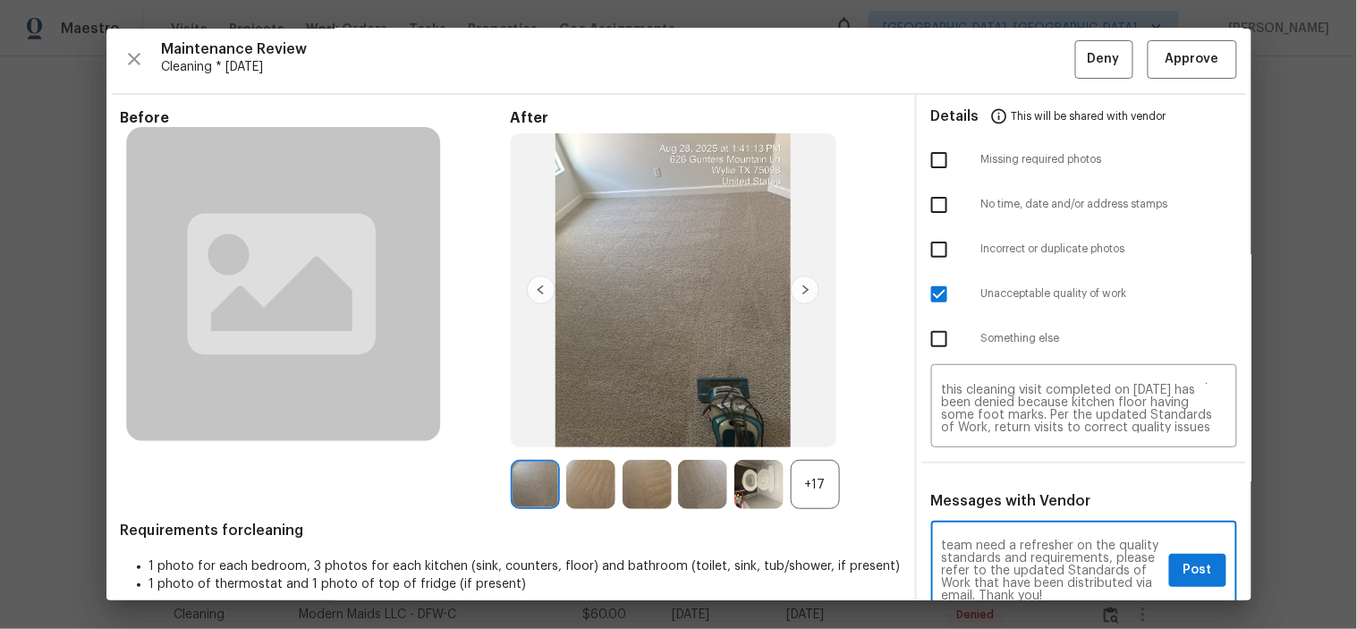
type textarea "Maintenance Audit Team: Hello! Unfortunately, this cleaning visit completed on …"
click at [1197, 564] on button "Post" at bounding box center [1197, 570] width 57 height 33
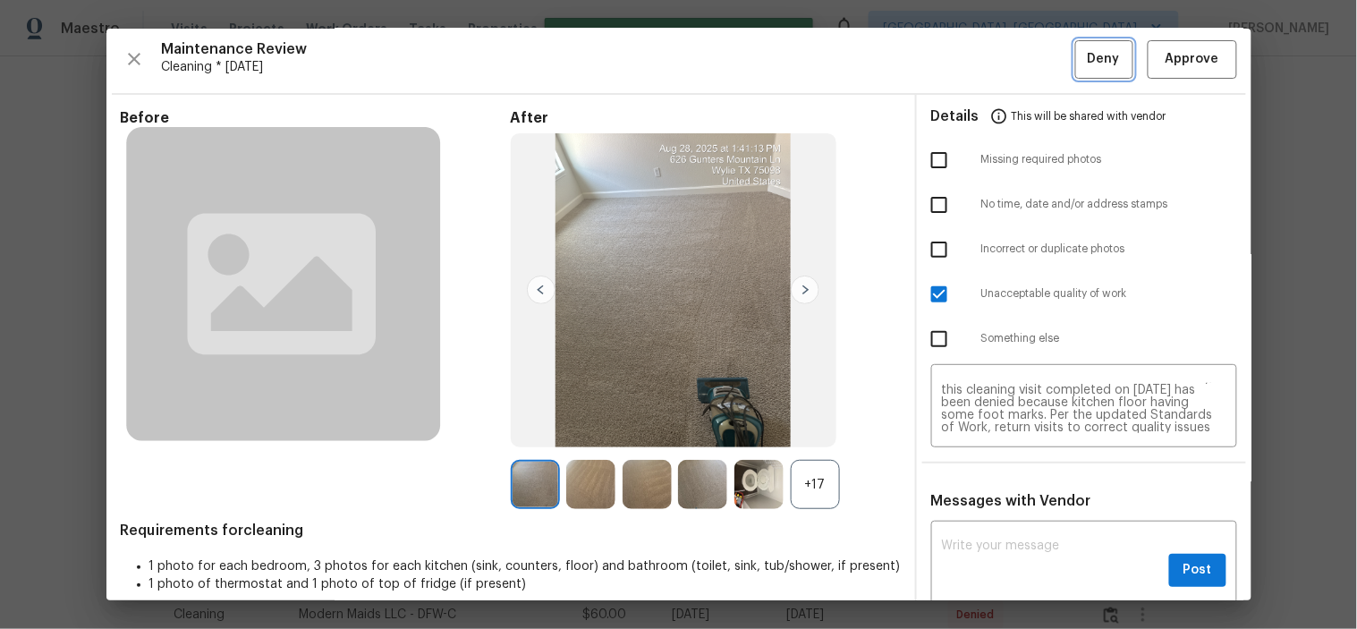
click at [1094, 55] on span "Deny" at bounding box center [1104, 59] width 32 height 22
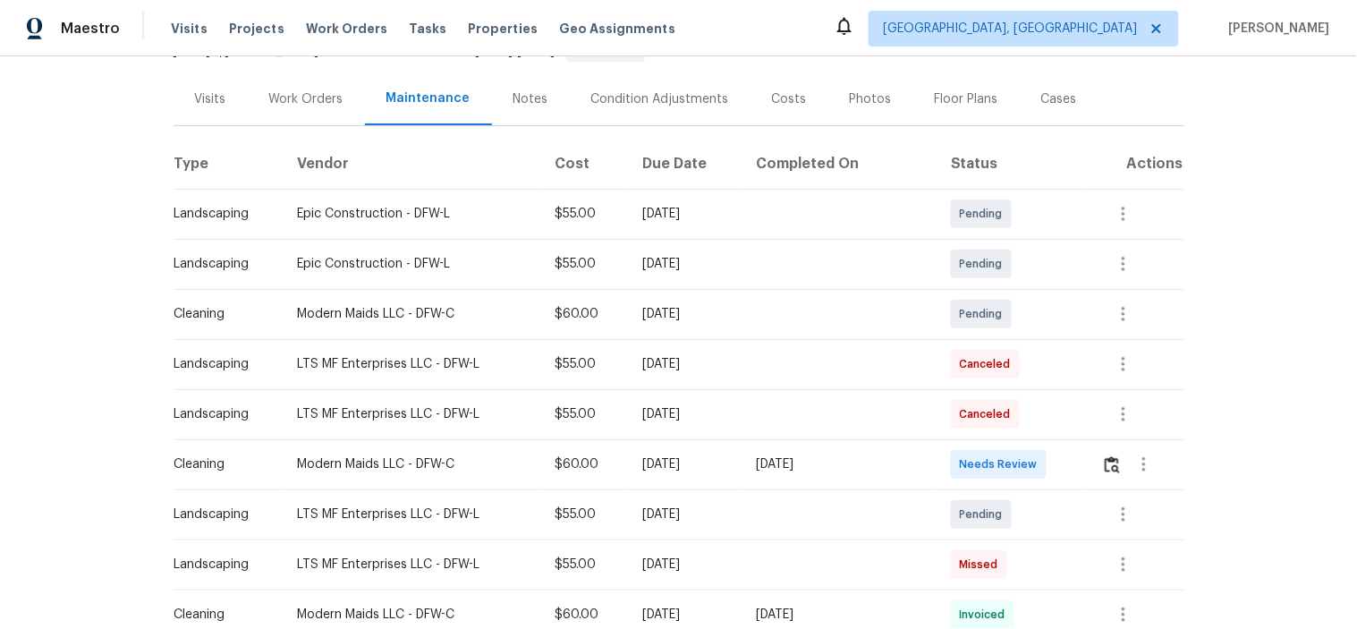
scroll to position [298, 0]
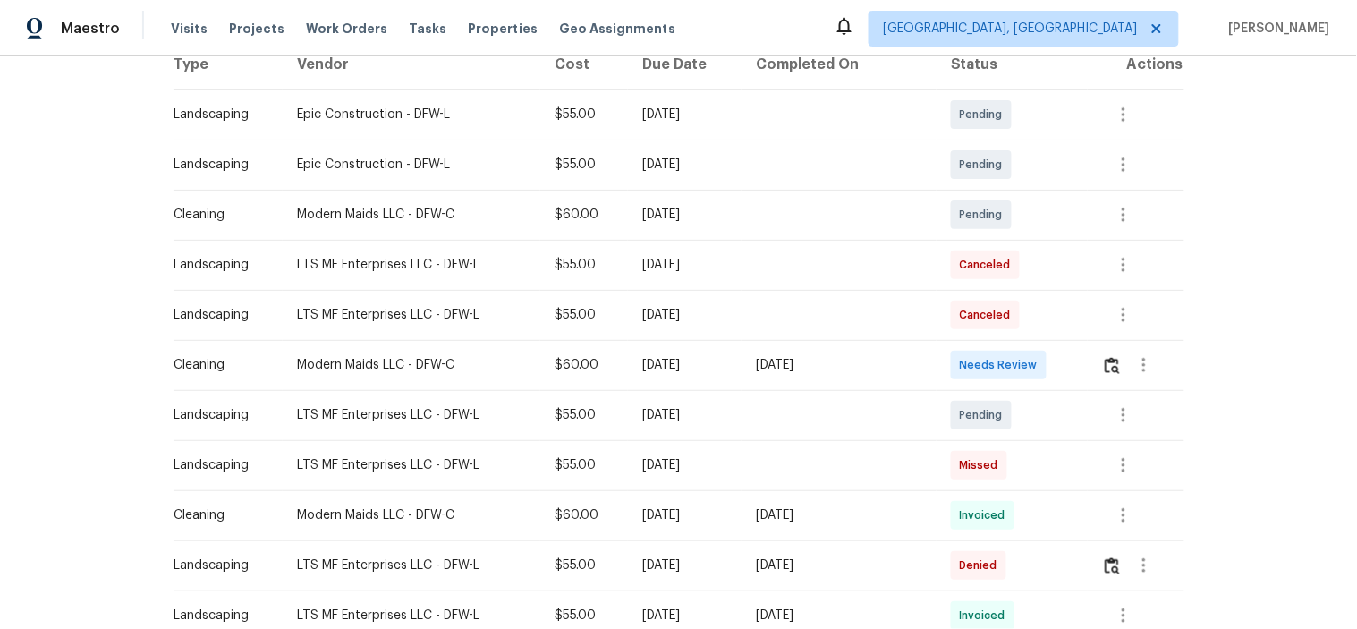
click at [1116, 383] on div at bounding box center [1142, 365] width 81 height 43
click at [1105, 363] on img "button" at bounding box center [1112, 365] width 15 height 17
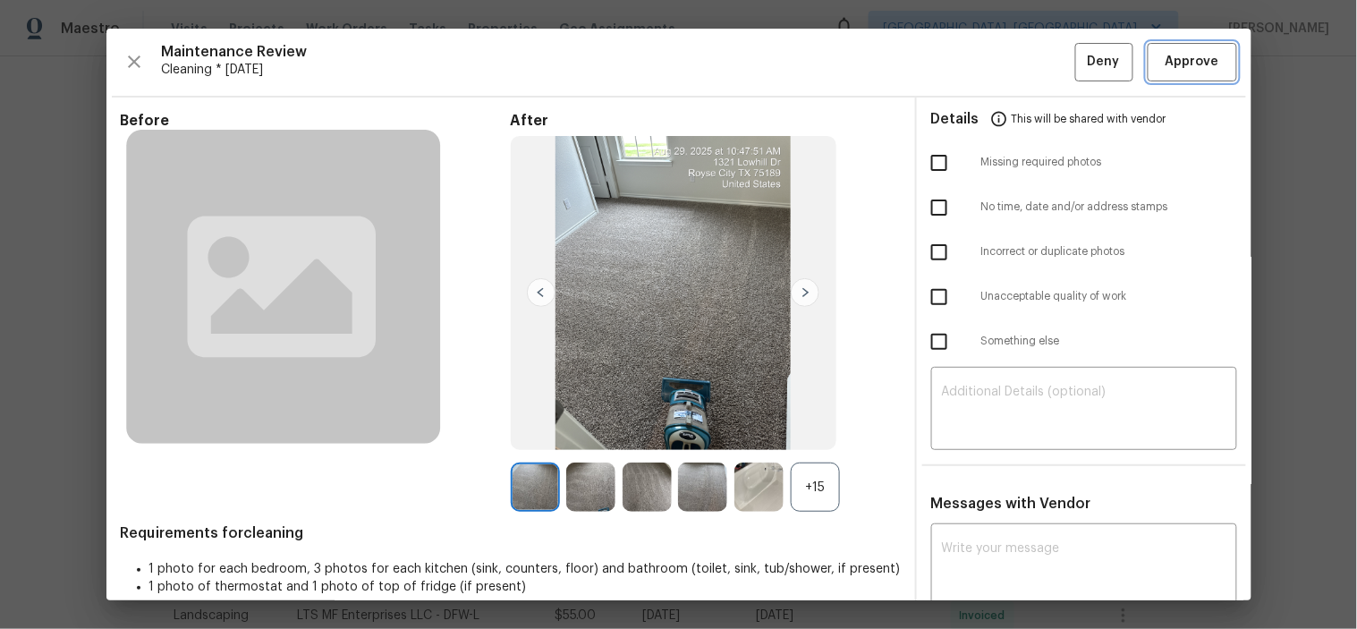
click at [1167, 67] on span "Approve" at bounding box center [1193, 62] width 54 height 22
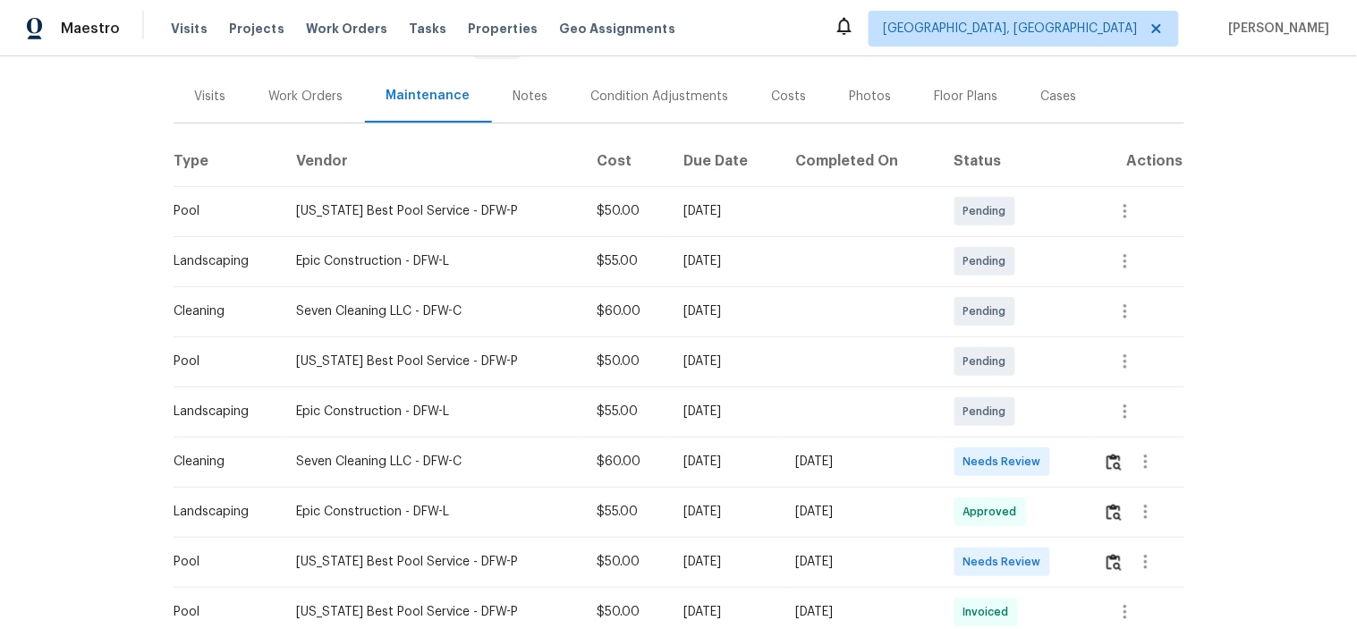
scroll to position [397, 0]
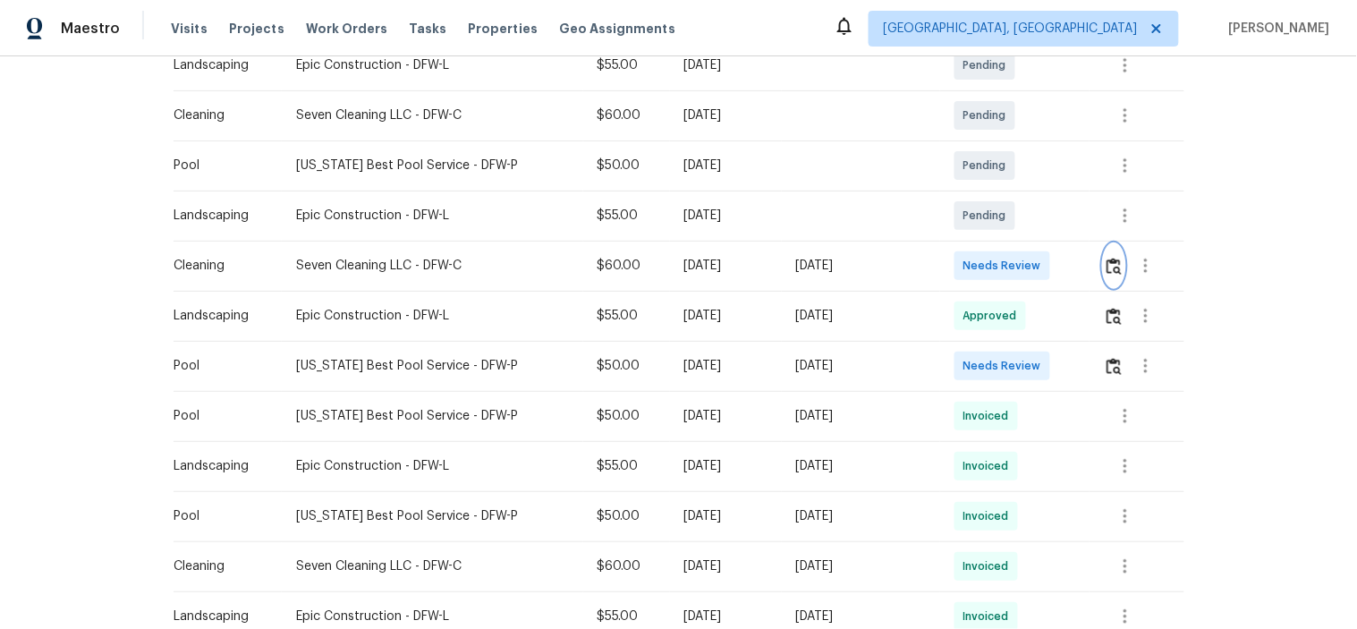
click at [1111, 268] on img "button" at bounding box center [1114, 266] width 15 height 17
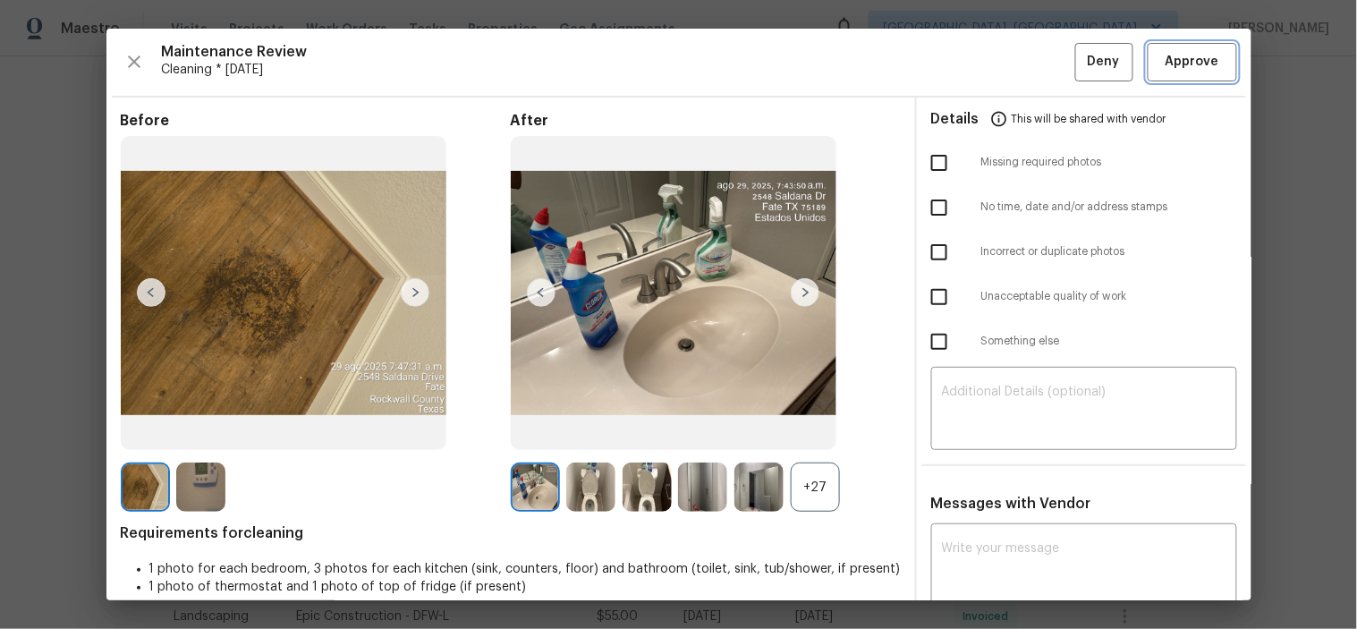
click at [1166, 56] on span "Approve" at bounding box center [1193, 62] width 54 height 22
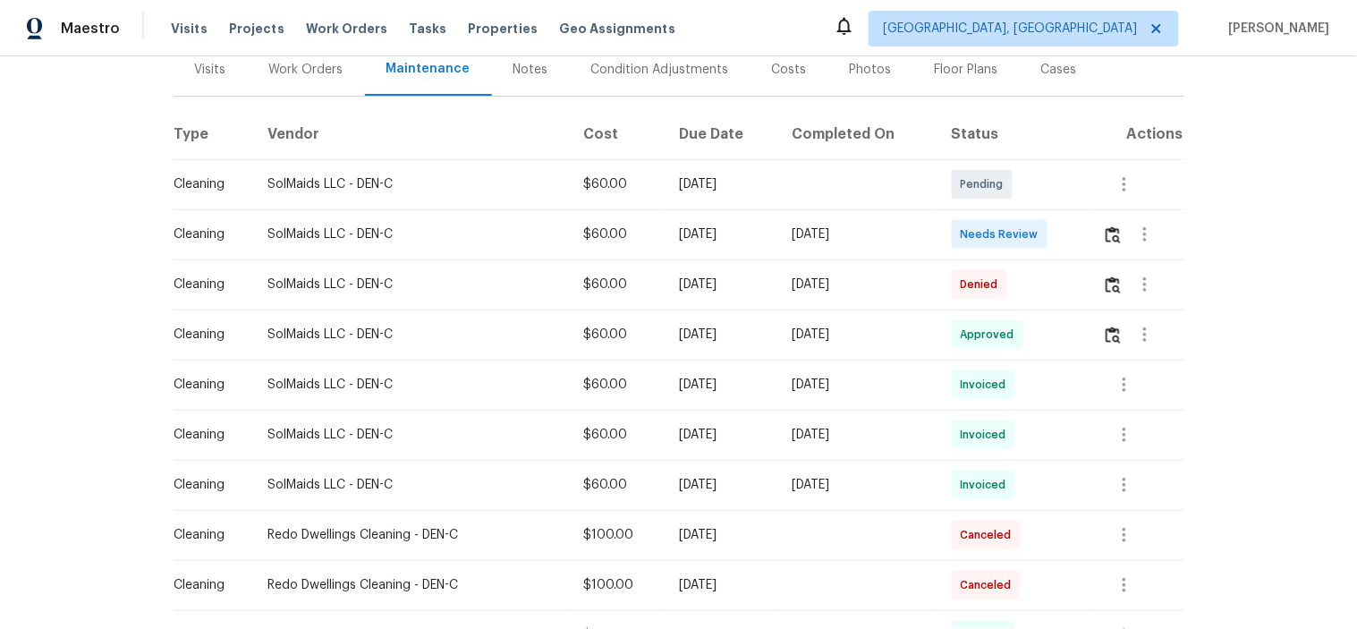
scroll to position [199, 0]
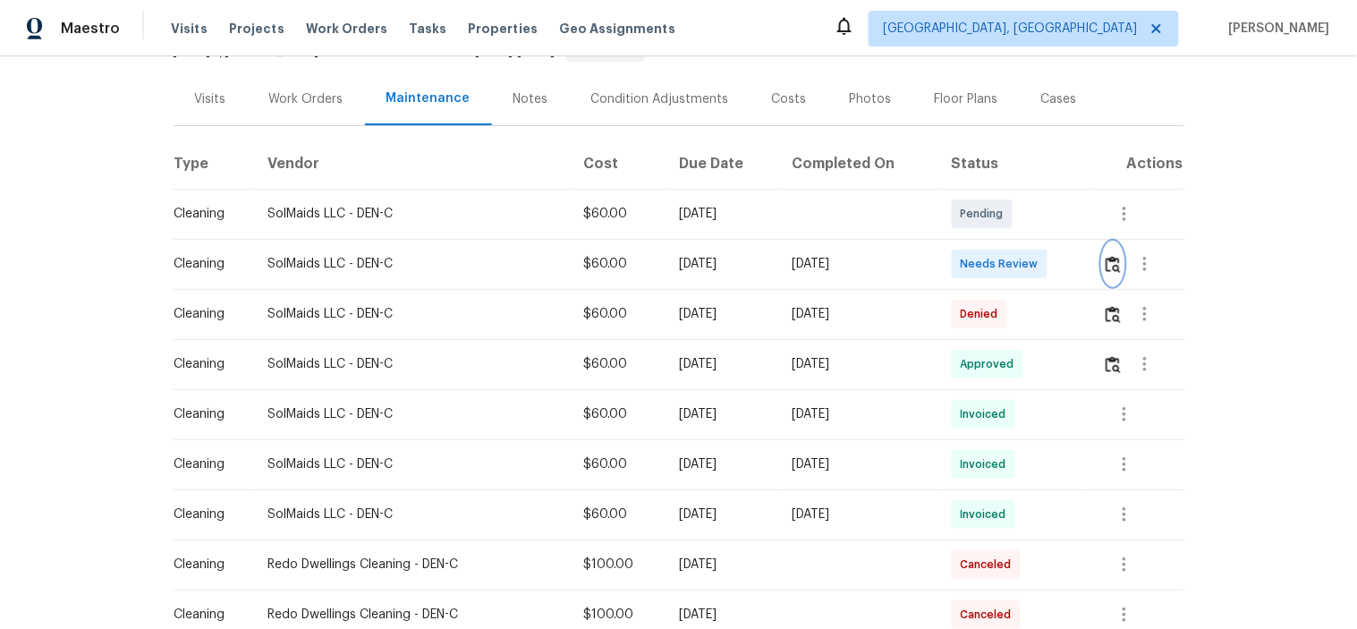
click at [1106, 265] on img "button" at bounding box center [1113, 264] width 15 height 17
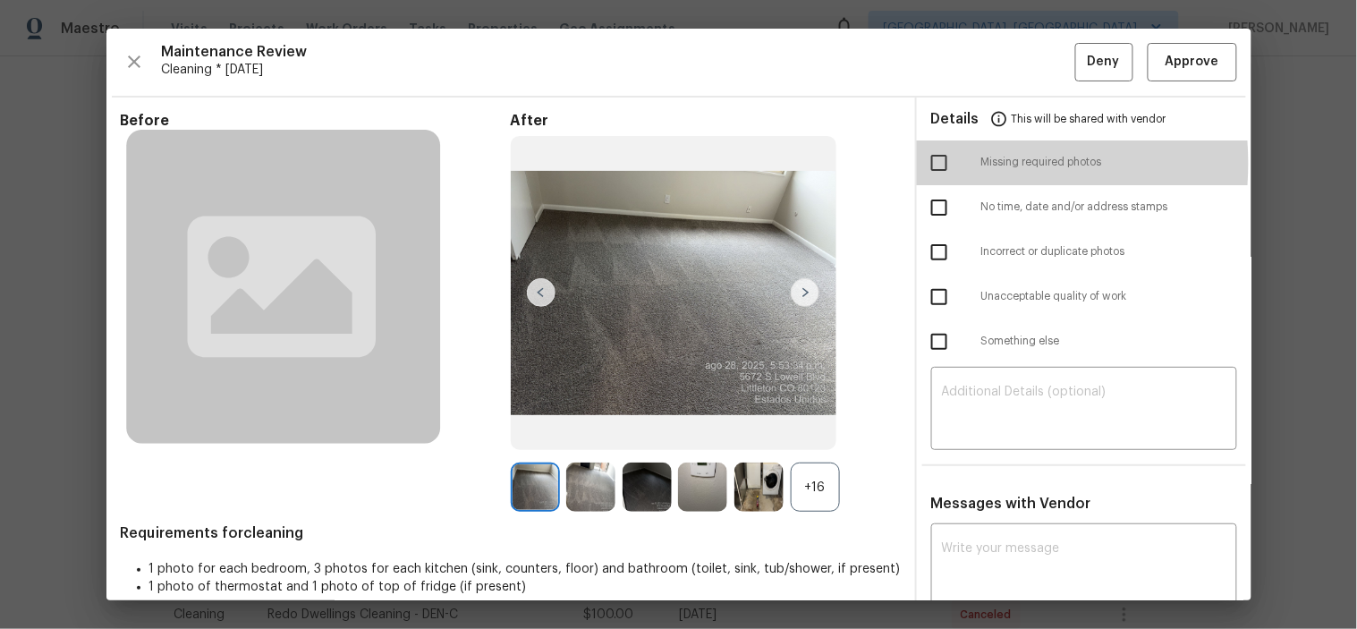
click at [933, 164] on input "checkbox" at bounding box center [940, 163] width 38 height 38
checkbox input "true"
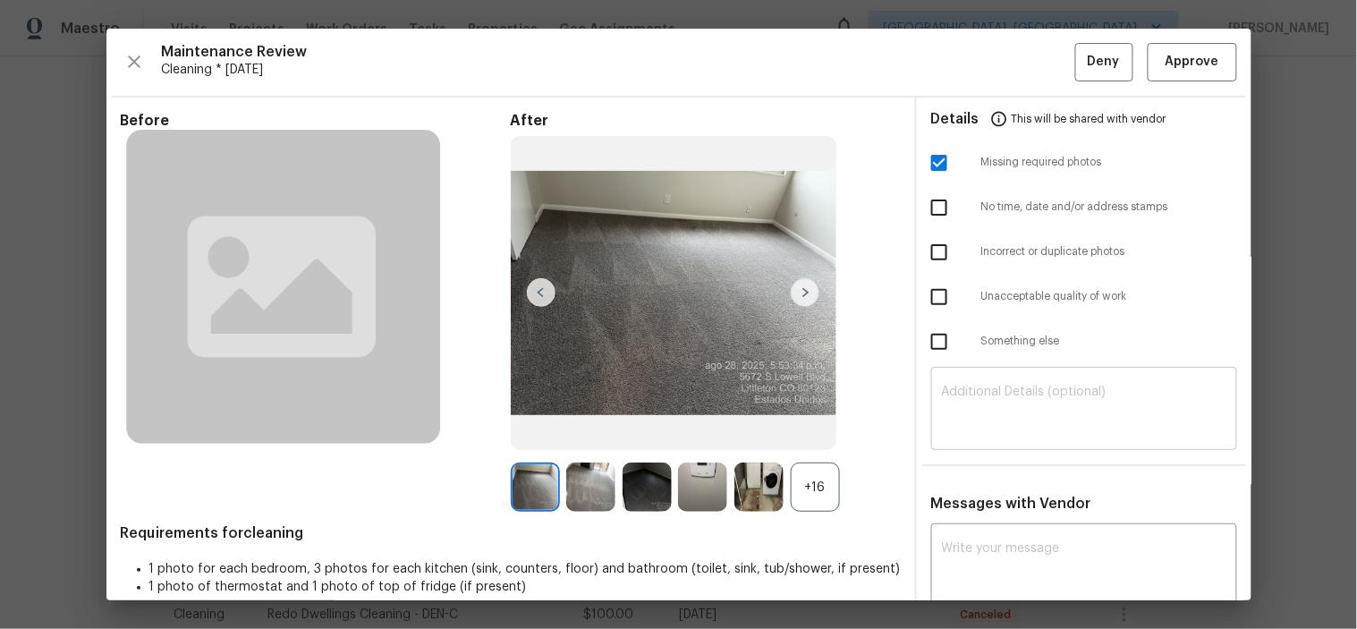
click at [1004, 373] on div "​" at bounding box center [1084, 410] width 306 height 79
paste textarea "Maintenance Audit Team: Hello! Unfortunately, this cleaning visit completed on …"
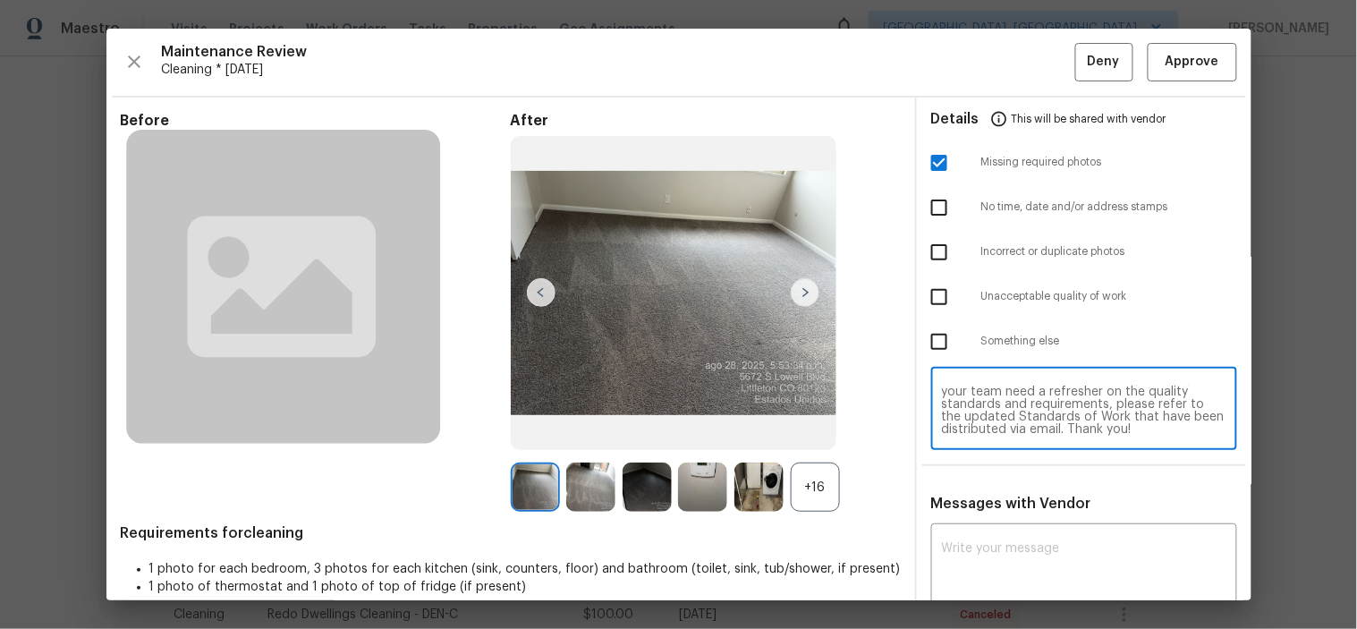
scroll to position [0, 0]
click at [1057, 404] on textarea "Maintenance Audit Team: Hello! Unfortunately, this cleaning visit completed on …" at bounding box center [1084, 411] width 284 height 50
type textarea "Maintenance Audit Team: Hello! Unfortunately, this cleaning visit completed on …"
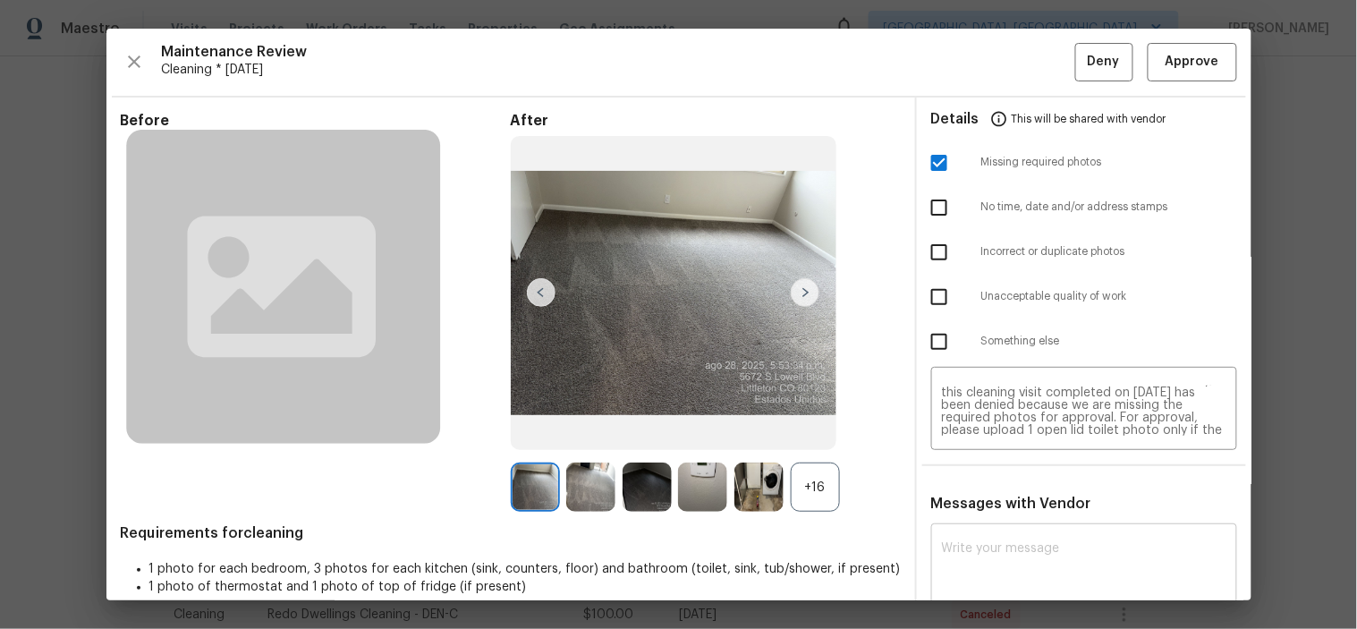
click at [1039, 534] on div "x ​" at bounding box center [1084, 567] width 306 height 79
paste textarea "Maintenance Audit Team: Hello! Unfortunately, this cleaning visit completed on …"
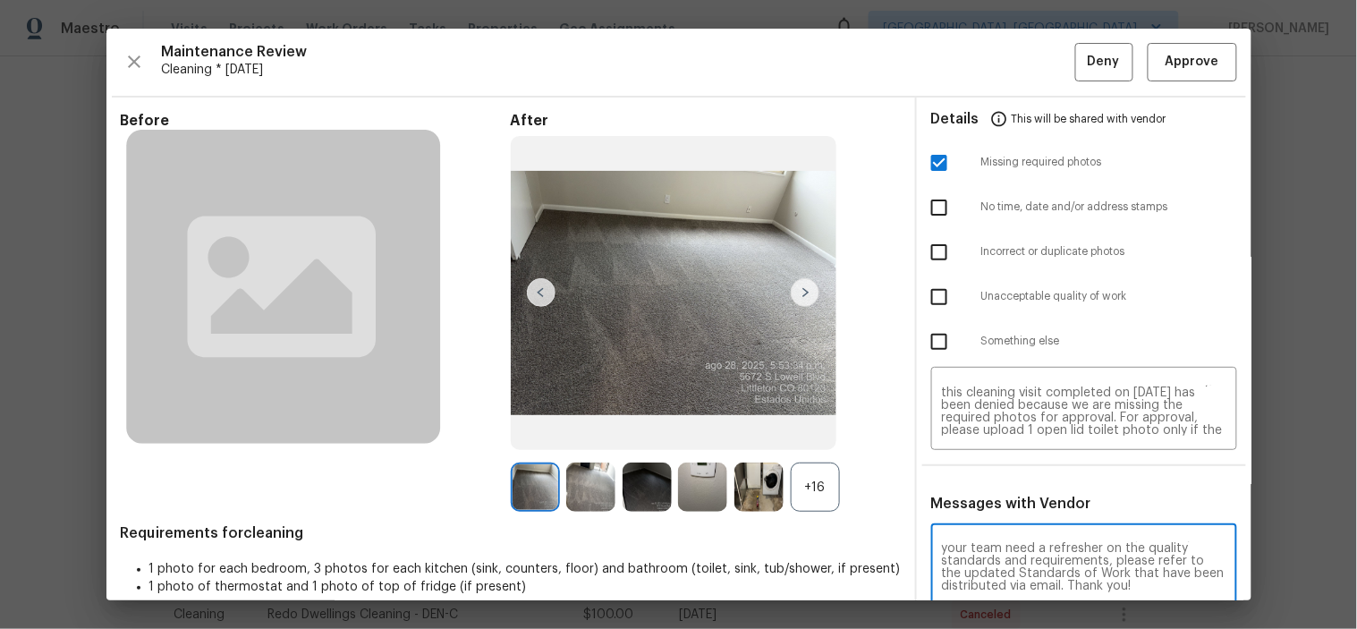
scroll to position [3, 0]
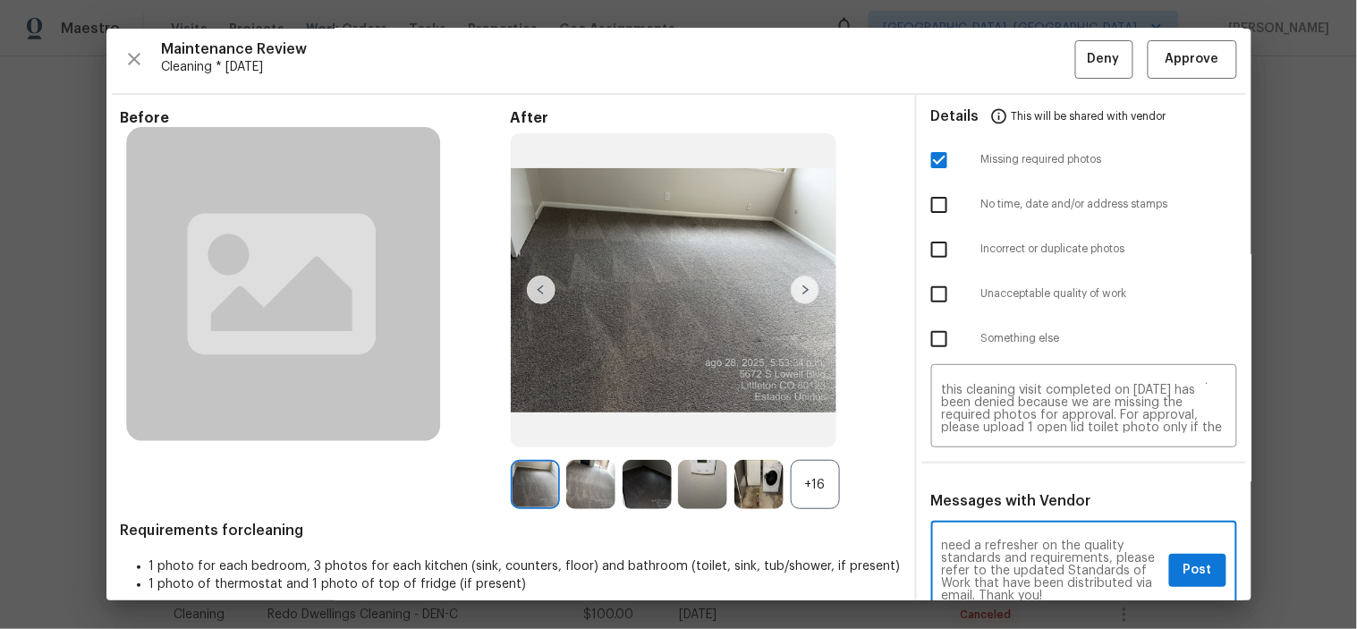
type textarea "Maintenance Audit Team: Hello! Unfortunately, this cleaning visit completed on …"
click at [1192, 578] on span "Post" at bounding box center [1198, 570] width 29 height 22
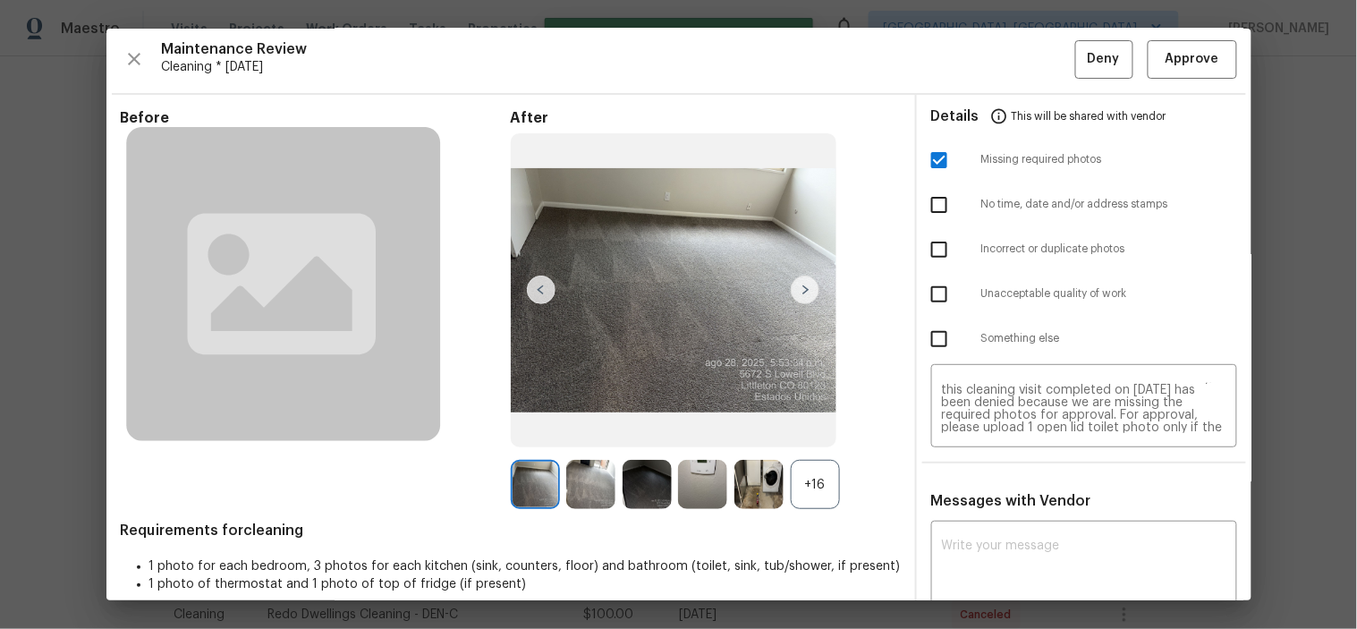
scroll to position [0, 0]
click at [1100, 64] on span "Deny" at bounding box center [1104, 59] width 32 height 22
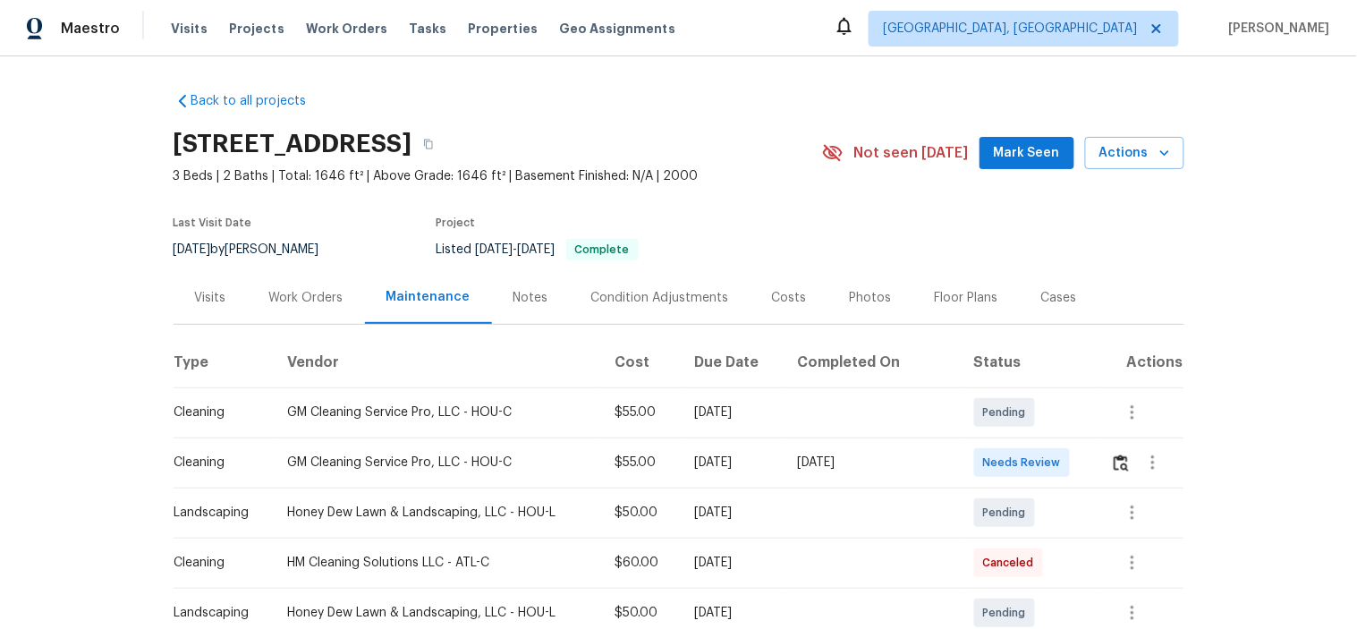
click at [1111, 463] on div at bounding box center [1147, 462] width 72 height 43
click at [1116, 457] on img "button" at bounding box center [1121, 462] width 15 height 17
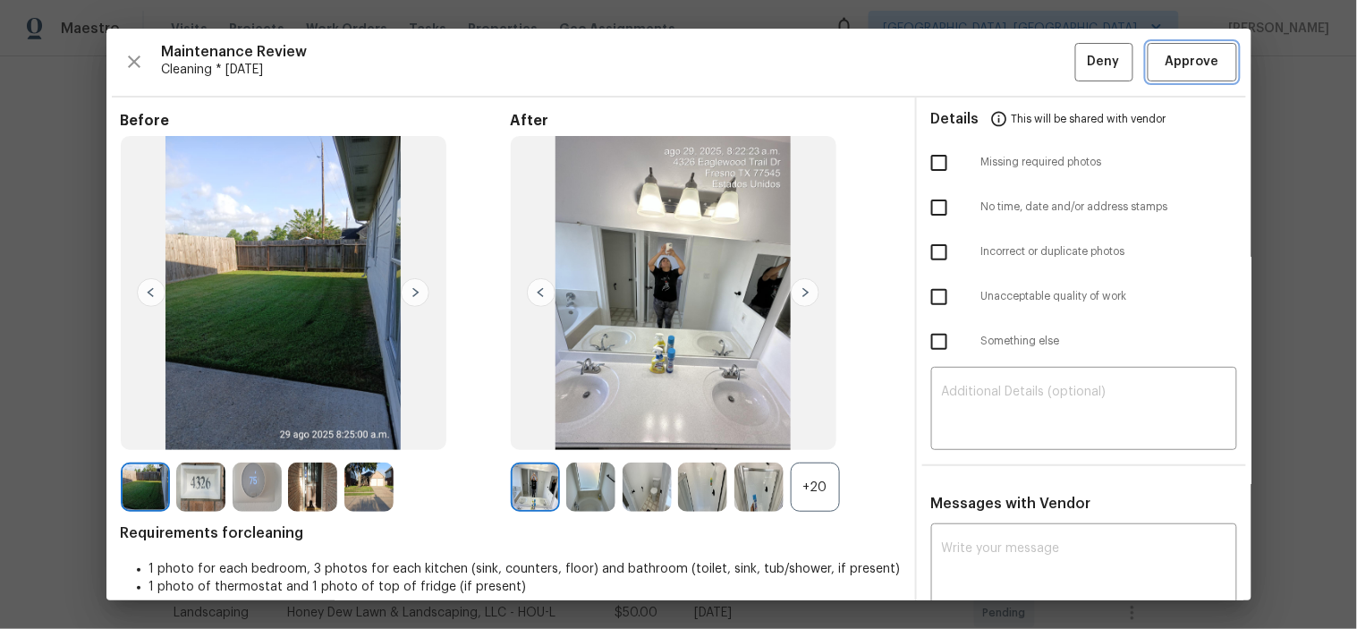
click at [1177, 65] on span "Approve" at bounding box center [1193, 62] width 54 height 22
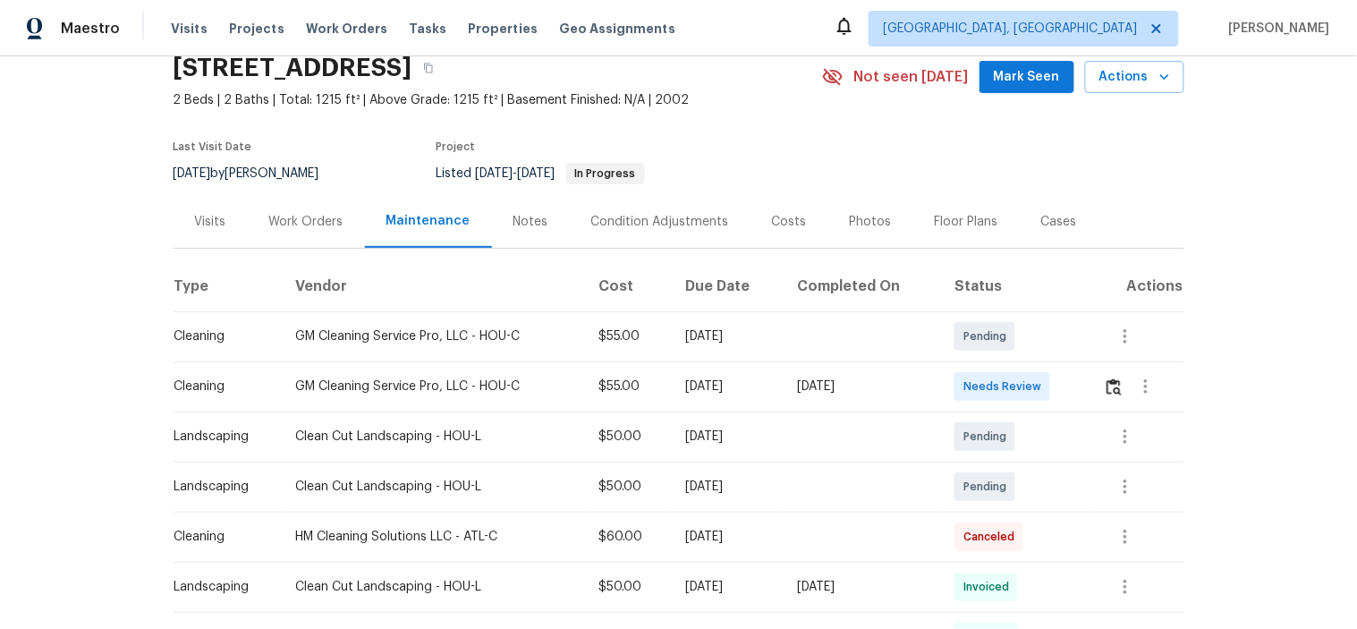
scroll to position [99, 0]
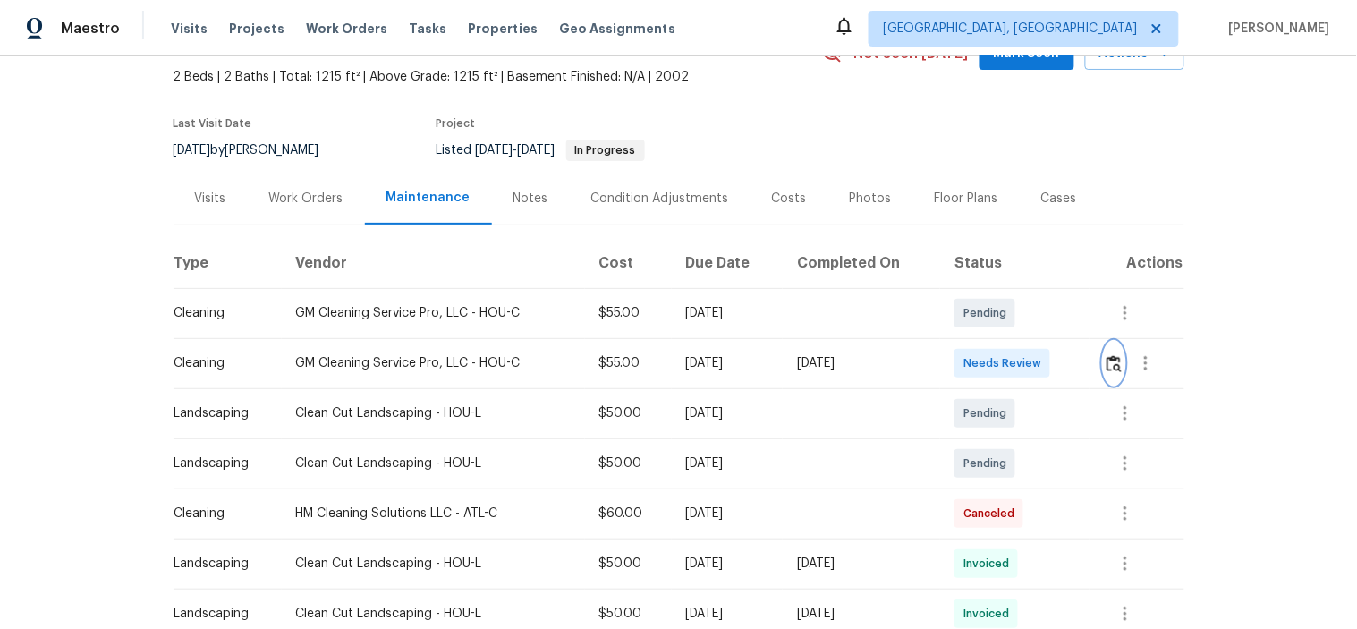
click at [1116, 368] on img "button" at bounding box center [1114, 363] width 15 height 17
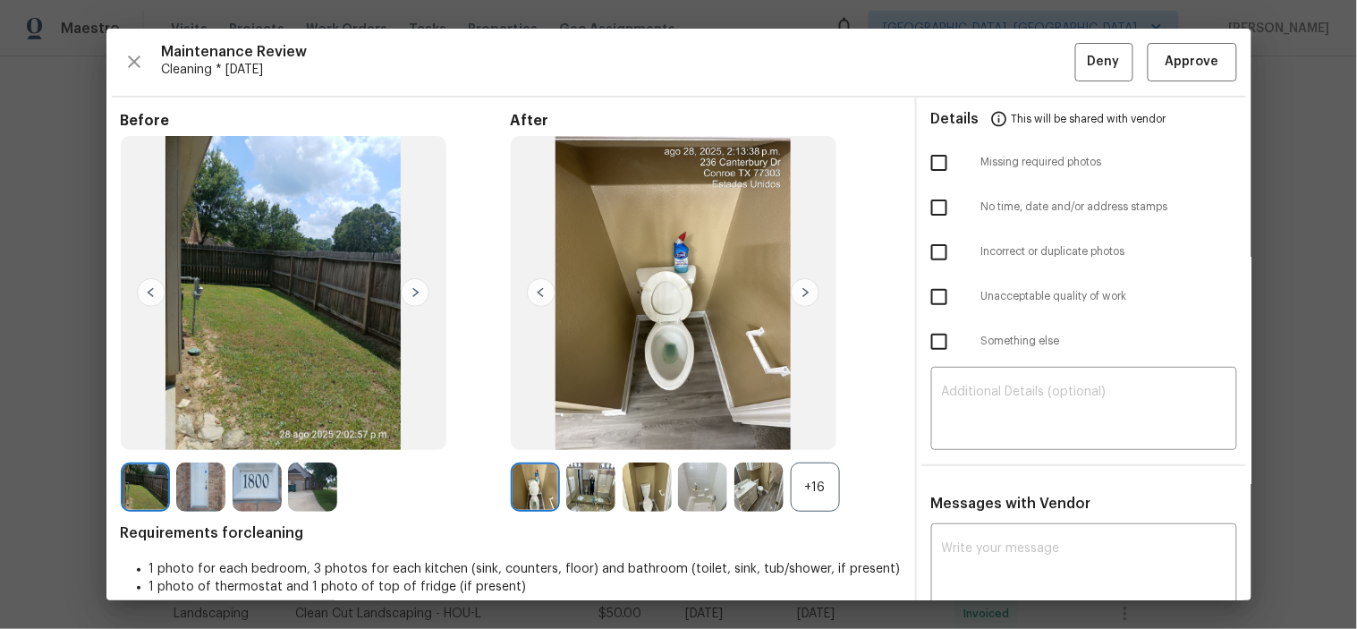
click at [929, 296] on input "checkbox" at bounding box center [940, 297] width 38 height 38
checkbox input "true"
click at [1038, 408] on textarea at bounding box center [1084, 411] width 284 height 50
paste textarea "Maintenance Audit Team: Hello! Unfortunately, this cleaning visit completed on …"
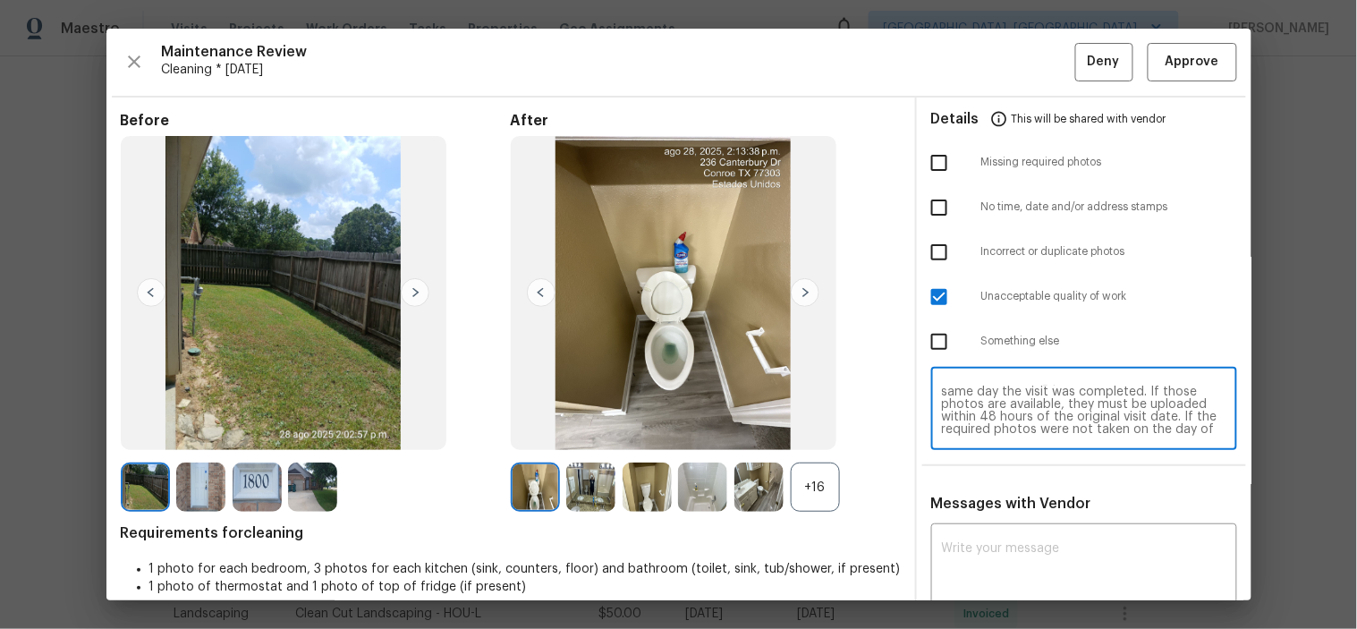
scroll to position [0, 0]
type textarea "Maintenance Audit Team: Hello! Unfortunately, this cleaning visit completed on …"
drag, startPoint x: 929, startPoint y: 291, endPoint x: 939, endPoint y: 174, distance: 117.7
click at [928, 291] on input "checkbox" at bounding box center [940, 297] width 38 height 38
checkbox input "false"
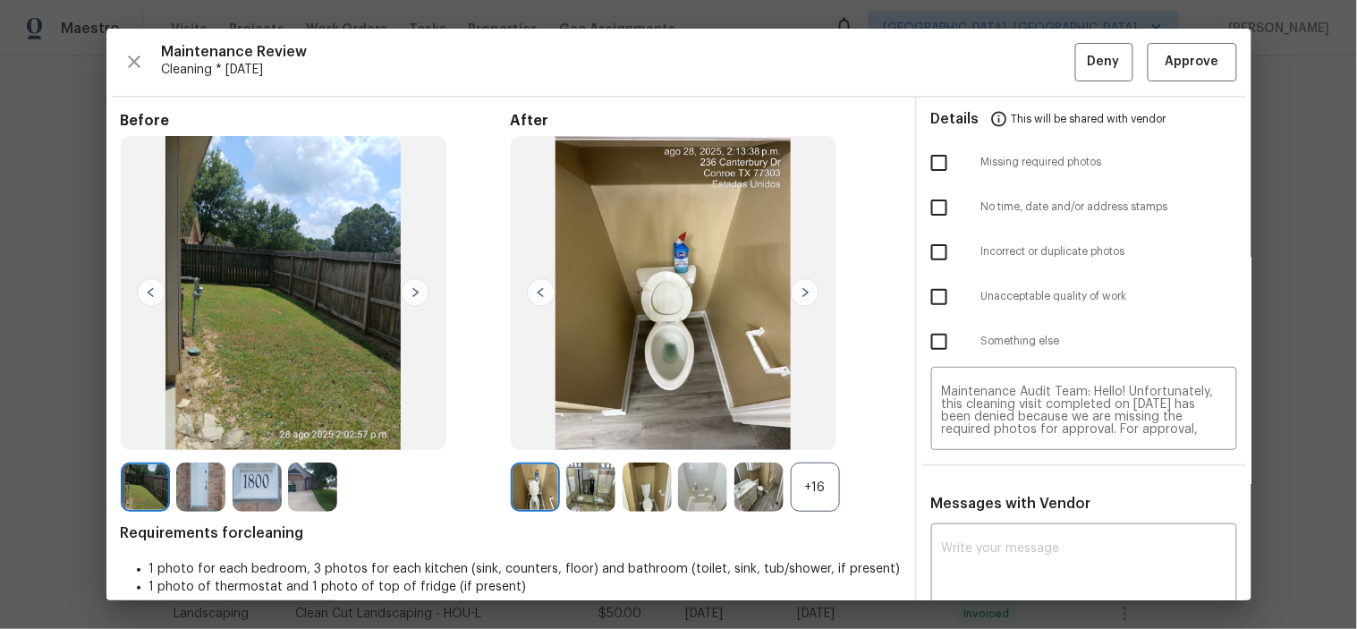
click at [927, 159] on input "checkbox" at bounding box center [940, 163] width 38 height 38
checkbox input "true"
click at [1040, 403] on textarea "Maintenance Audit Team: Hello! Unfortunately, this cleaning visit completed on …" at bounding box center [1084, 411] width 284 height 50
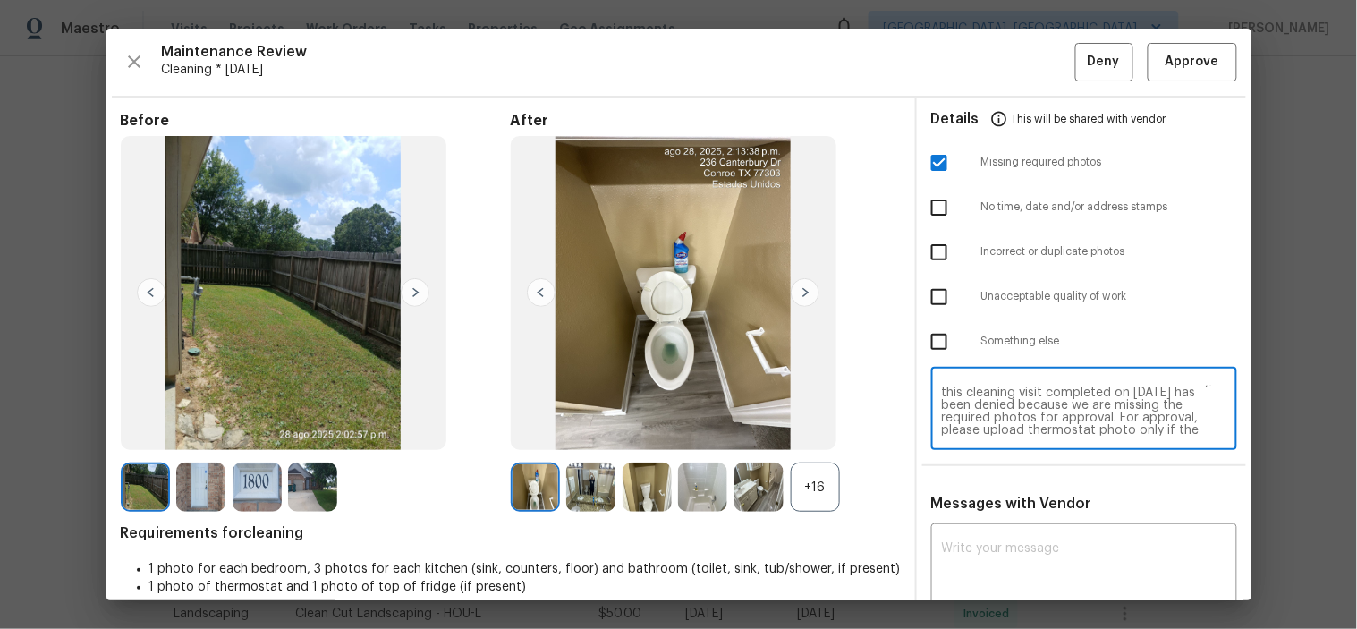
scroll to position [24, 0]
click at [1059, 520] on div "Messages with Vendor x ​ Manikandan M 8/31/25, 0:21 Thanks for the information.…" at bounding box center [1084, 624] width 335 height 259
click at [1063, 533] on div "x ​" at bounding box center [1084, 567] width 306 height 79
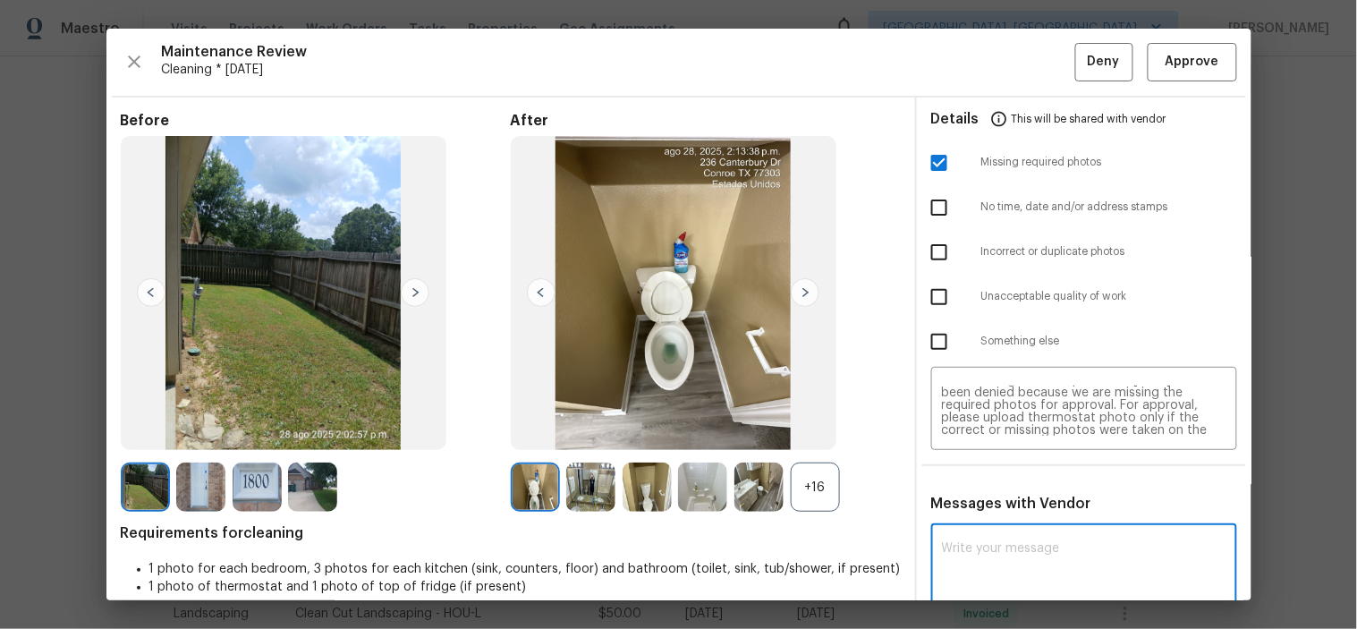
paste textarea "Maintenance Audit Team: Hello! Unfortunately, this cleaning visit completed on …"
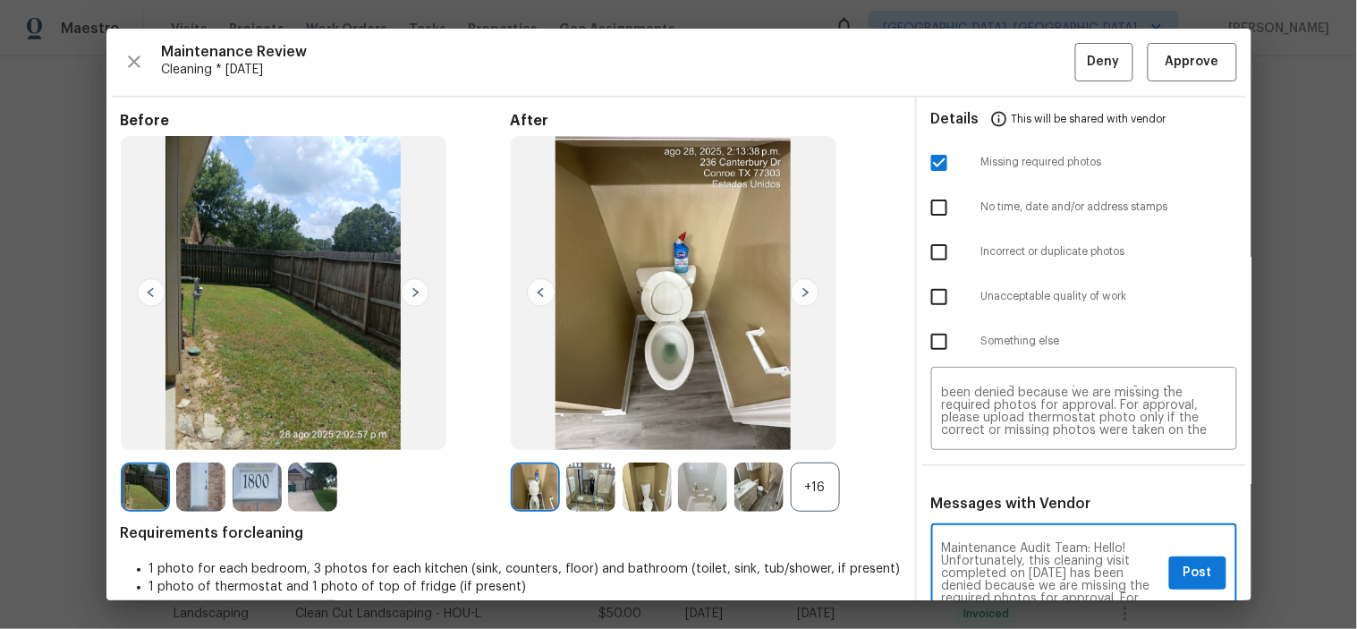
scroll to position [3, 0]
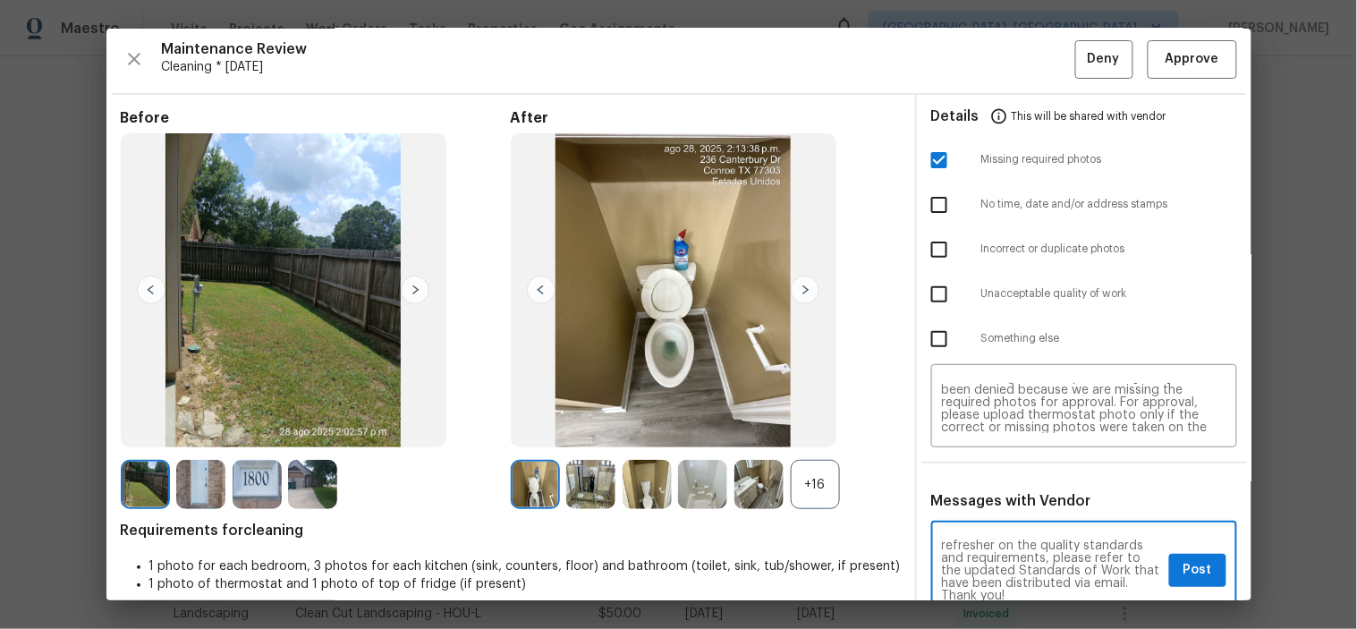
type textarea "Maintenance Audit Team: Hello! Unfortunately, this cleaning visit completed on …"
drag, startPoint x: 1172, startPoint y: 568, endPoint x: 1169, endPoint y: 524, distance: 43.9
click at [1184, 567] on span "Post" at bounding box center [1198, 570] width 29 height 22
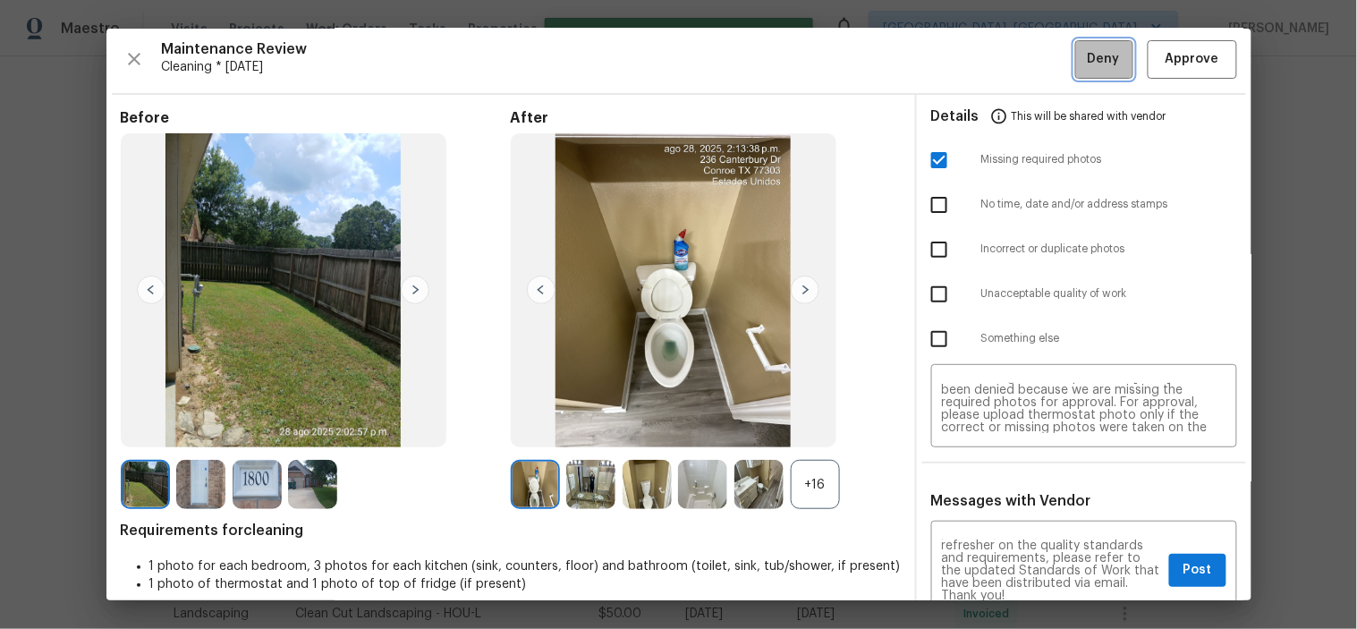
click at [1101, 66] on span "Deny" at bounding box center [1104, 59] width 32 height 22
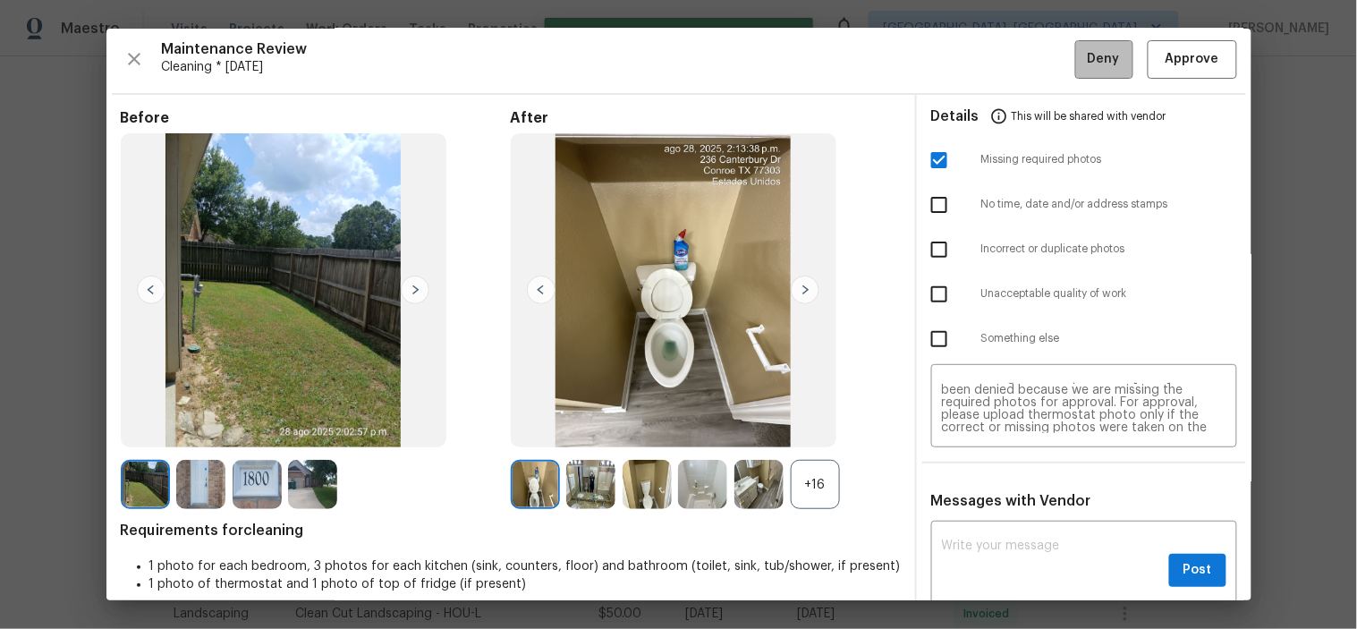
scroll to position [0, 0]
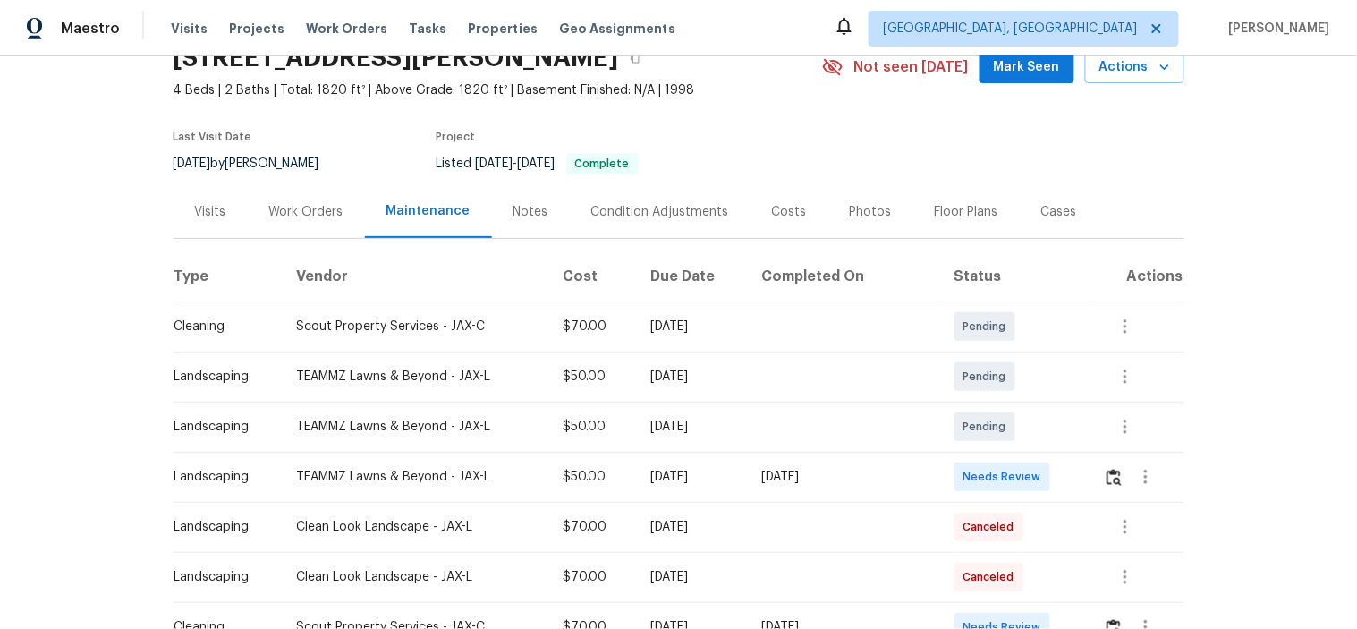
scroll to position [199, 0]
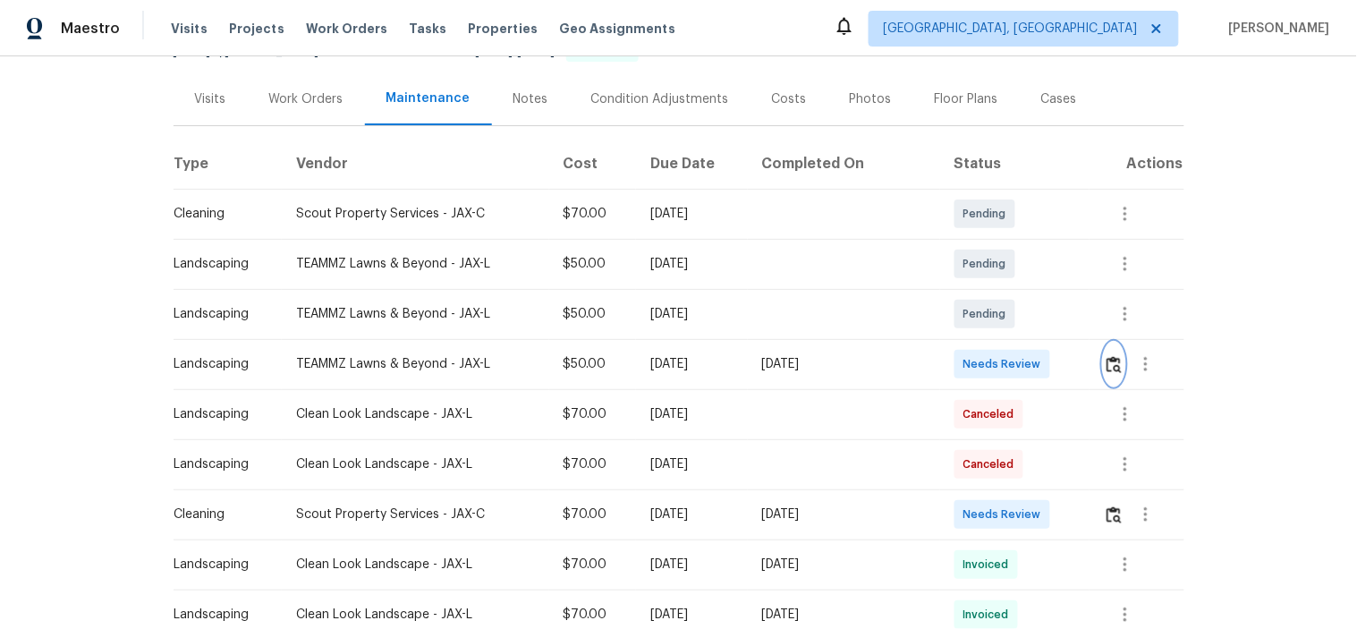
click at [1111, 361] on img "button" at bounding box center [1114, 364] width 15 height 17
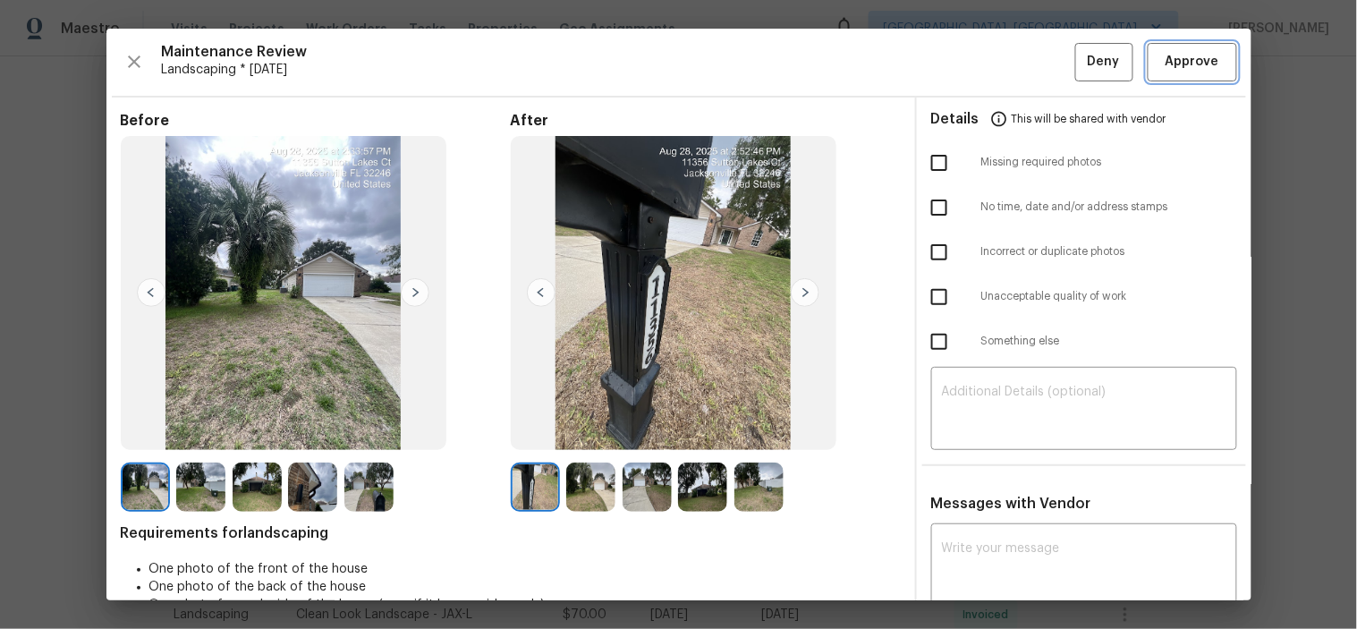
click at [1175, 54] on span "Approve" at bounding box center [1193, 62] width 54 height 22
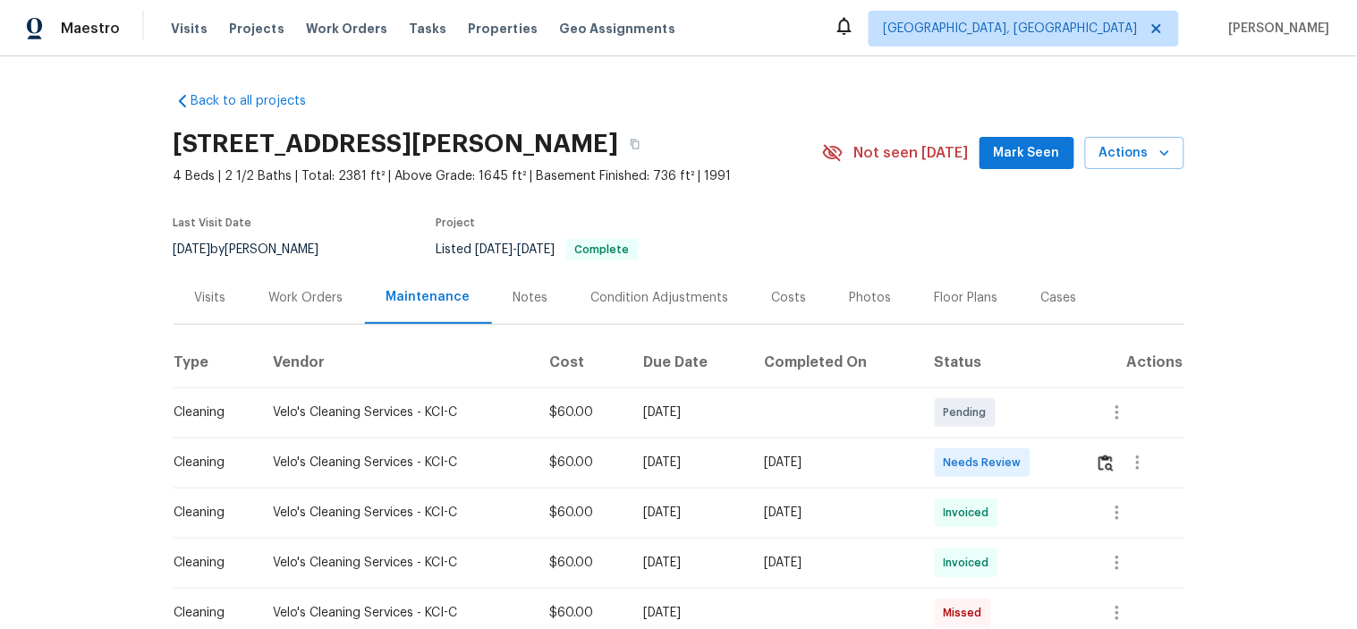
scroll to position [99, 0]
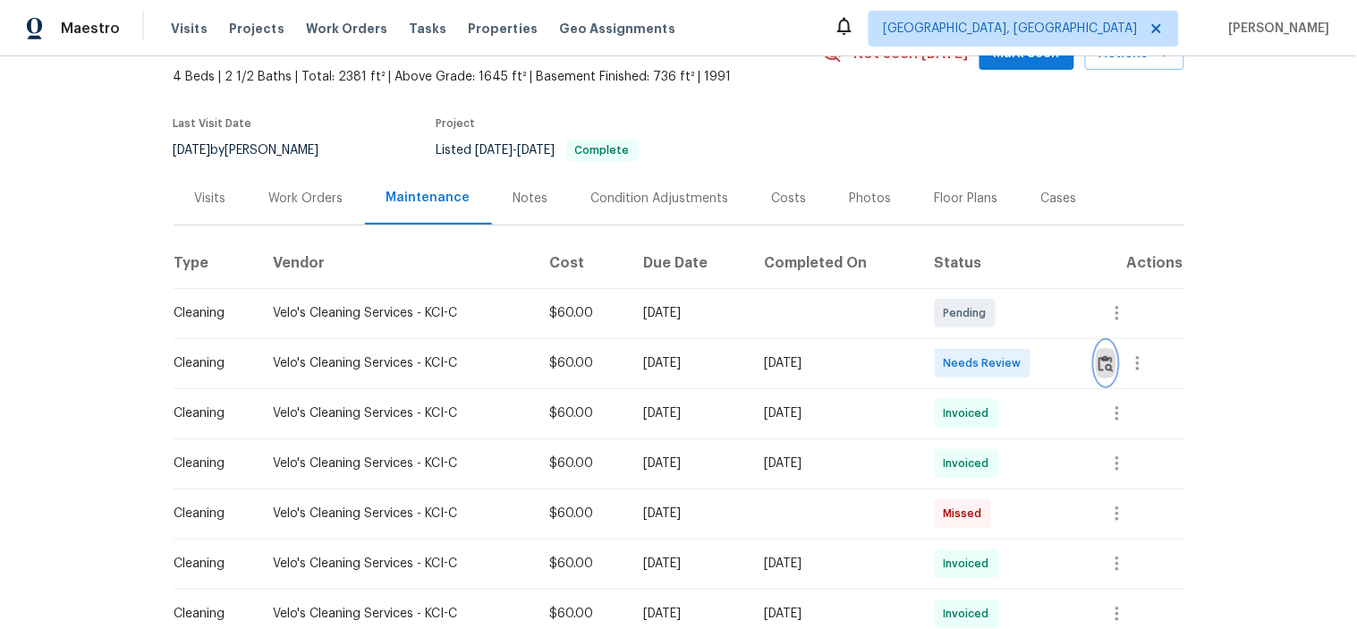
click at [1109, 355] on img "button" at bounding box center [1106, 363] width 15 height 17
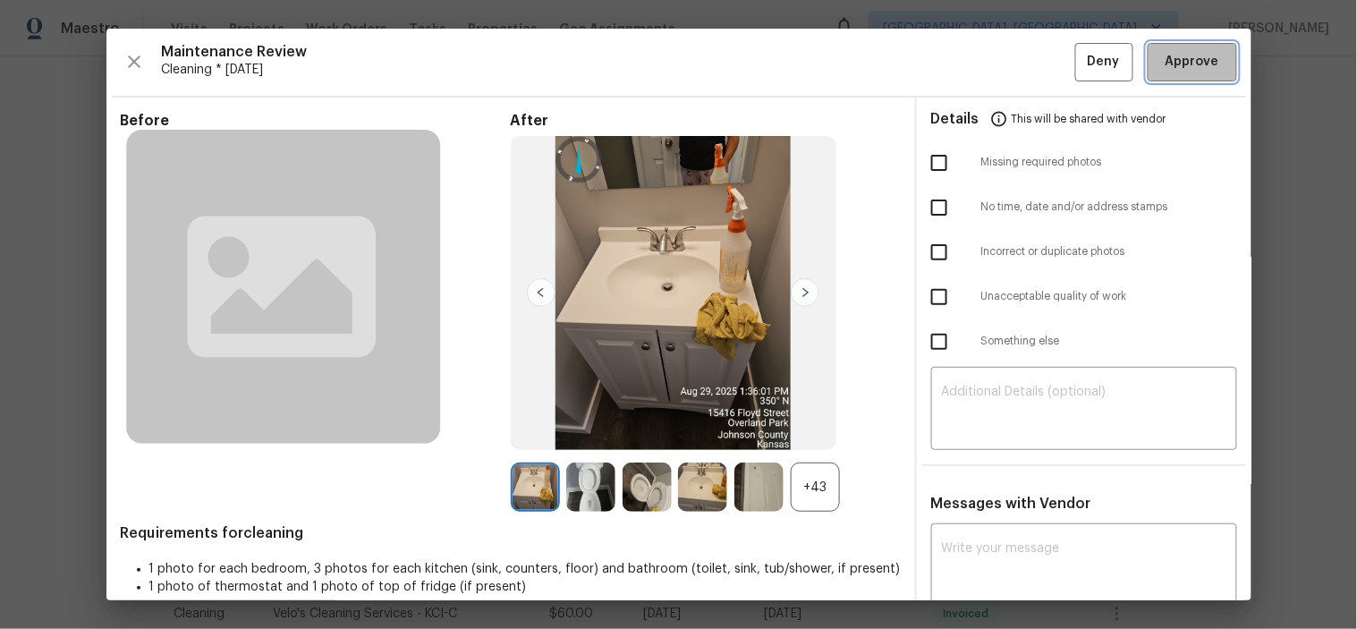
click at [1166, 51] on span "Approve" at bounding box center [1193, 62] width 54 height 22
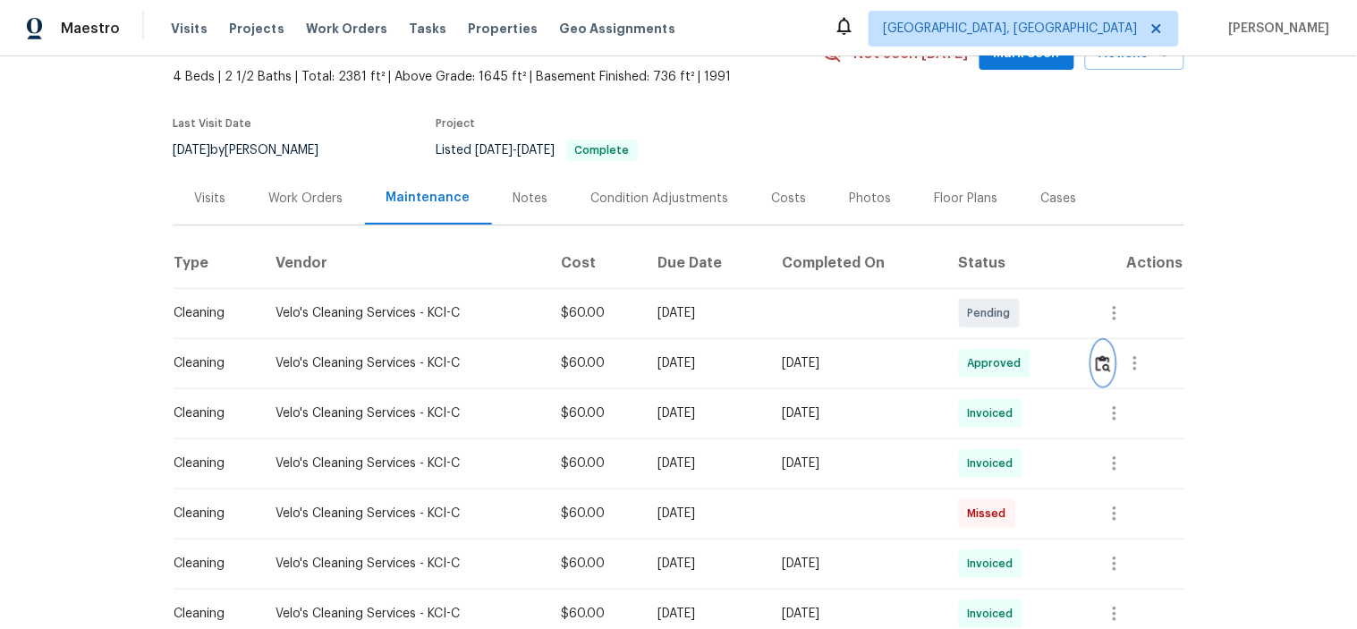
click at [1096, 367] on img "button" at bounding box center [1103, 363] width 15 height 17
click at [1096, 365] on img "button" at bounding box center [1103, 363] width 15 height 17
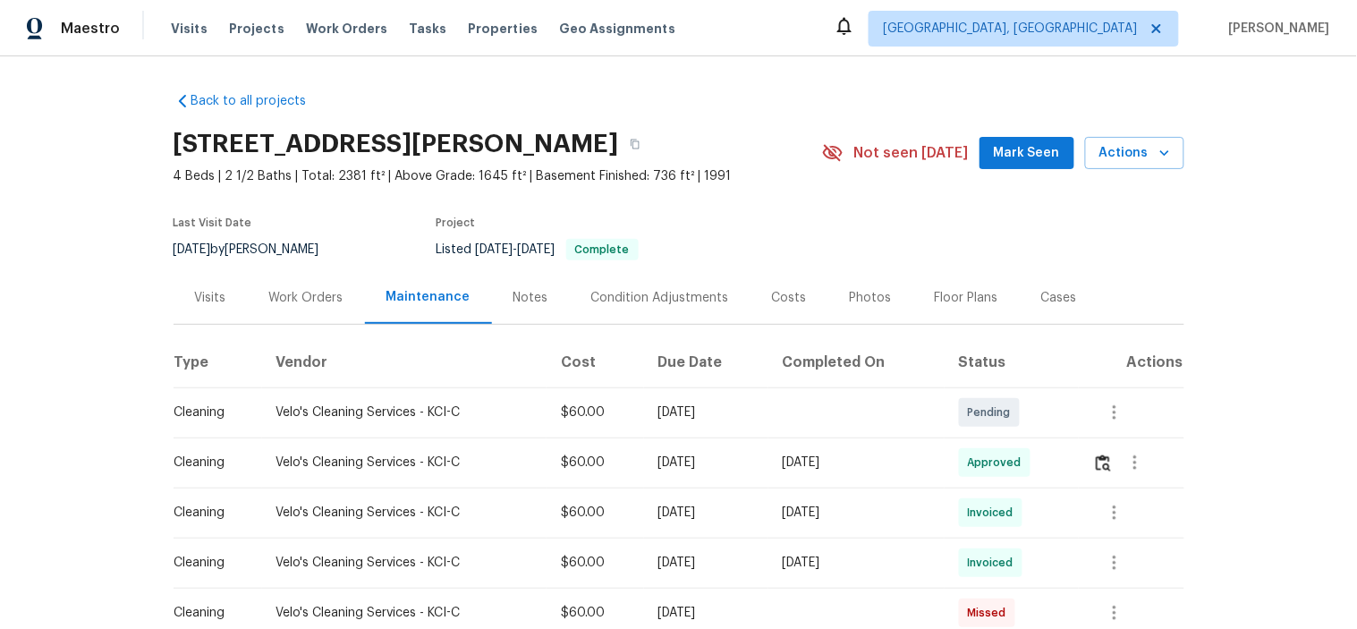
click at [1088, 454] on td at bounding box center [1132, 462] width 106 height 50
click at [1102, 460] on img "button" at bounding box center [1103, 462] width 15 height 17
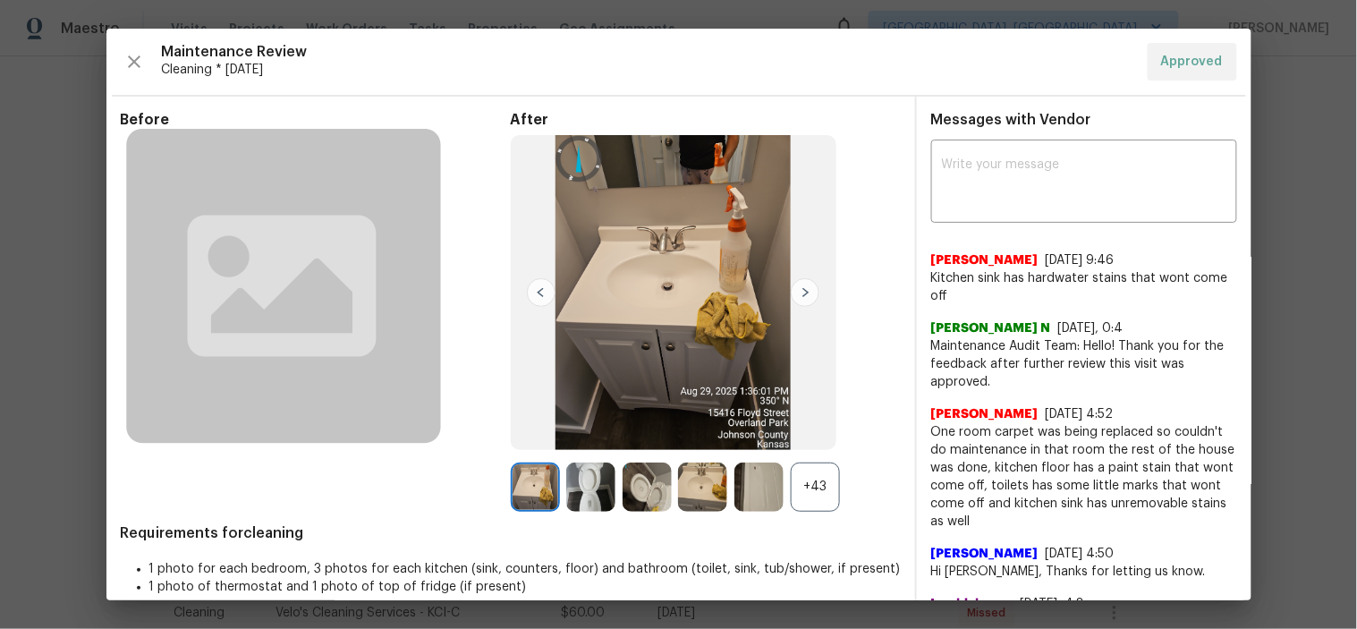
drag, startPoint x: 1283, startPoint y: 307, endPoint x: 1177, endPoint y: 248, distance: 121.0
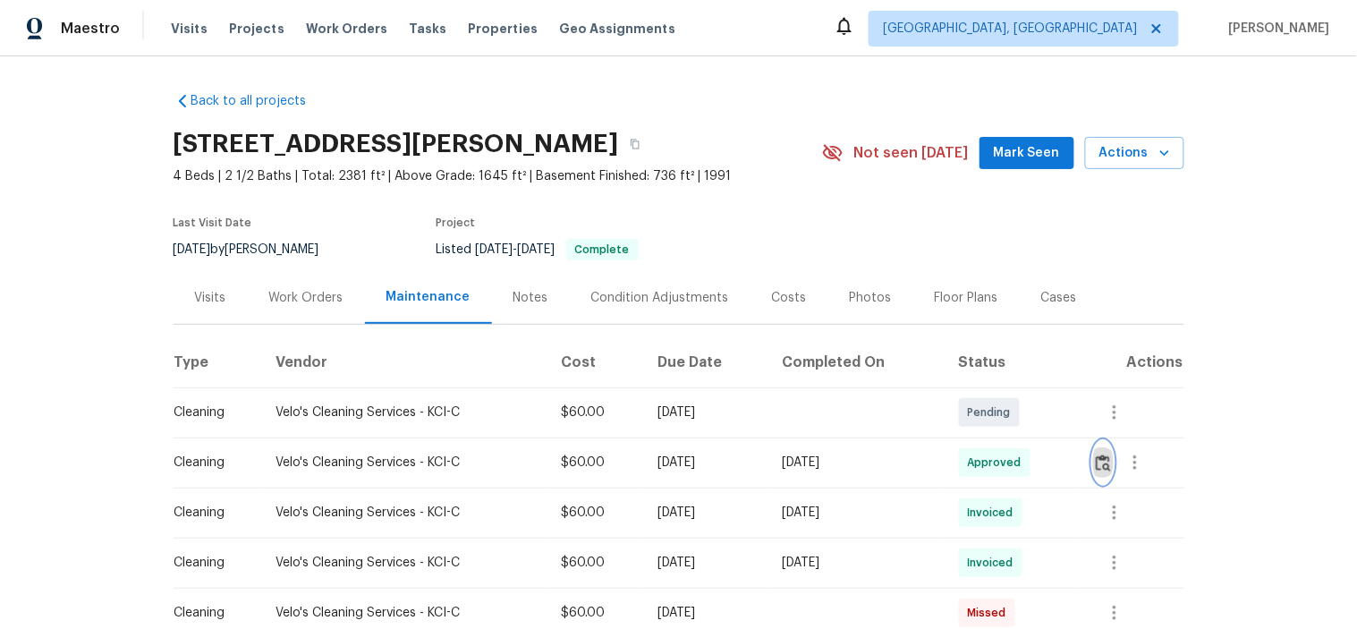
click at [1096, 466] on img "button" at bounding box center [1103, 462] width 15 height 17
drag, startPoint x: 343, startPoint y: 447, endPoint x: 881, endPoint y: 461, distance: 538.7
click at [844, 461] on tr "Cleaning Velo's Cleaning Services - KCI-C $60.00 [DATE] [DATE] Approved" at bounding box center [679, 462] width 1011 height 50
click at [1072, 463] on td "Approved" at bounding box center [1012, 462] width 134 height 50
click at [1096, 461] on img "button" at bounding box center [1103, 462] width 15 height 17
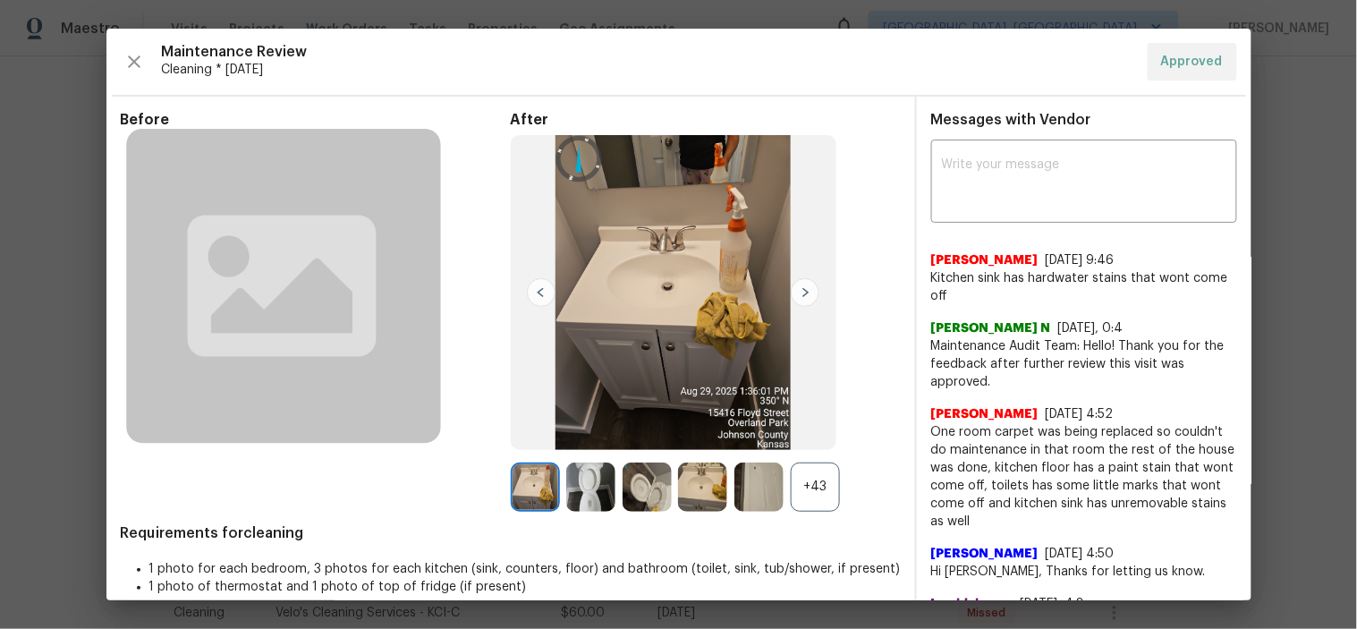
click at [1006, 69] on span "Cleaning * Mon, Aug 25" at bounding box center [648, 70] width 972 height 18
drag, startPoint x: 1311, startPoint y: 242, endPoint x: 1279, endPoint y: 231, distance: 34.2
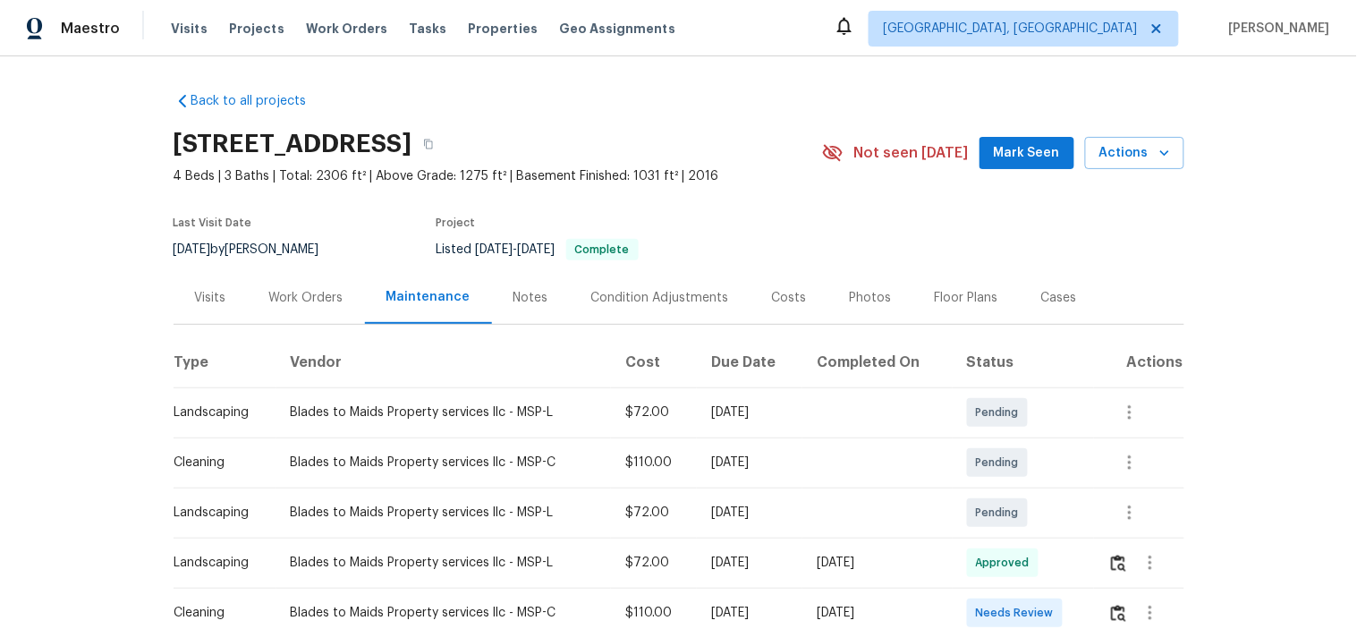
scroll to position [99, 0]
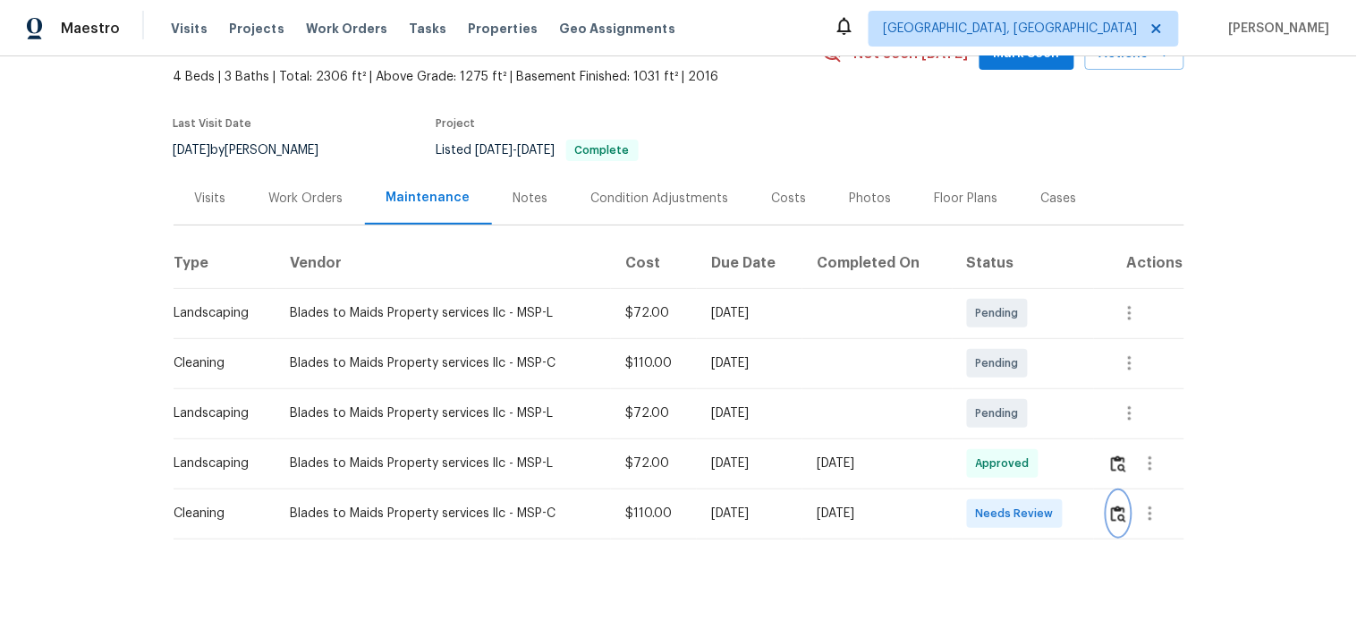
click at [1115, 513] on img "button" at bounding box center [1118, 513] width 15 height 17
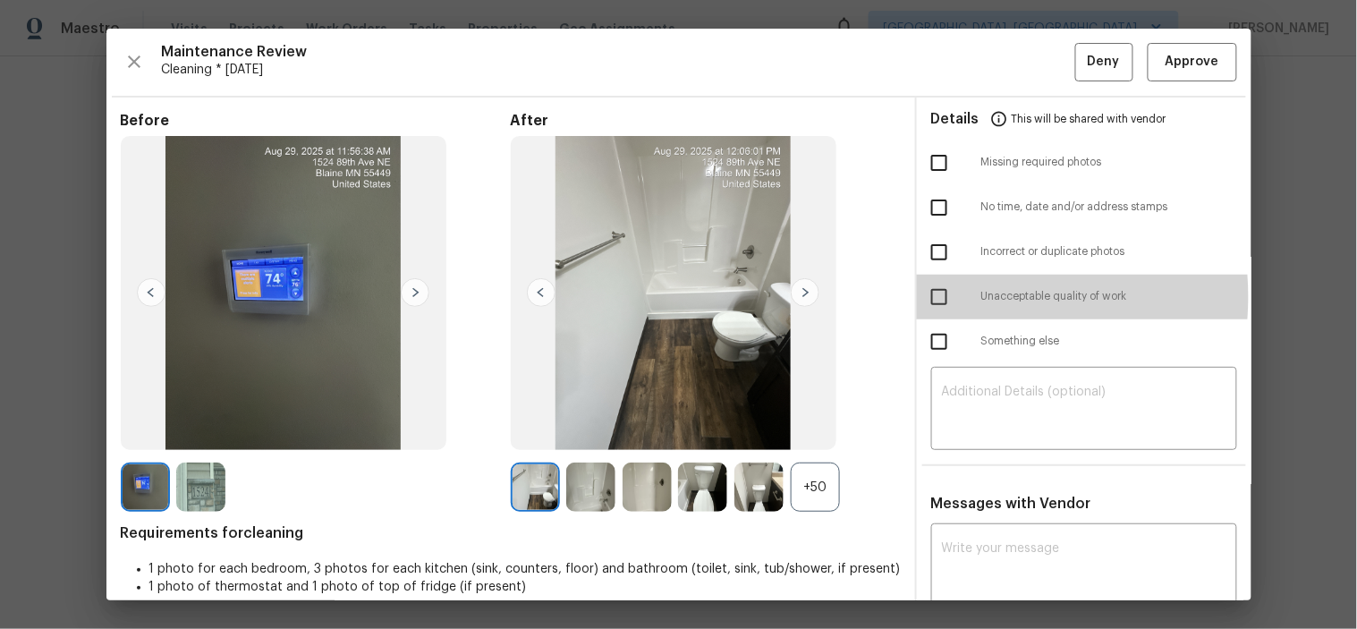
click at [934, 297] on input "checkbox" at bounding box center [940, 297] width 38 height 38
checkbox input "true"
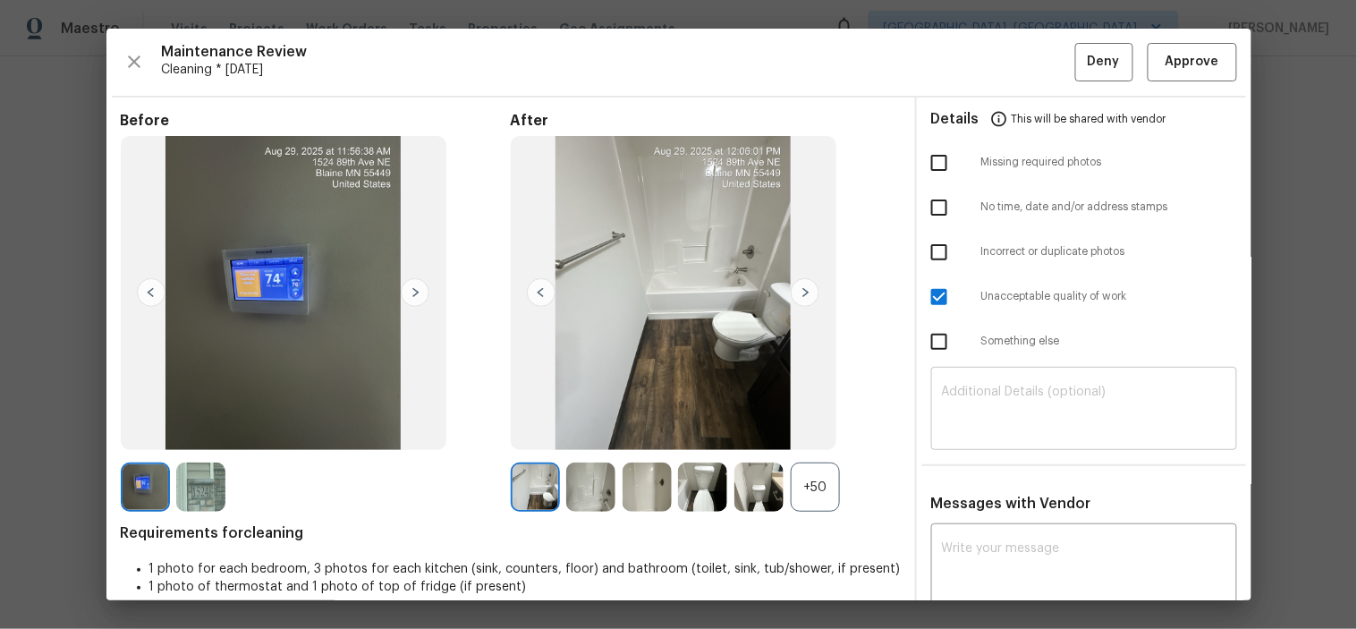
click at [997, 398] on textarea at bounding box center [1084, 411] width 284 height 50
paste textarea "Maintenance Audit Team: Hello! Unfortunately, this cleaning visit completed on …"
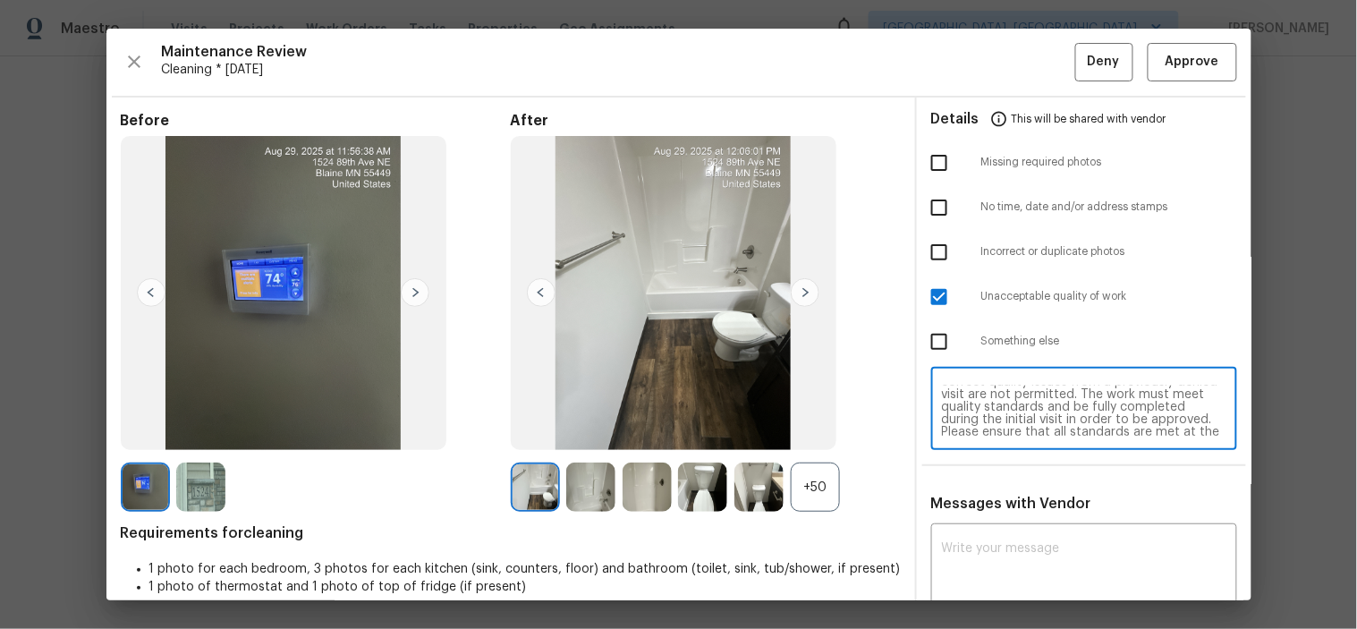
scroll to position [0, 0]
drag, startPoint x: 1044, startPoint y: 403, endPoint x: 1169, endPoint y: 447, distance: 133.0
click at [1043, 403] on textarea "Maintenance Audit Team: Hello! Unfortunately, this cleaning visit completed on …" at bounding box center [1084, 411] width 284 height 50
type textarea "Maintenance Audit Team: Hello! Unfortunately, this cleaning visit completed on …"
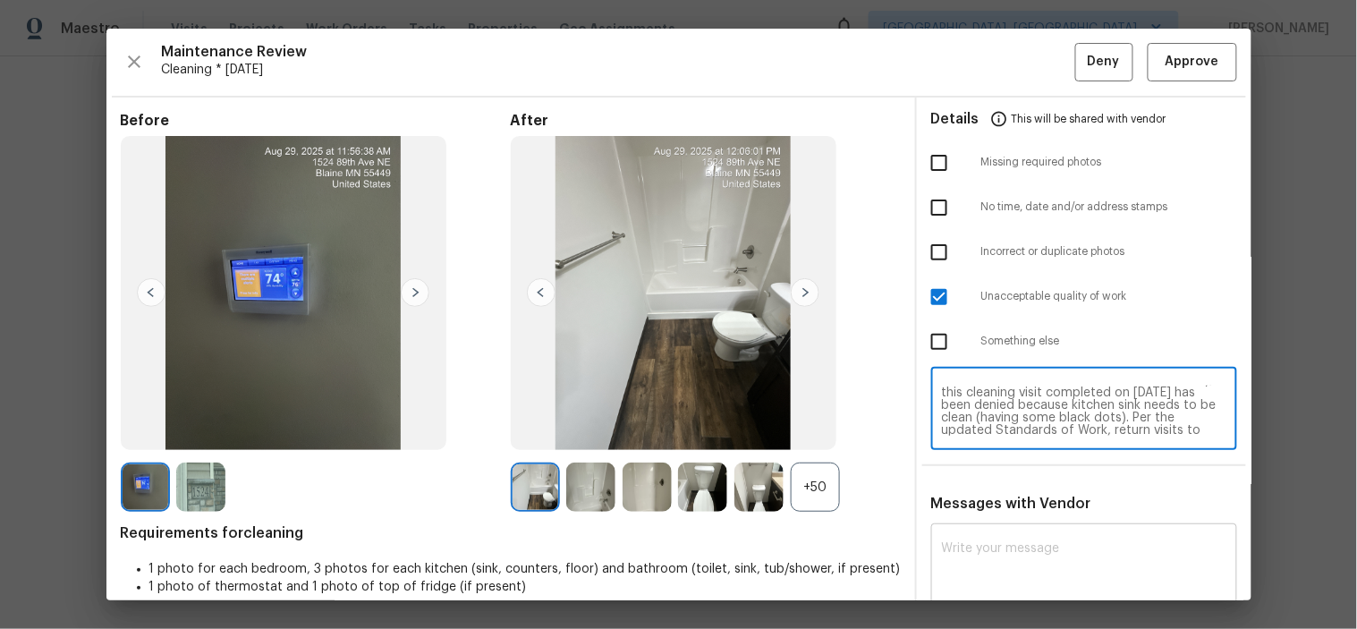
click at [1057, 548] on textarea at bounding box center [1084, 567] width 284 height 50
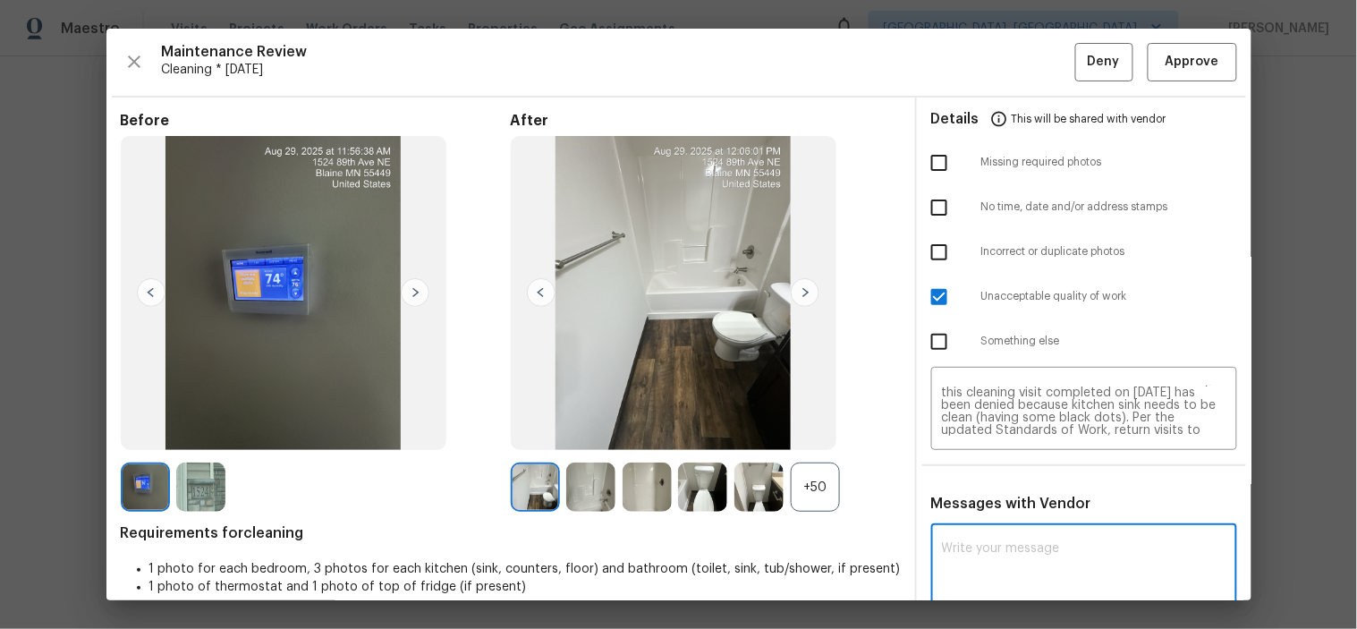
paste textarea "Maintenance Audit Team: Hello! Unfortunately, this cleaning visit completed on …"
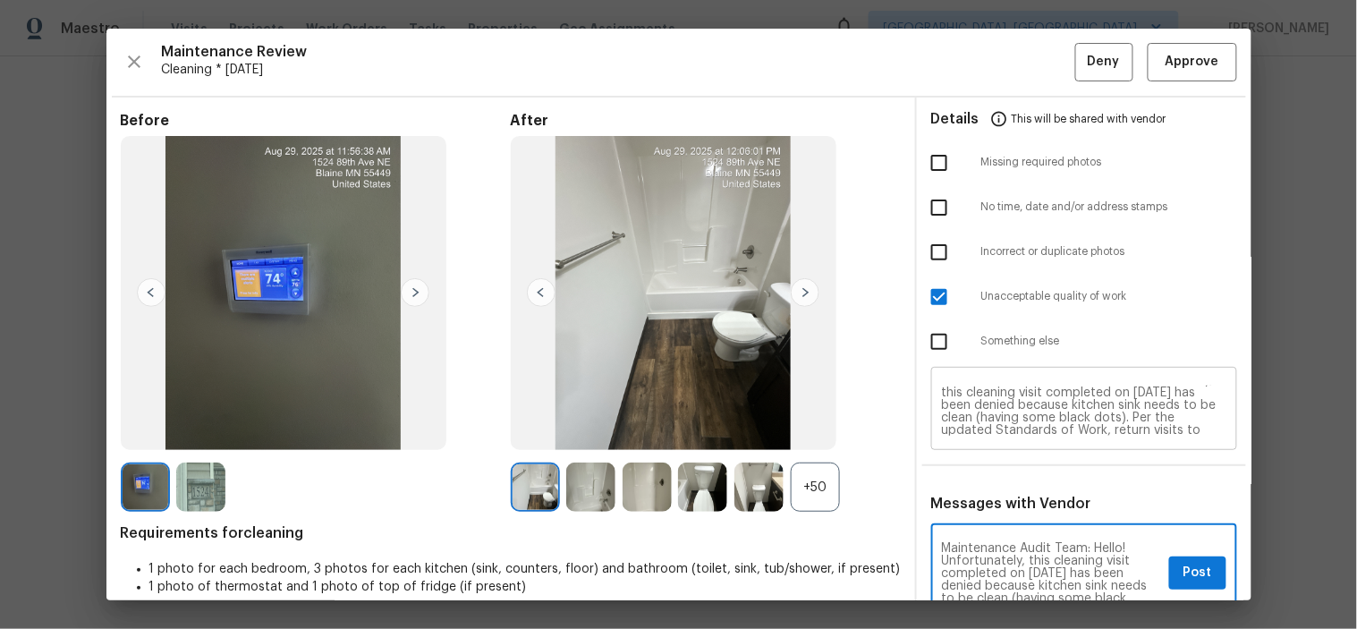
scroll to position [3, 0]
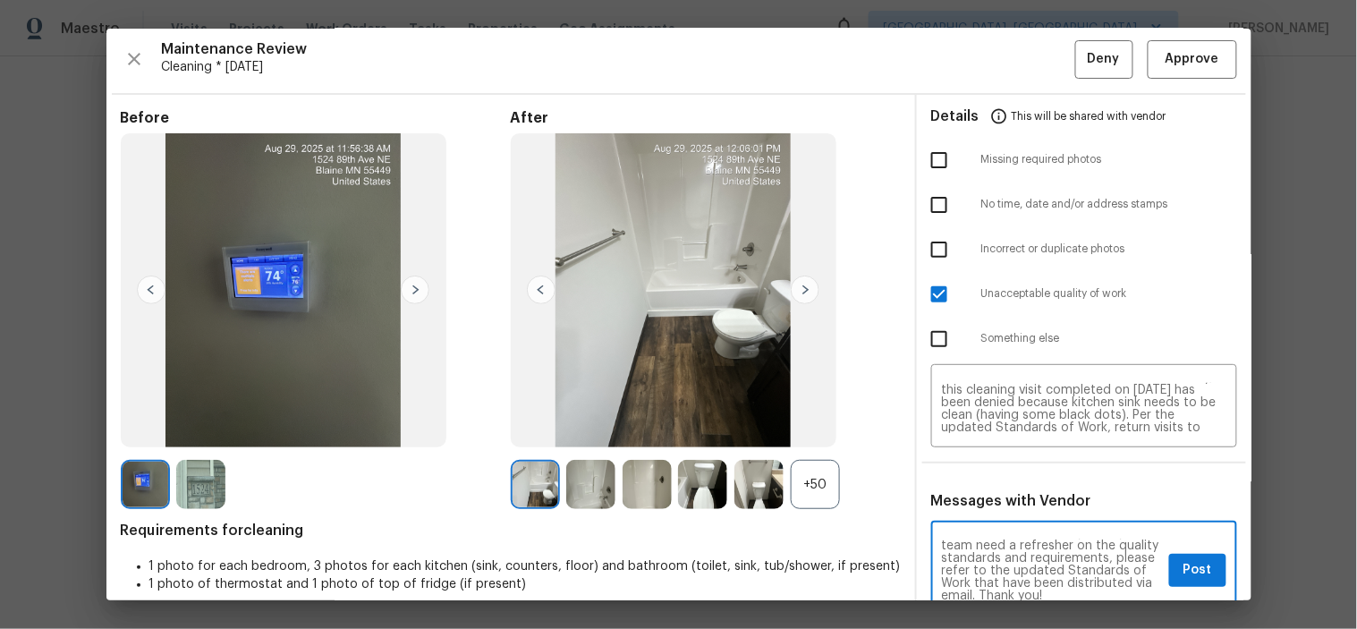
type textarea "Maintenance Audit Team: Hello! Unfortunately, this cleaning visit completed on …"
drag, startPoint x: 1192, startPoint y: 569, endPoint x: 1118, endPoint y: 332, distance: 248.4
click at [1192, 568] on span "Post" at bounding box center [1198, 570] width 29 height 22
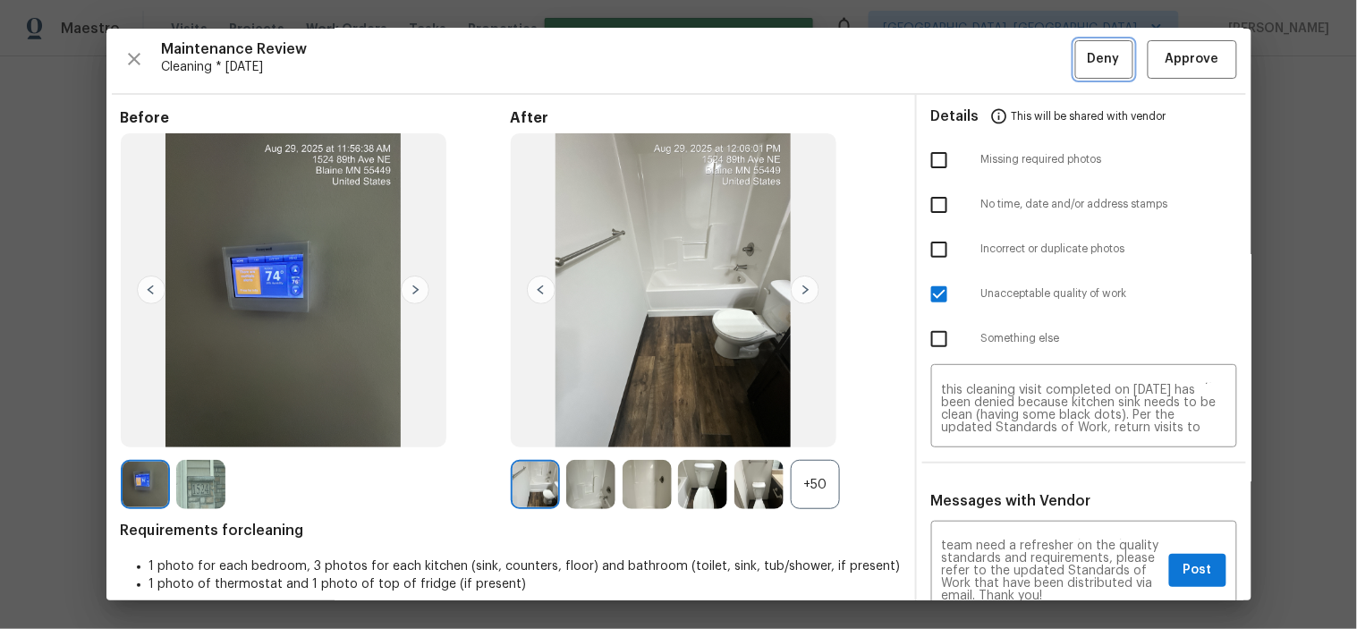
click at [1096, 61] on span "Deny" at bounding box center [1104, 59] width 32 height 22
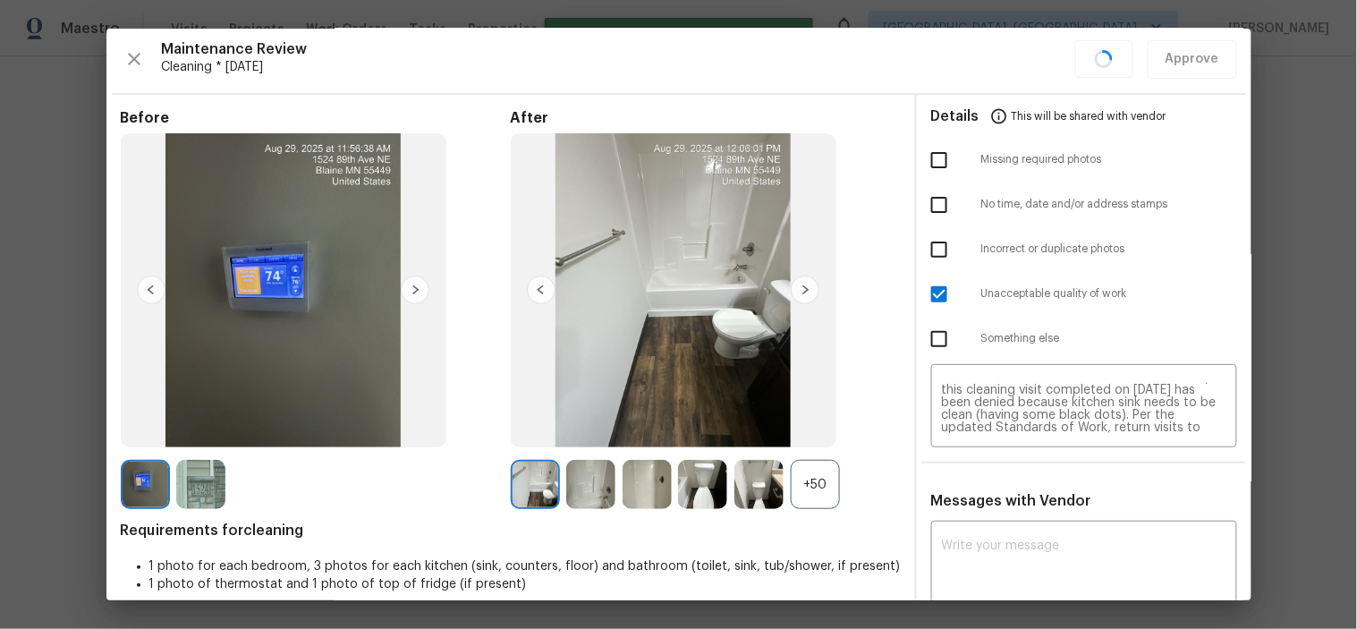
scroll to position [0, 0]
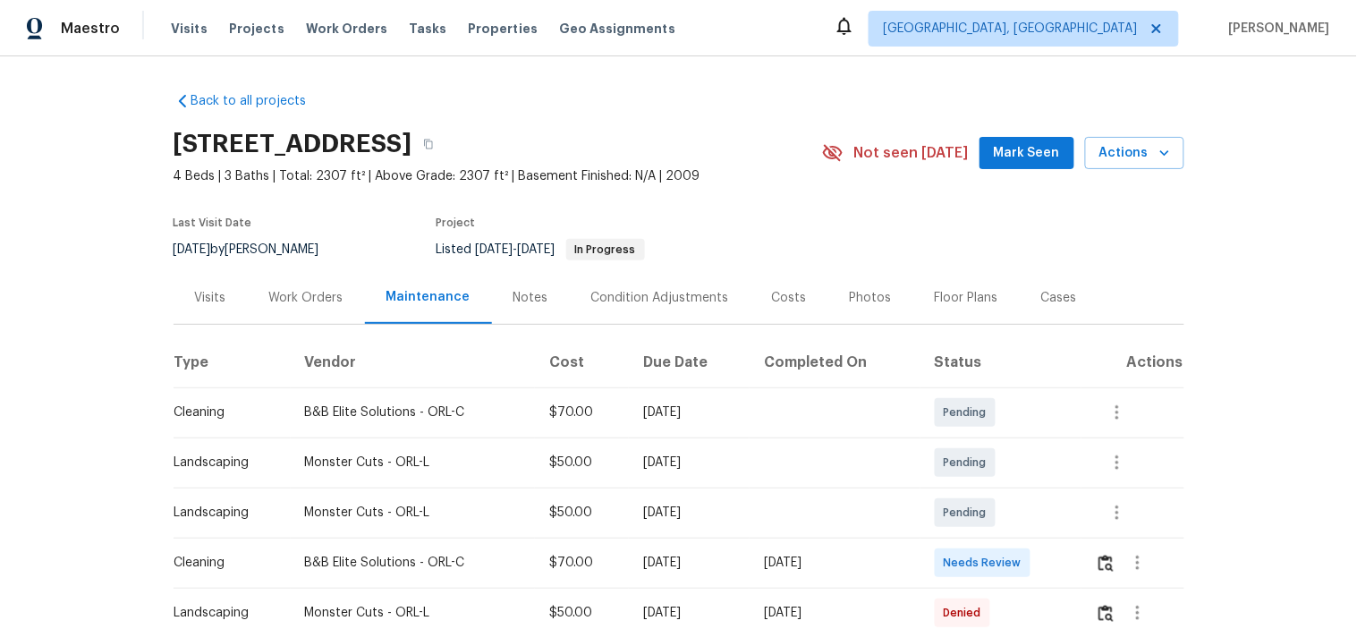
scroll to position [99, 0]
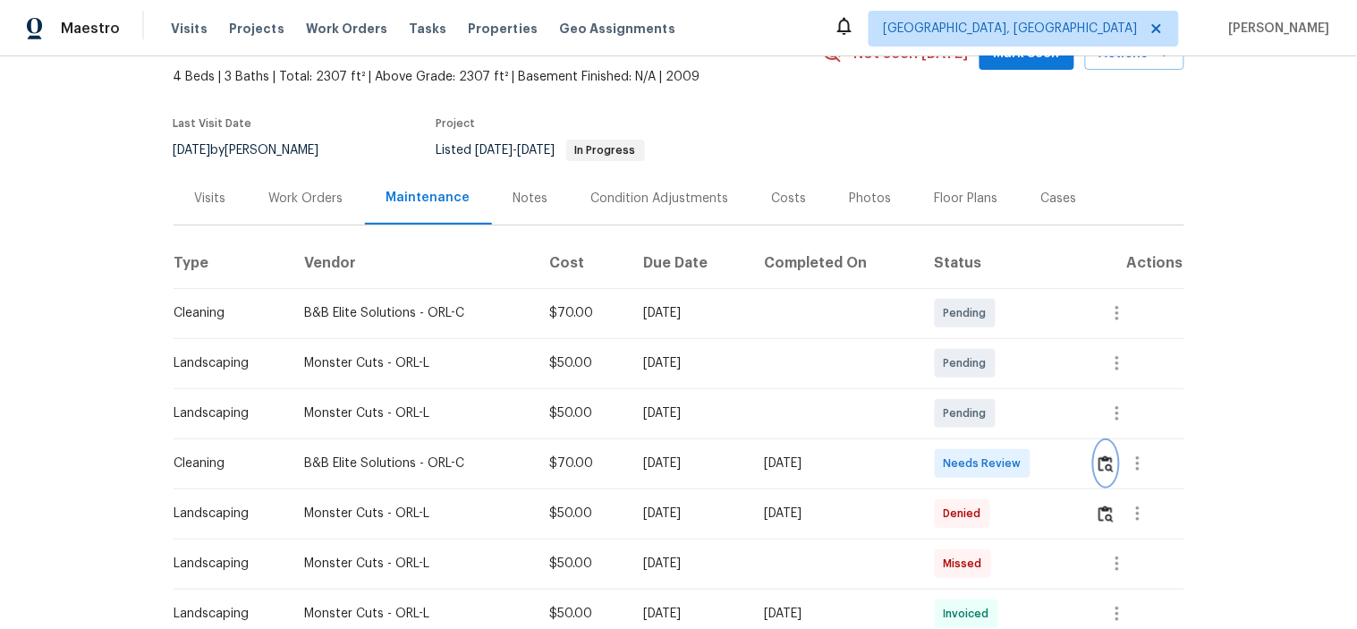
click at [1111, 451] on button "button" at bounding box center [1106, 463] width 21 height 43
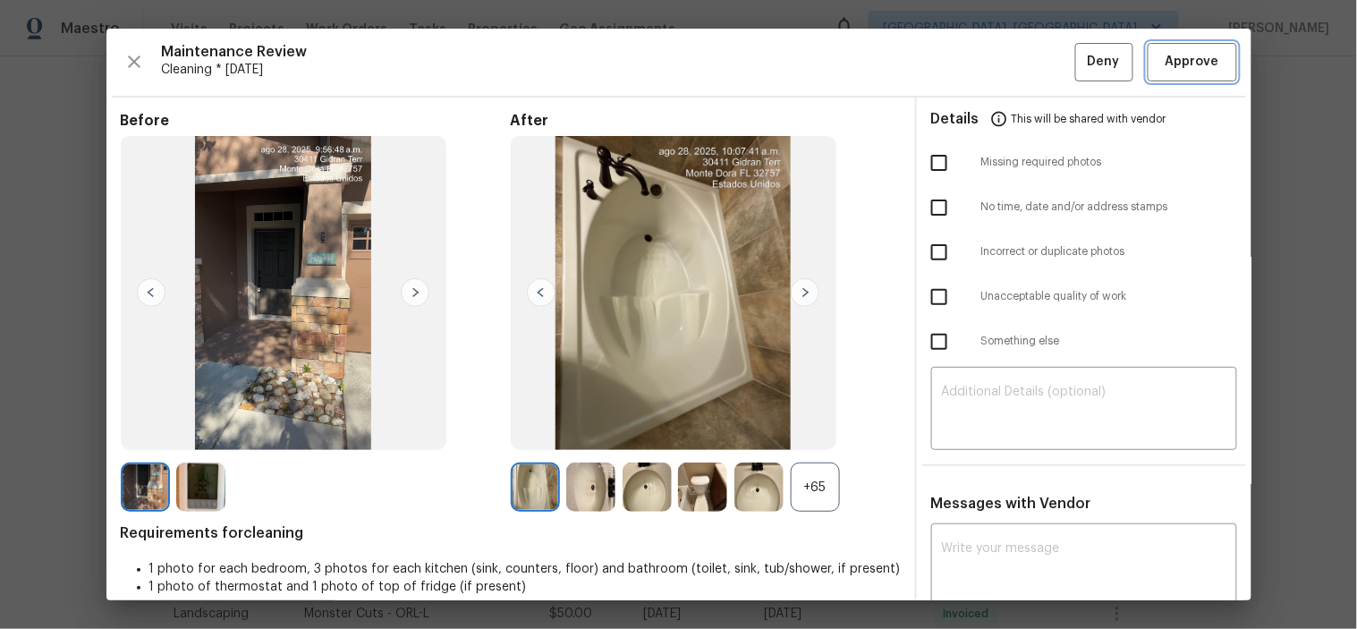
click at [1177, 50] on button "Approve" at bounding box center [1192, 62] width 89 height 38
